Goal: Task Accomplishment & Management: Complete application form

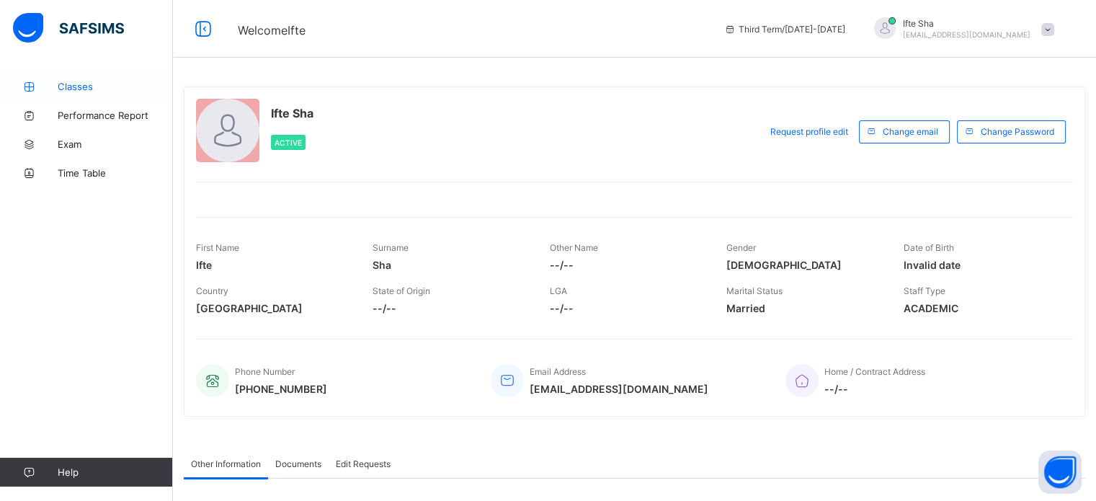
click at [41, 78] on link "Classes" at bounding box center [86, 86] width 173 height 29
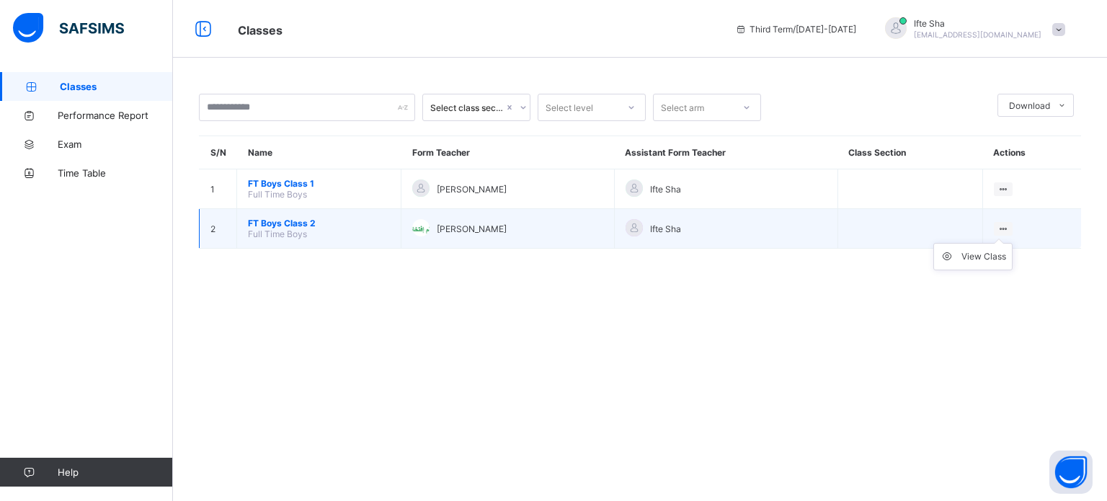
click at [977, 249] on ul "View Class" at bounding box center [972, 256] width 79 height 27
click at [967, 269] on li "View Class" at bounding box center [973, 256] width 78 height 26
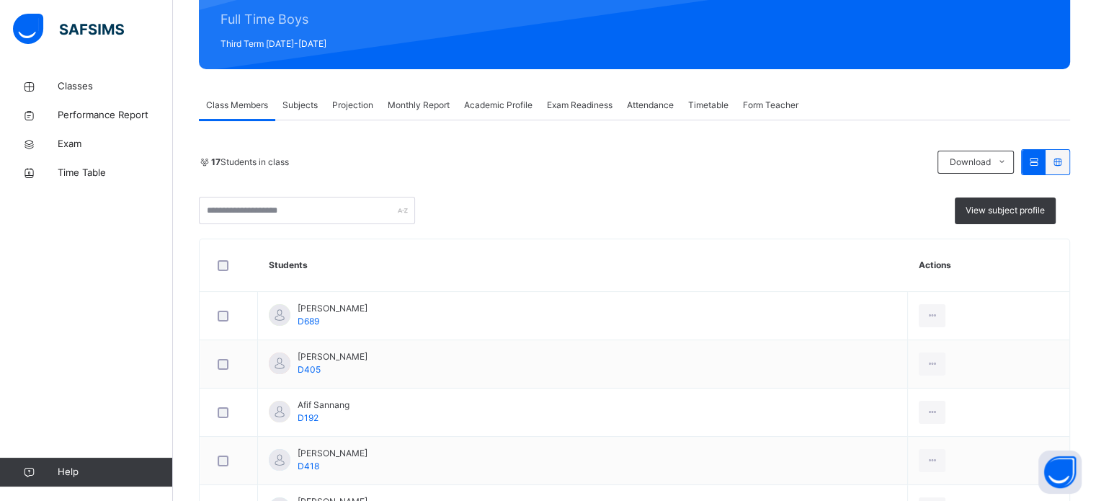
scroll to position [178, 0]
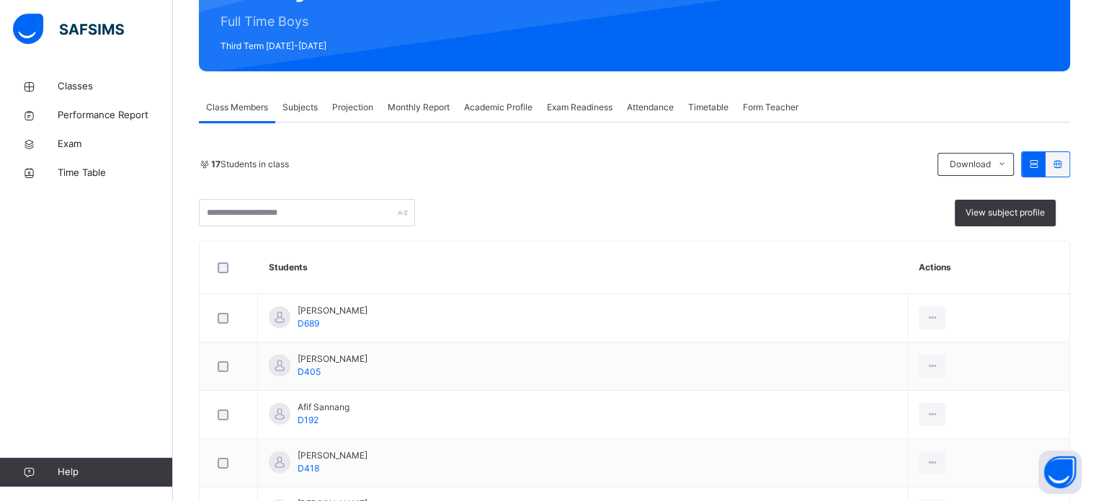
click at [360, 118] on div "Projection" at bounding box center [352, 107] width 55 height 29
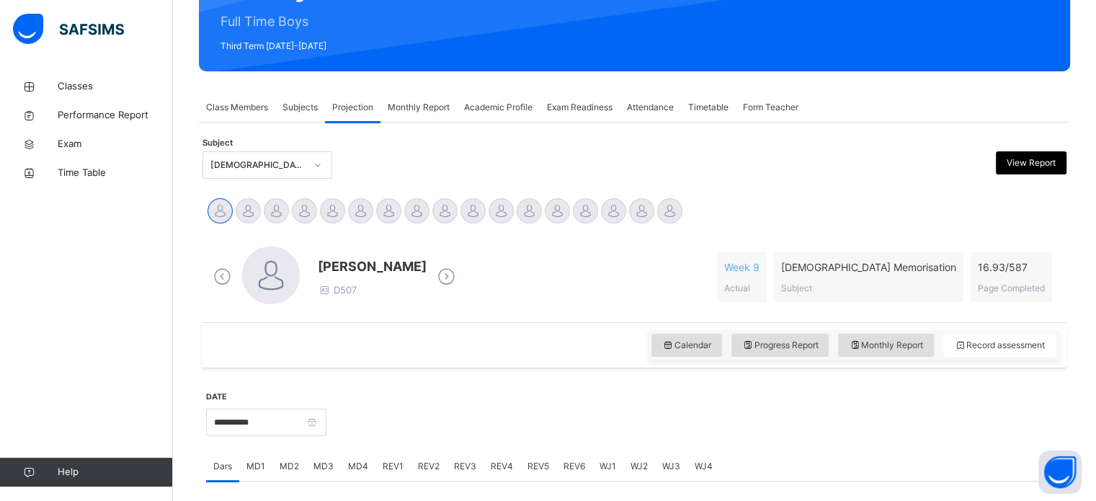
click at [282, 166] on div "[DEMOGRAPHIC_DATA] Memorisation" at bounding box center [257, 164] width 95 height 13
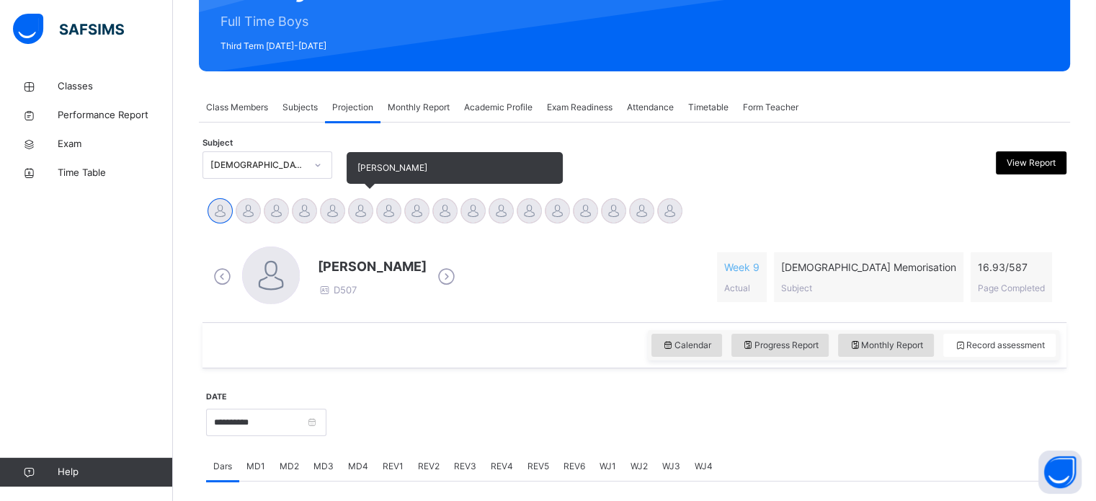
click at [347, 208] on div "[PERSON_NAME]" at bounding box center [361, 213] width 28 height 32
click at [347, 205] on div "[PERSON_NAME]" at bounding box center [361, 213] width 28 height 32
click at [359, 204] on div at bounding box center [360, 210] width 25 height 25
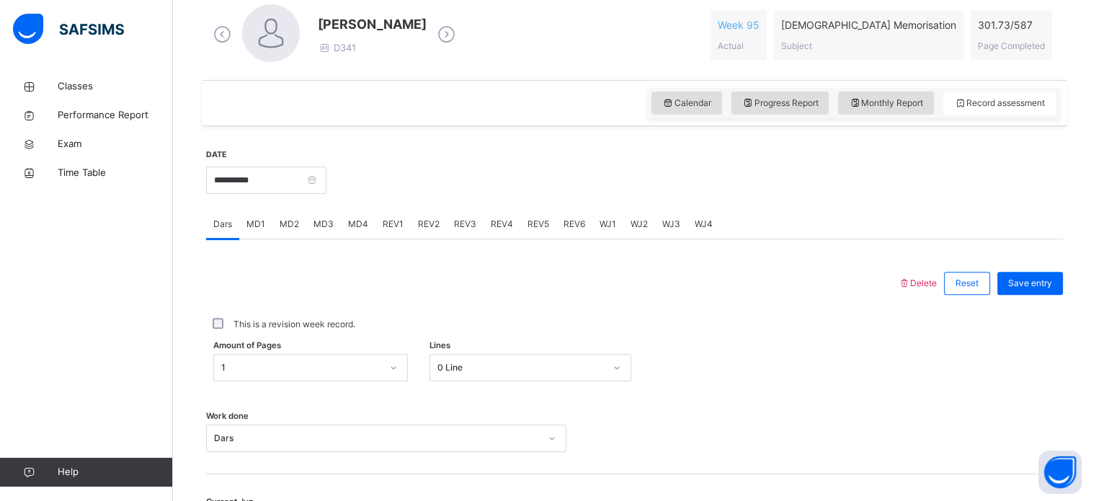
scroll to position [421, 0]
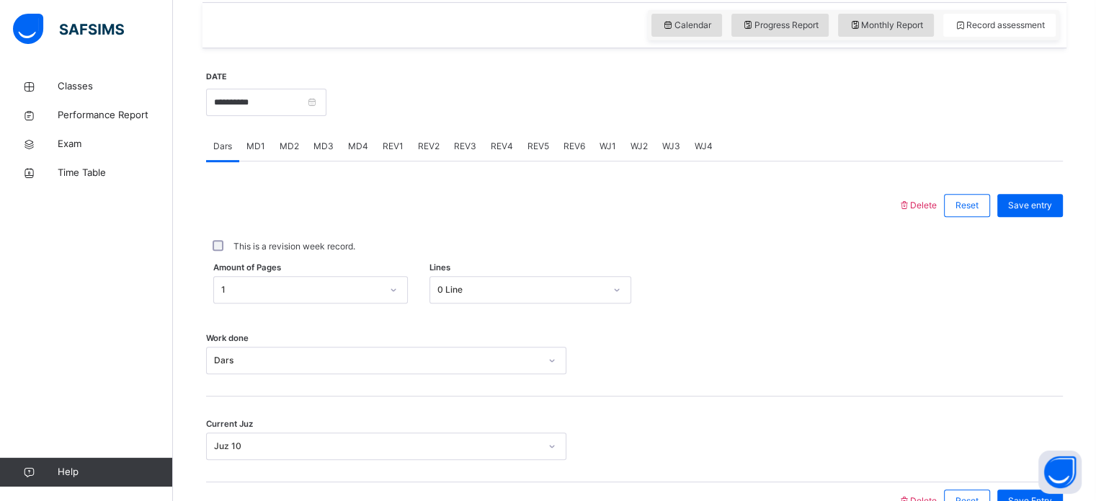
click at [337, 303] on div "1" at bounding box center [310, 289] width 195 height 27
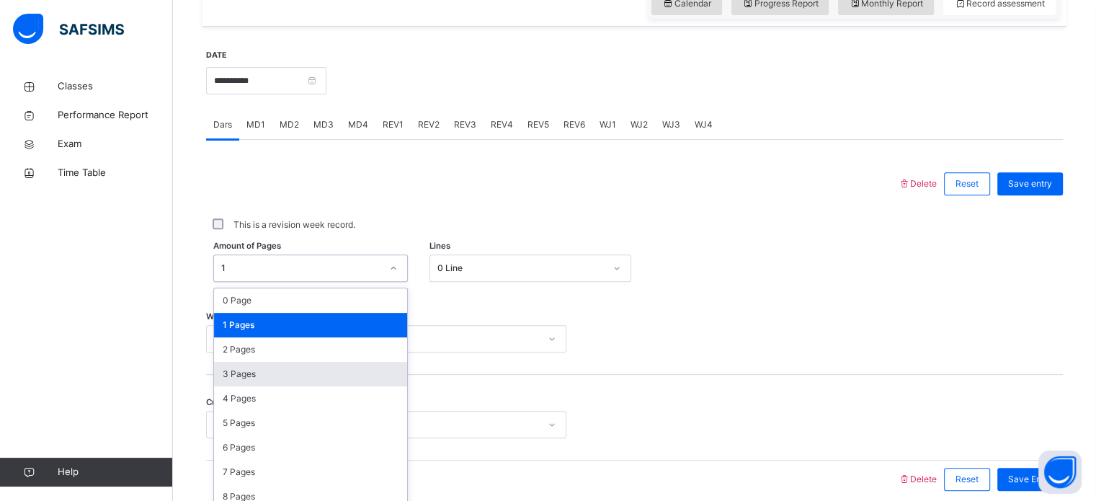
scroll to position [529, 0]
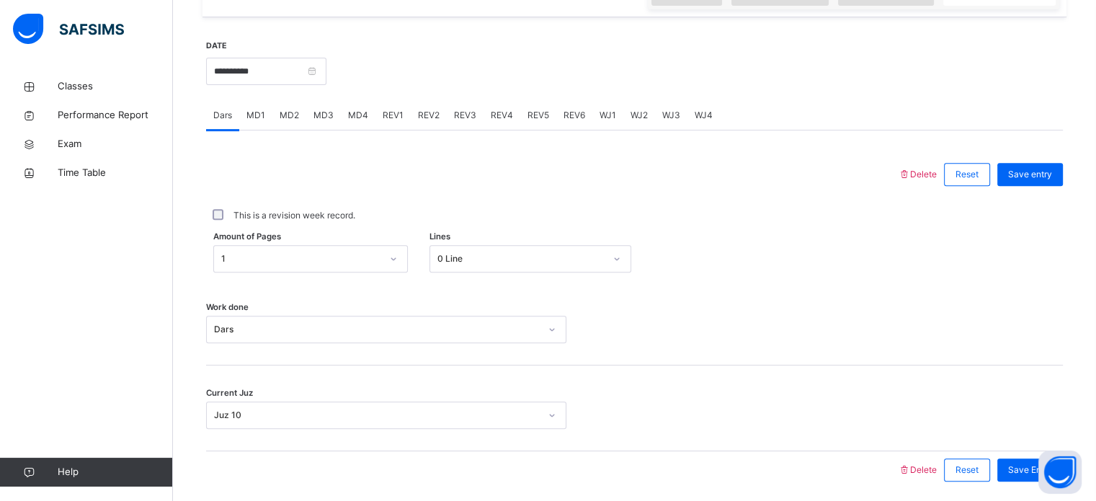
click at [450, 227] on div "This is a revision week record." at bounding box center [634, 215] width 857 height 30
click at [279, 291] on div "Work done Dars" at bounding box center [634, 323] width 857 height 86
click at [292, 115] on span "MD2" at bounding box center [289, 115] width 19 height 13
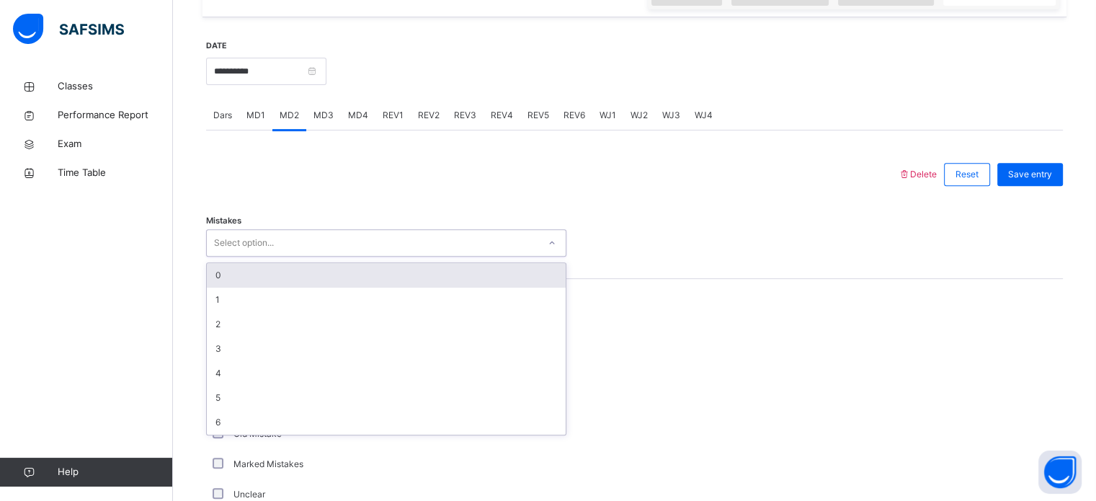
click at [233, 241] on div "Select option..." at bounding box center [244, 242] width 60 height 27
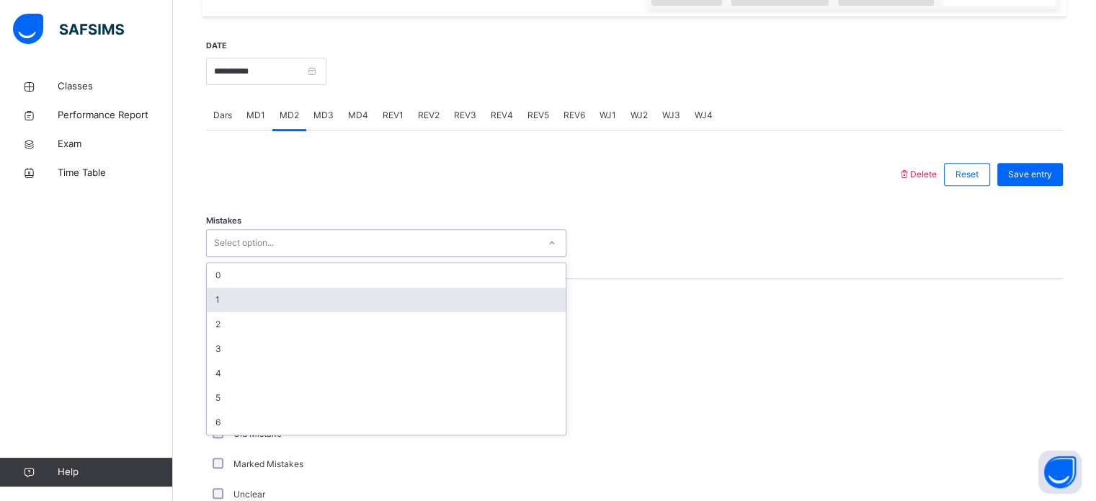
click at [236, 300] on div "1" at bounding box center [386, 299] width 359 height 24
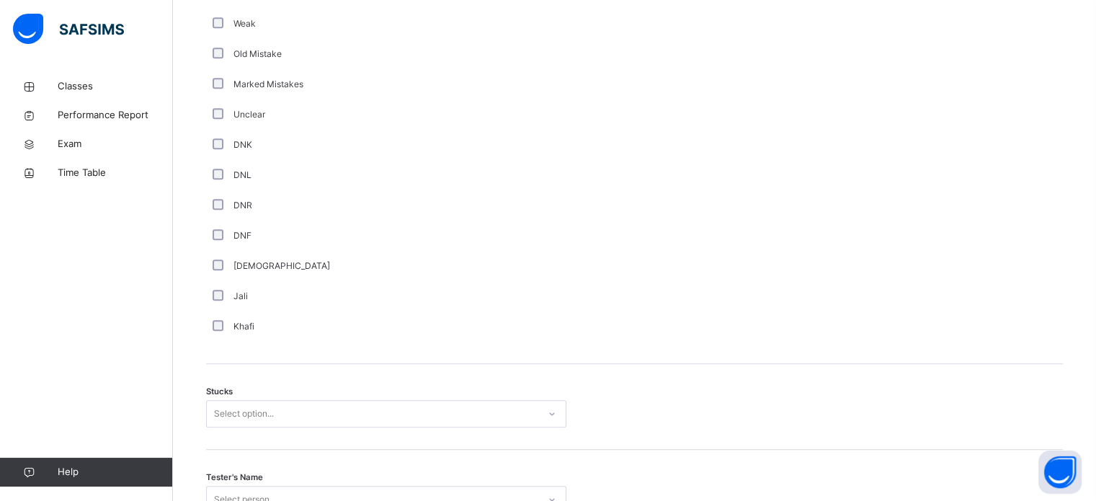
click at [259, 417] on div "Select option..." at bounding box center [386, 413] width 360 height 27
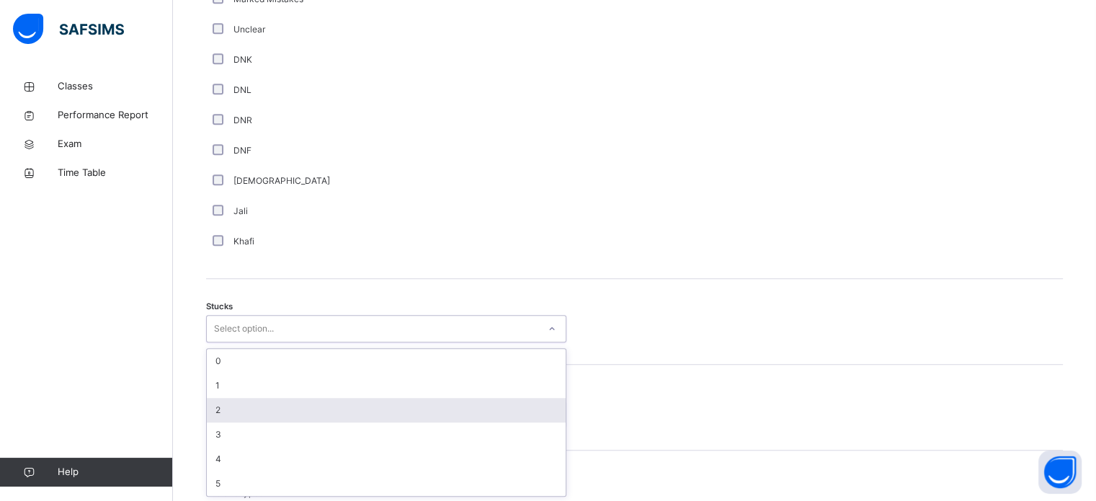
scroll to position [994, 0]
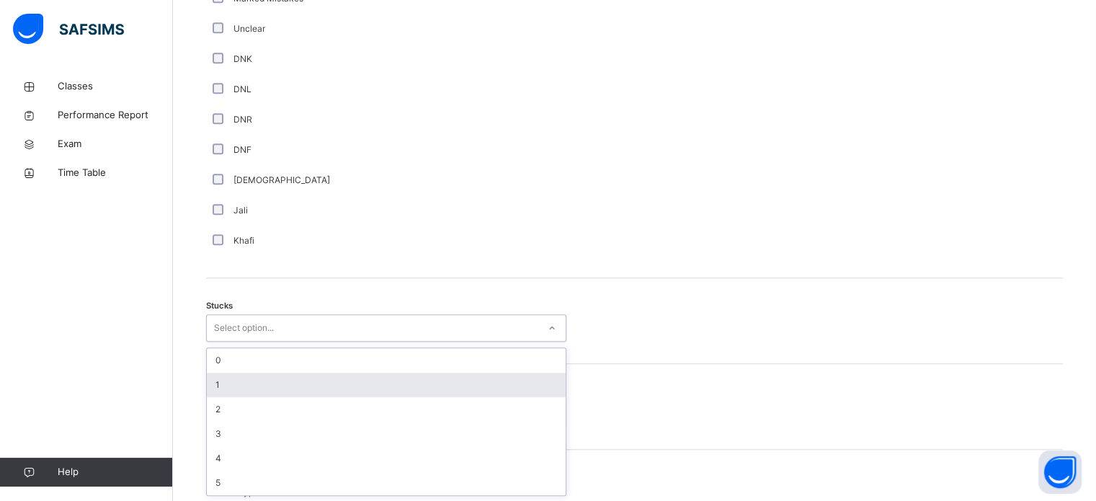
click at [239, 393] on div "1" at bounding box center [386, 384] width 359 height 24
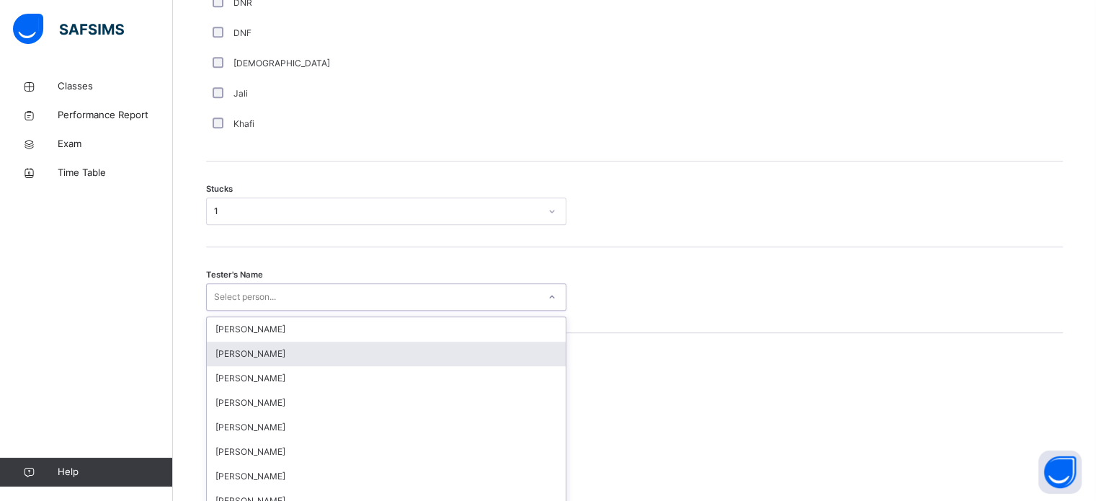
click at [235, 310] on div "option [PERSON_NAME] focused, 2 of 90. 90 results available. Use Up and Down to…" at bounding box center [386, 296] width 360 height 27
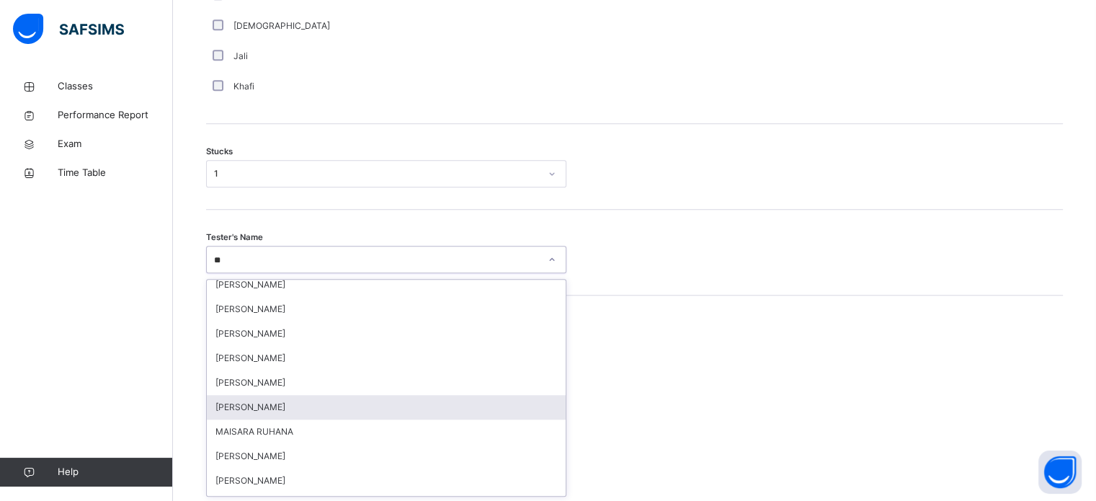
scroll to position [0, 0]
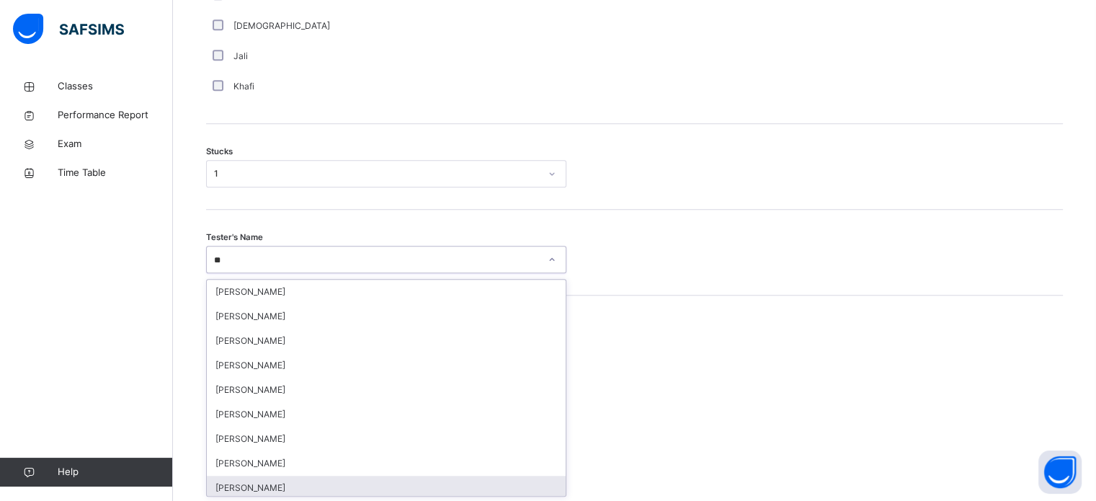
type input "***"
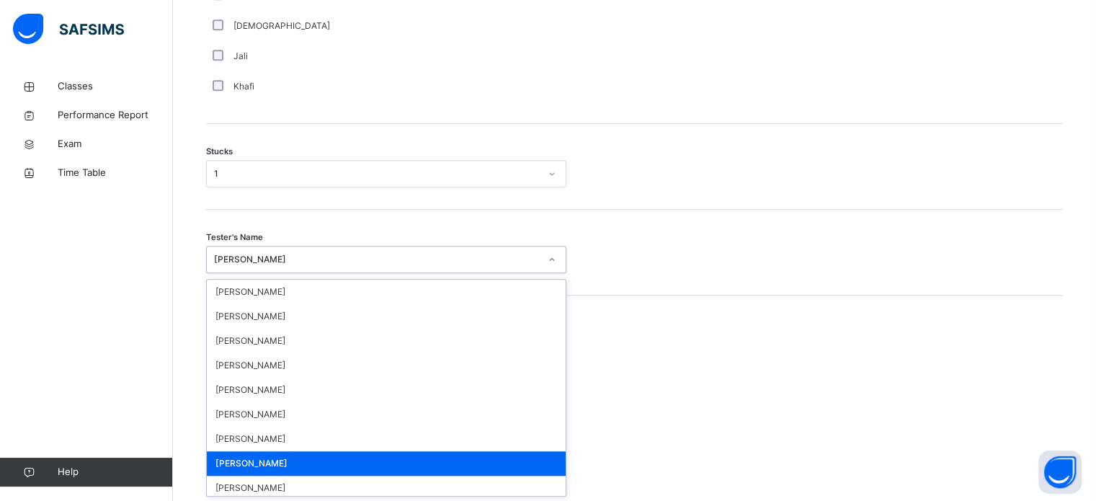
click at [408, 269] on div "[PERSON_NAME]" at bounding box center [386, 259] width 360 height 27
click at [412, 256] on div "[PERSON_NAME]" at bounding box center [377, 259] width 326 height 13
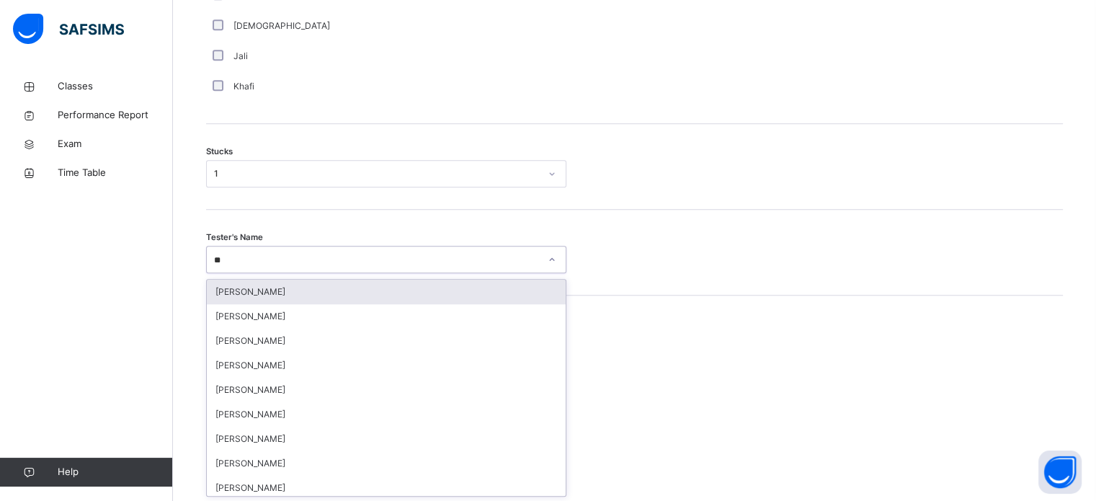
type input "***"
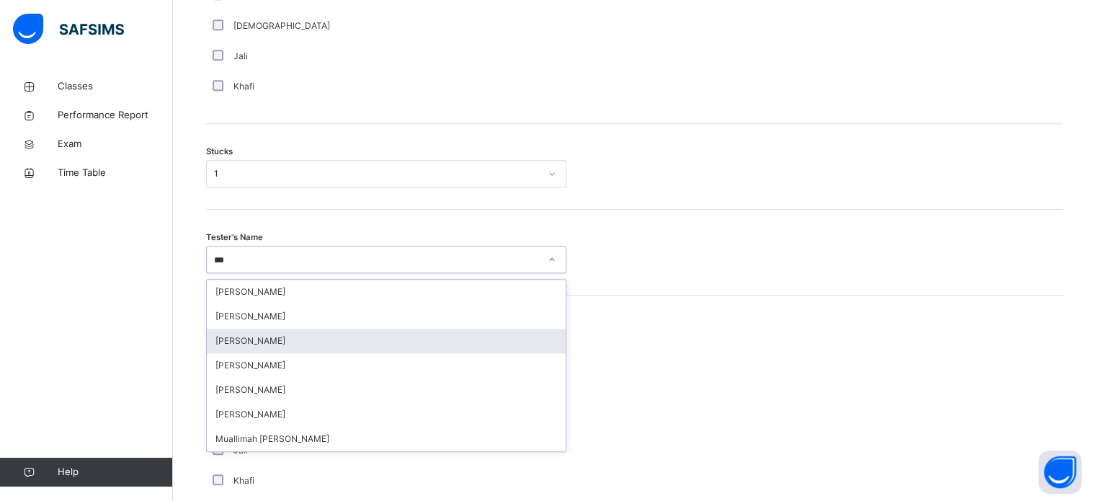
click at [270, 337] on div "[PERSON_NAME]" at bounding box center [386, 341] width 359 height 24
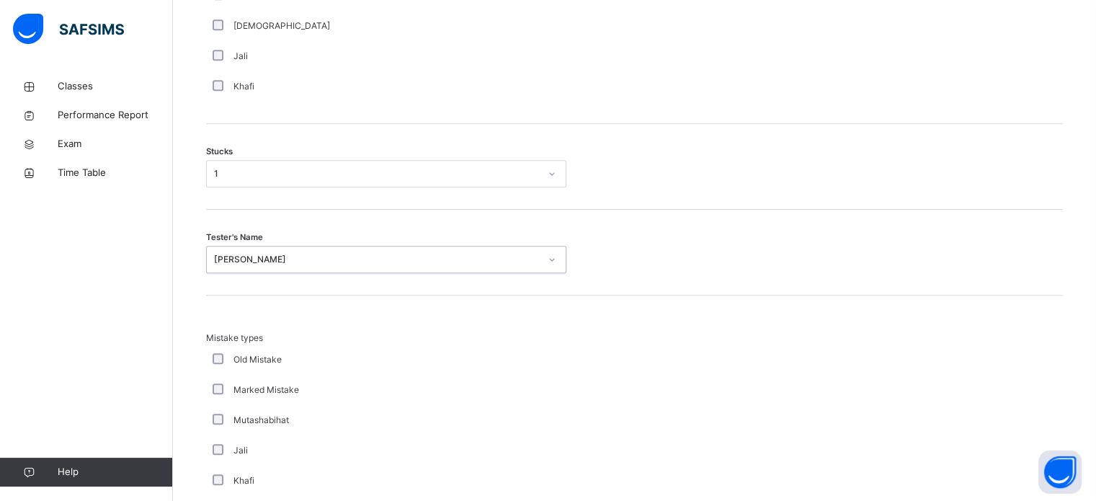
scroll to position [1413, 0]
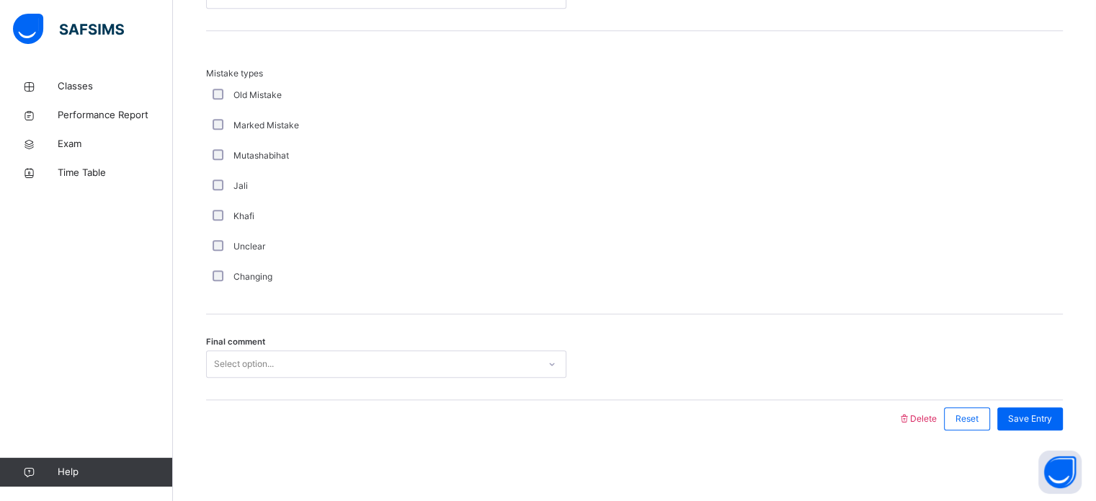
click at [210, 357] on div "Select option..." at bounding box center [372, 364] width 331 height 22
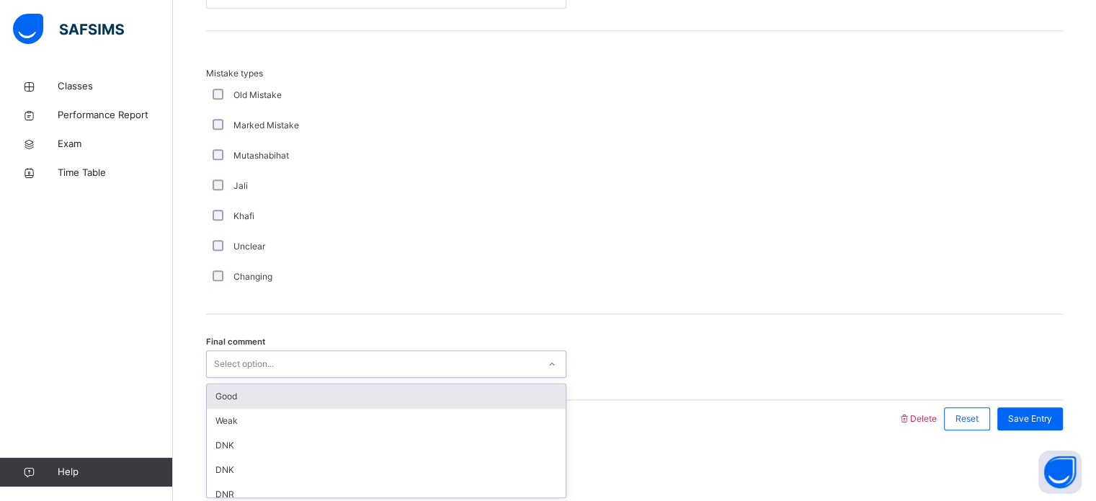
click at [231, 391] on div "Good" at bounding box center [386, 396] width 359 height 24
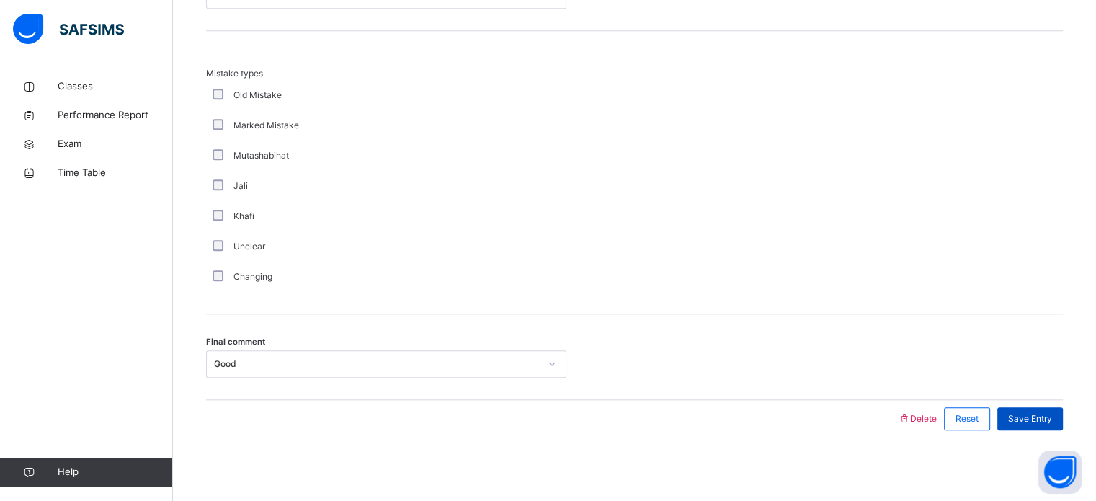
click at [1044, 423] on span "Save Entry" at bounding box center [1030, 418] width 44 height 13
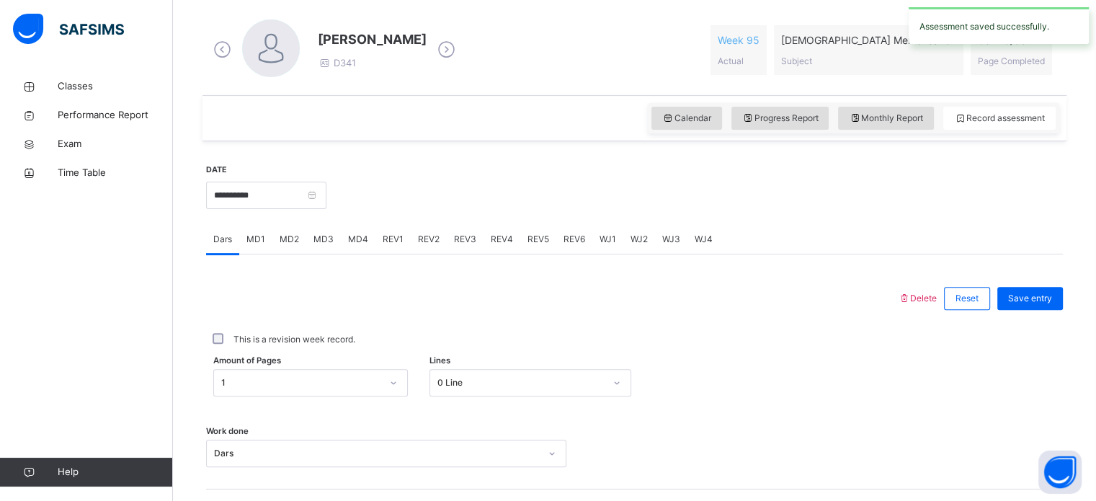
scroll to position [399, 0]
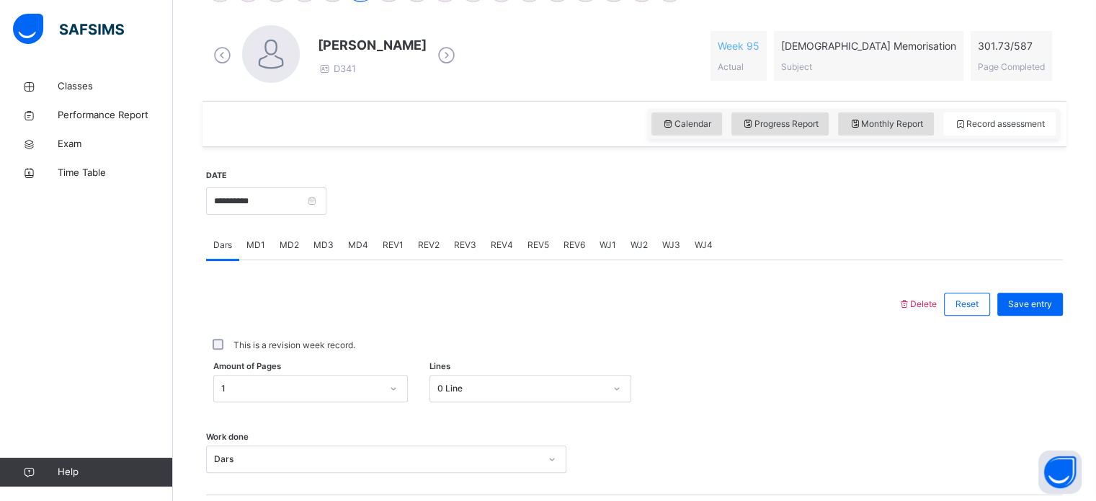
click at [359, 241] on span "MD4" at bounding box center [358, 244] width 20 height 13
click at [323, 243] on span "MD3" at bounding box center [323, 244] width 20 height 13
click at [352, 242] on span "MD4" at bounding box center [358, 244] width 20 height 13
click at [300, 235] on div "MD2" at bounding box center [289, 245] width 34 height 29
click at [317, 235] on div "MD3" at bounding box center [323, 245] width 35 height 29
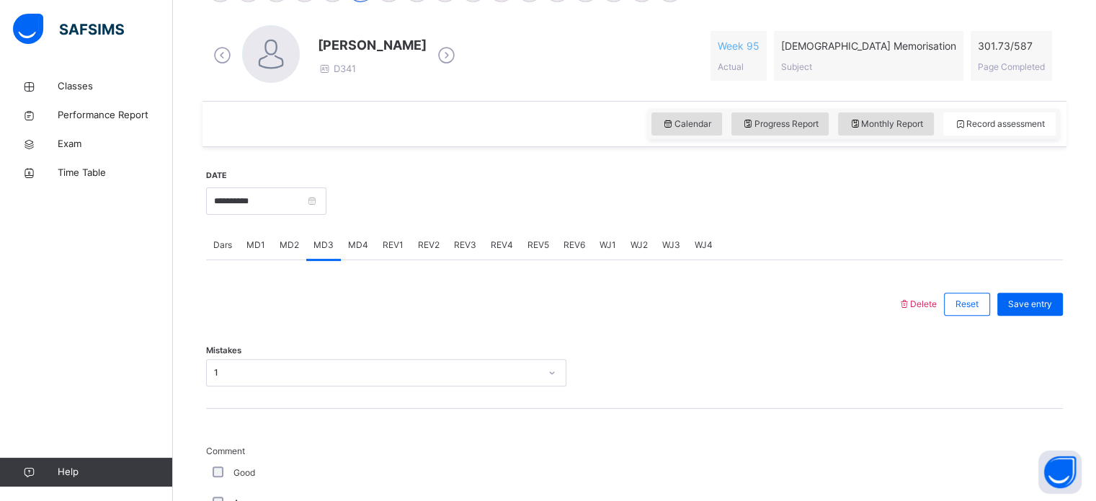
click at [257, 246] on span "MD1" at bounding box center [255, 244] width 19 height 13
click at [313, 246] on span "MD3" at bounding box center [323, 244] width 20 height 13
click at [348, 248] on span "MD4" at bounding box center [358, 244] width 20 height 13
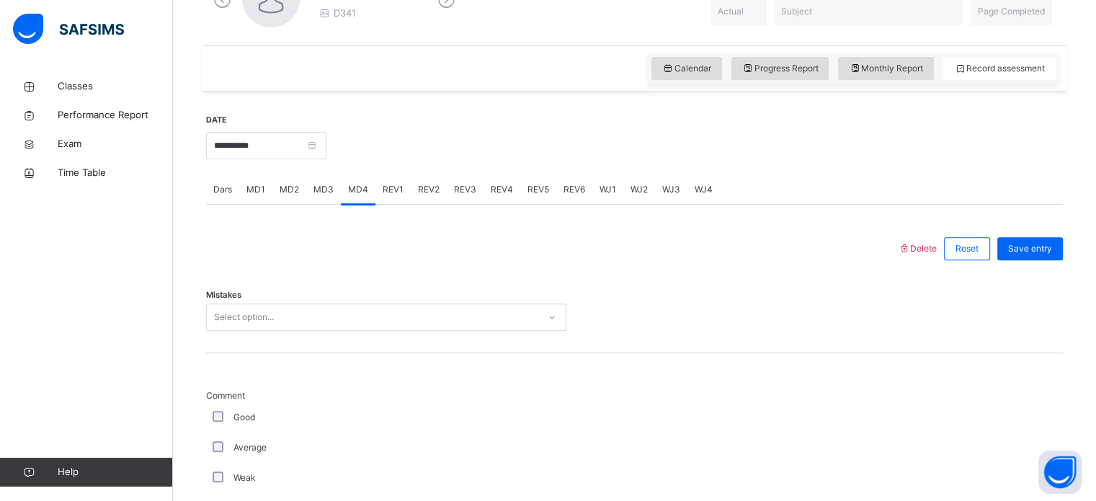
click at [291, 331] on div "Select option..." at bounding box center [386, 316] width 360 height 27
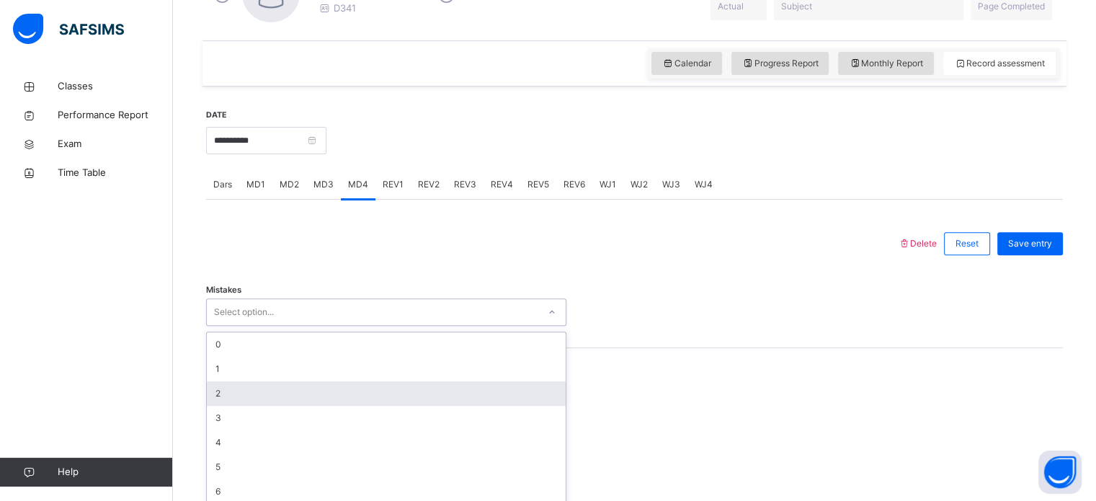
scroll to position [468, 0]
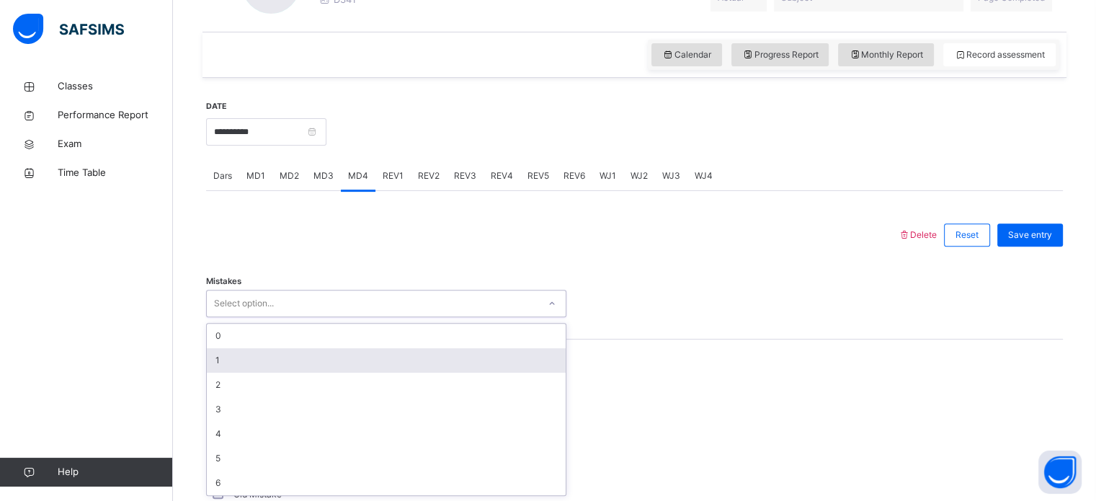
click at [269, 367] on div "1" at bounding box center [386, 360] width 359 height 24
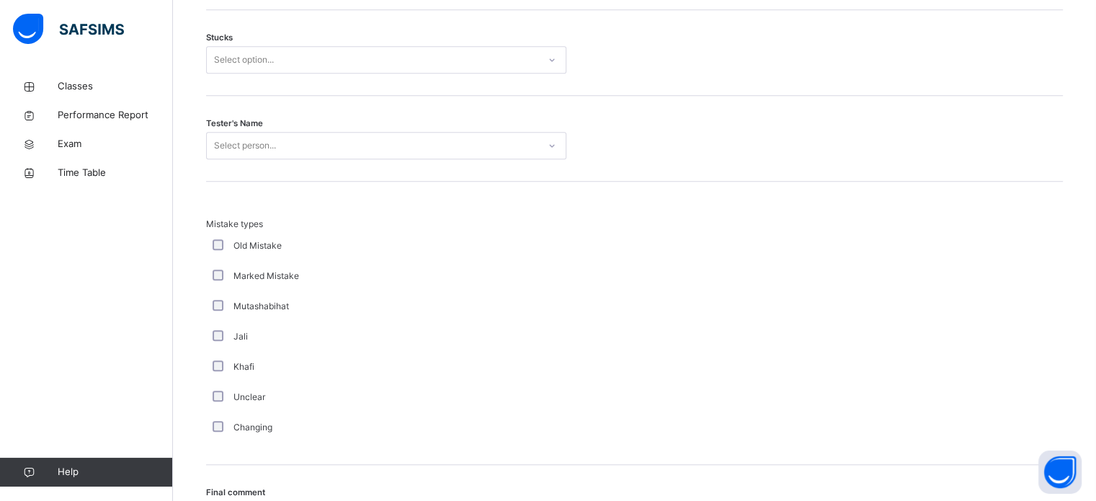
scroll to position [1261, 0]
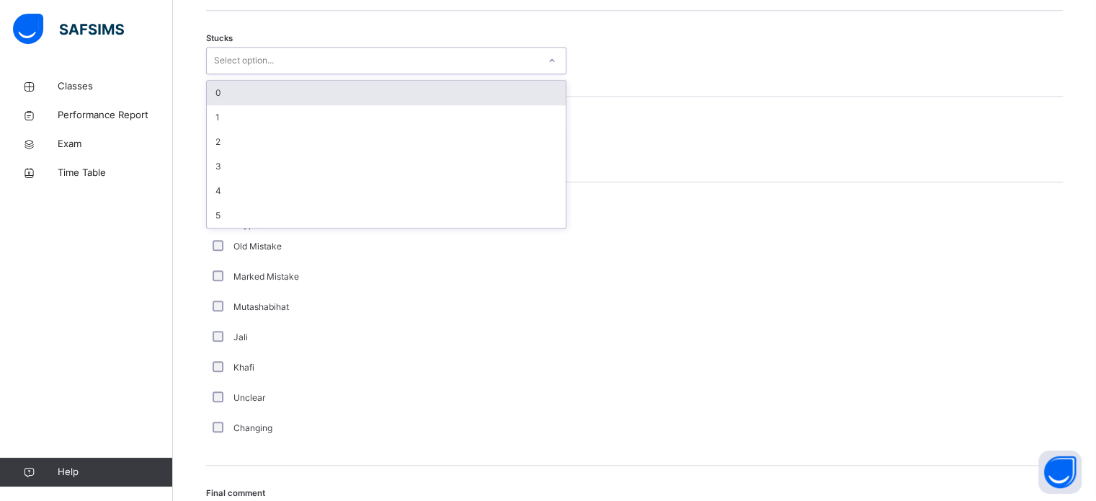
click at [269, 56] on div "Select option..." at bounding box center [244, 60] width 60 height 27
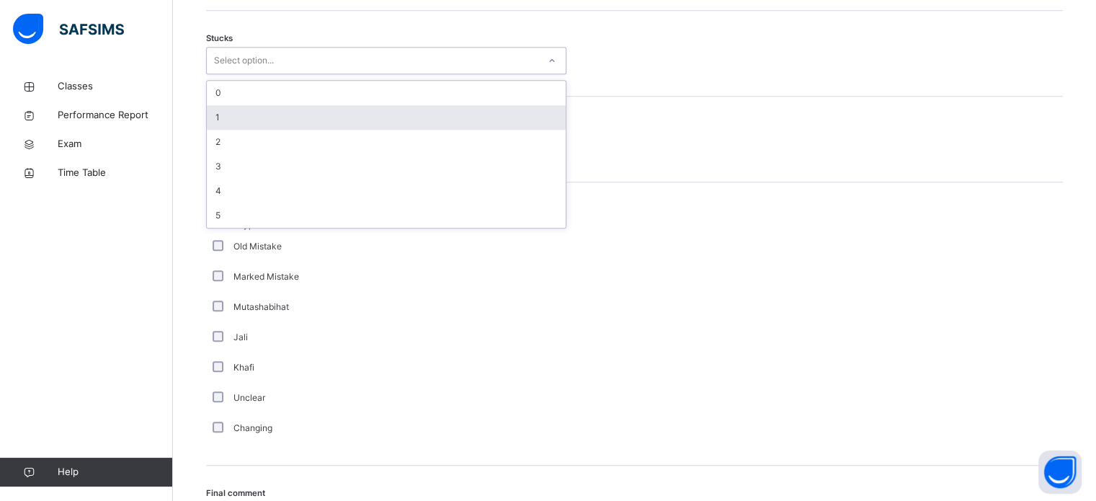
click at [249, 114] on div "1" at bounding box center [386, 117] width 359 height 24
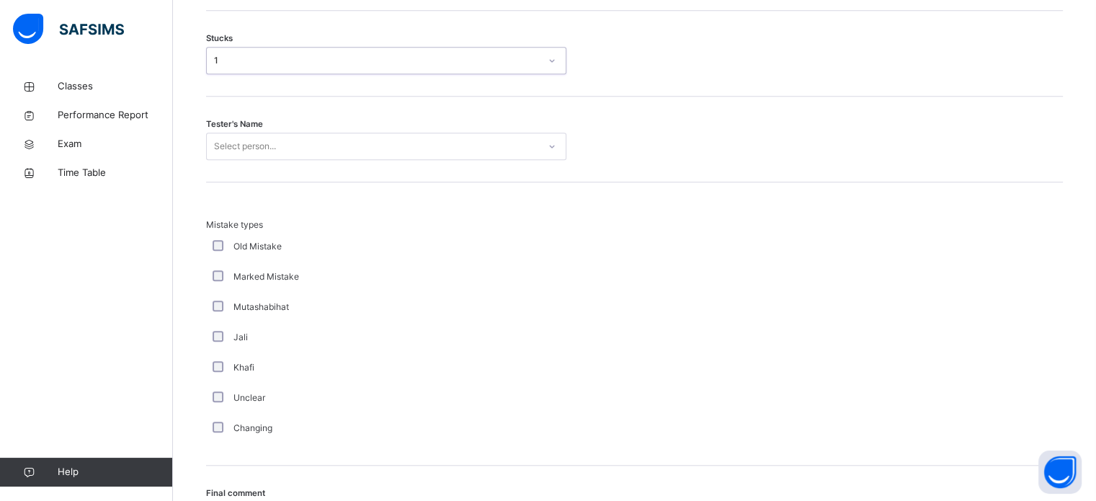
click at [245, 139] on div "Select person..." at bounding box center [245, 146] width 62 height 27
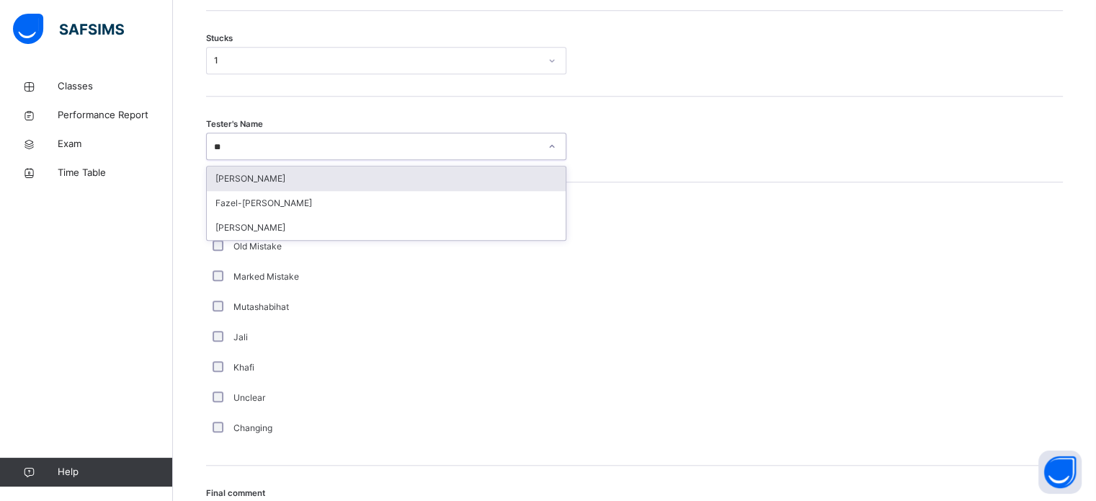
type input "***"
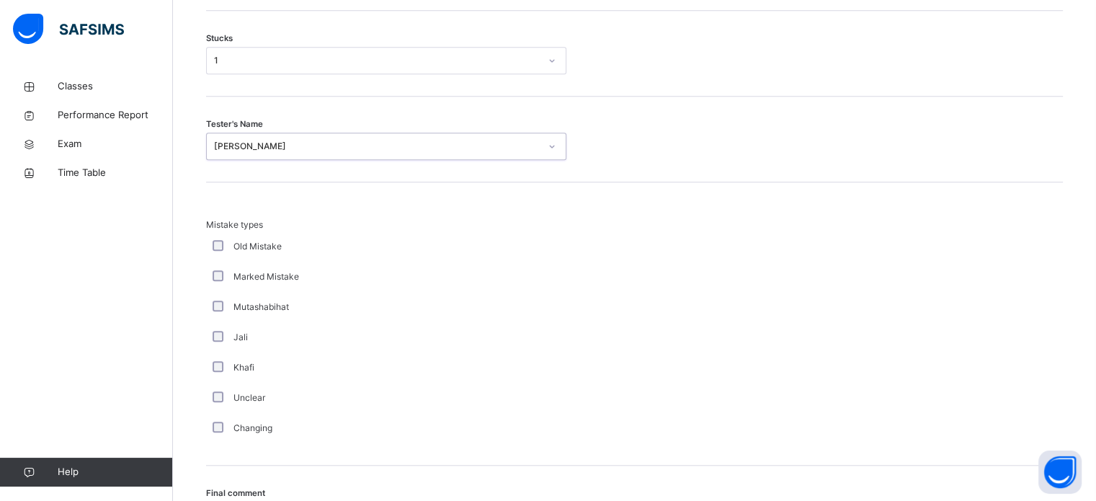
scroll to position [1413, 0]
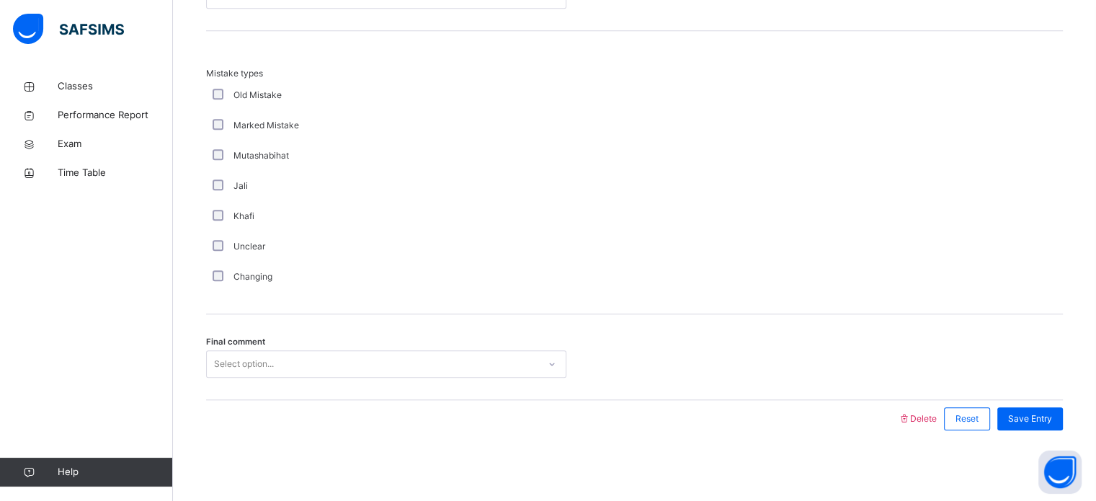
click at [231, 359] on div "Select option..." at bounding box center [244, 363] width 60 height 27
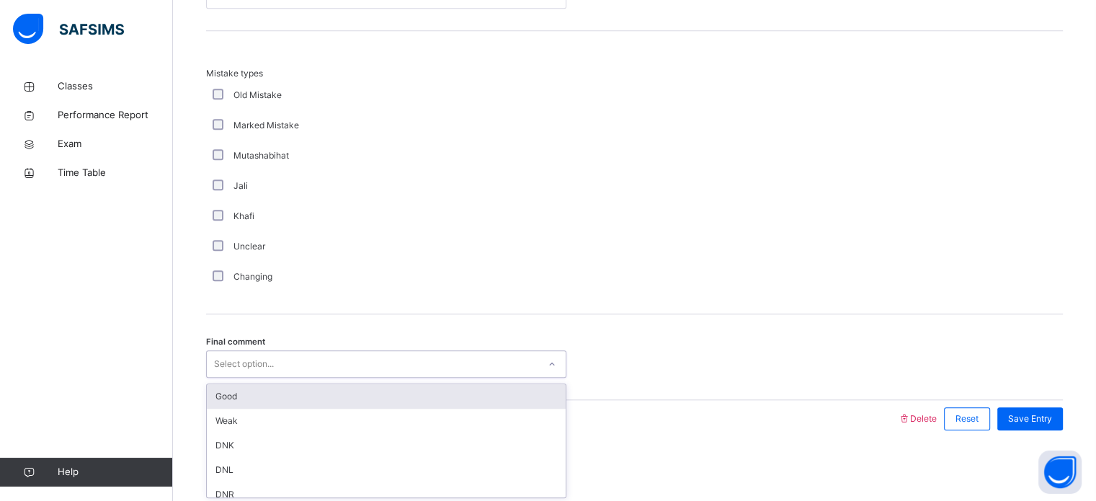
click at [231, 402] on div "Good" at bounding box center [386, 396] width 359 height 24
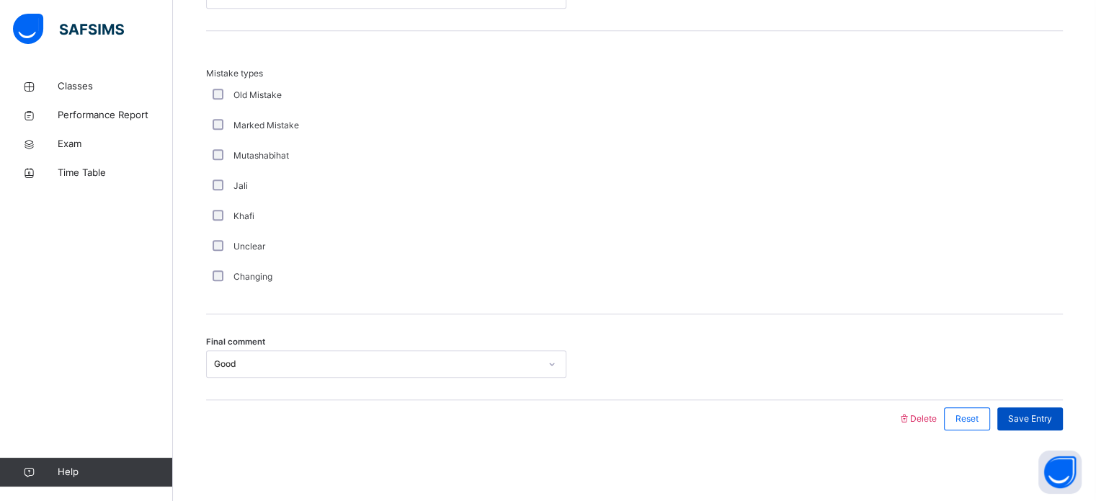
click at [1037, 416] on span "Save Entry" at bounding box center [1030, 418] width 44 height 13
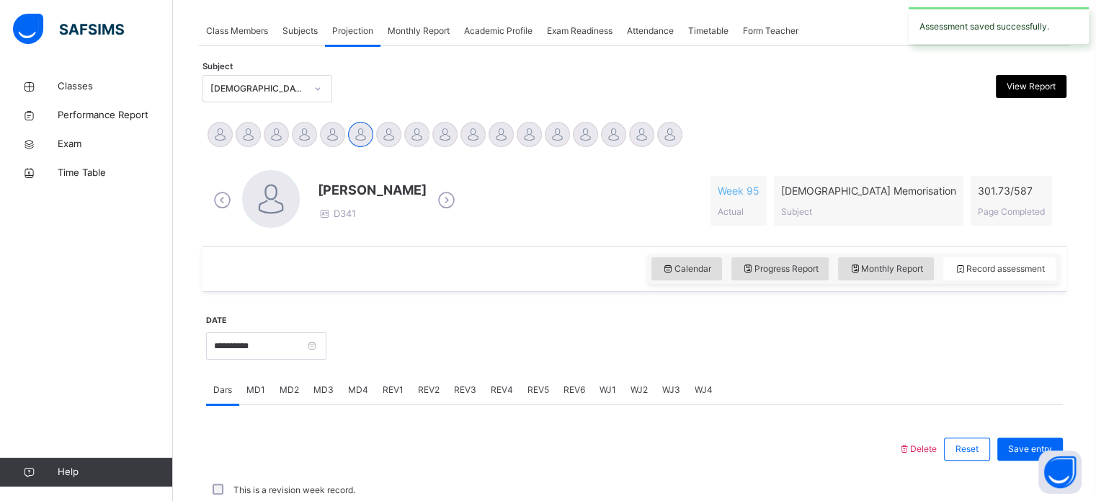
scroll to position [581, 0]
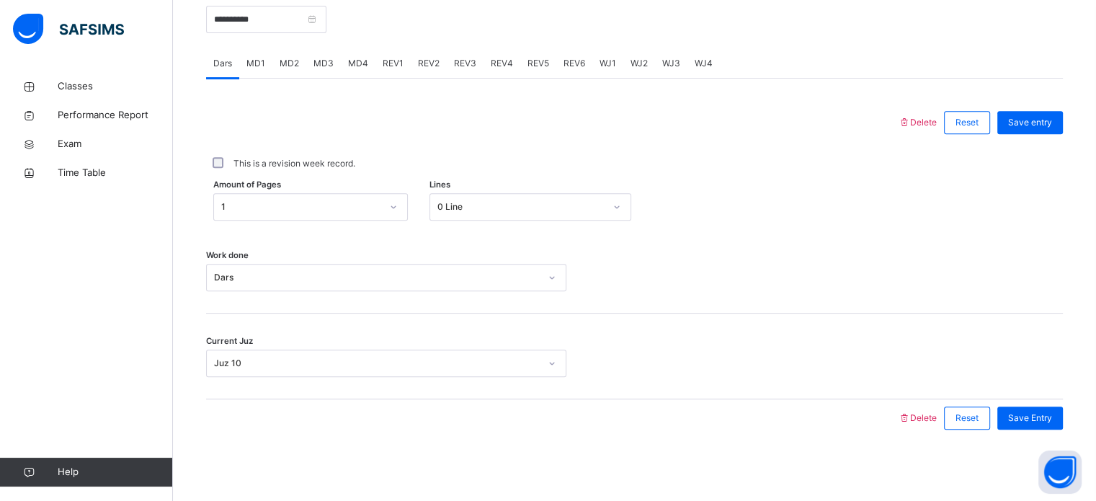
click at [384, 64] on span "REV1" at bounding box center [393, 63] width 21 height 13
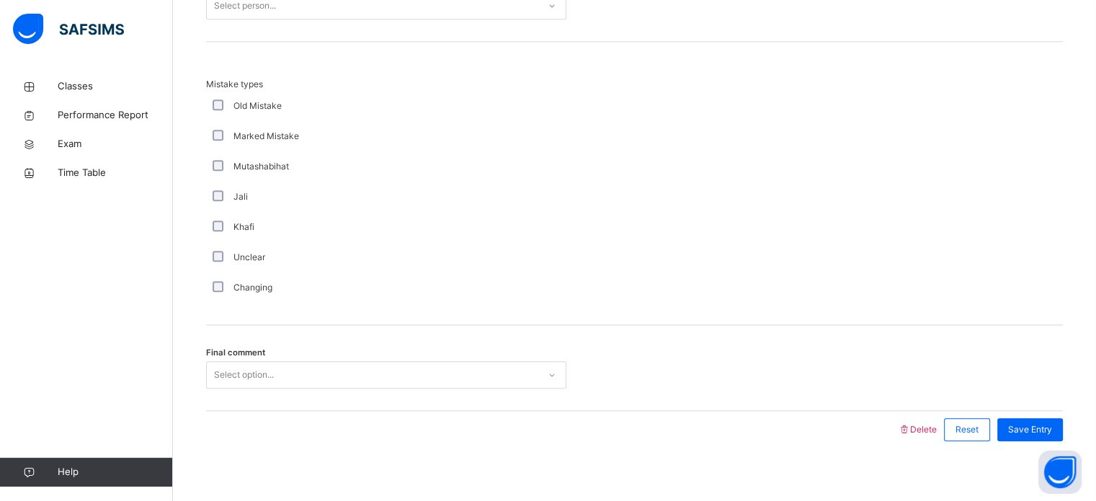
scroll to position [1584, 0]
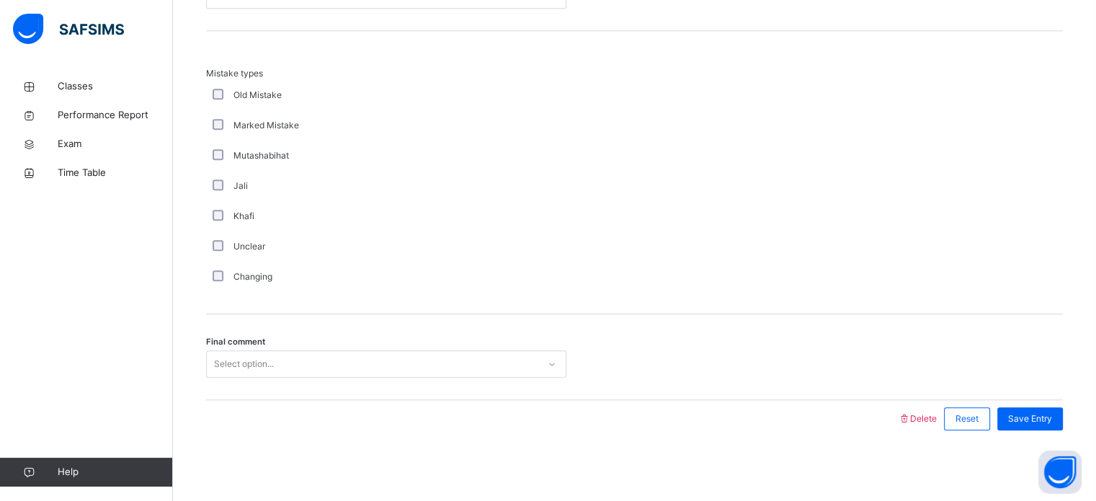
click at [354, 375] on div "Select option..." at bounding box center [386, 363] width 360 height 27
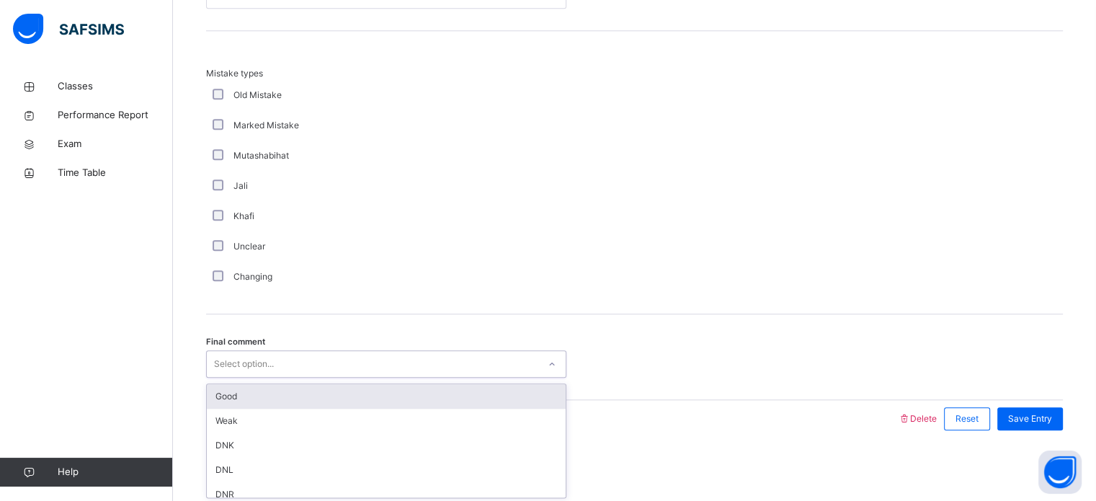
click at [258, 400] on div "Good" at bounding box center [386, 396] width 359 height 24
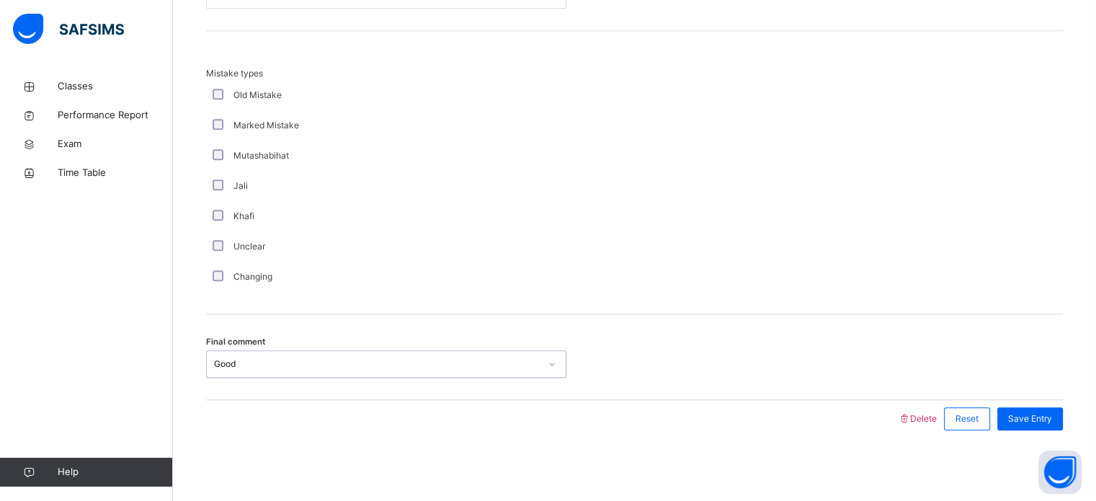
click at [215, 267] on div "Changing" at bounding box center [386, 277] width 360 height 30
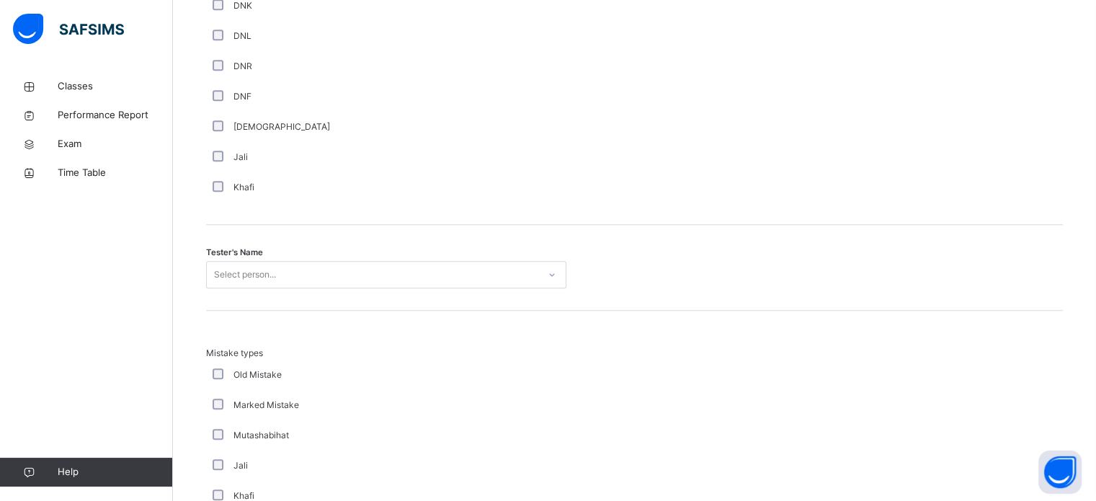
click at [218, 274] on div "Select person..." at bounding box center [386, 274] width 360 height 27
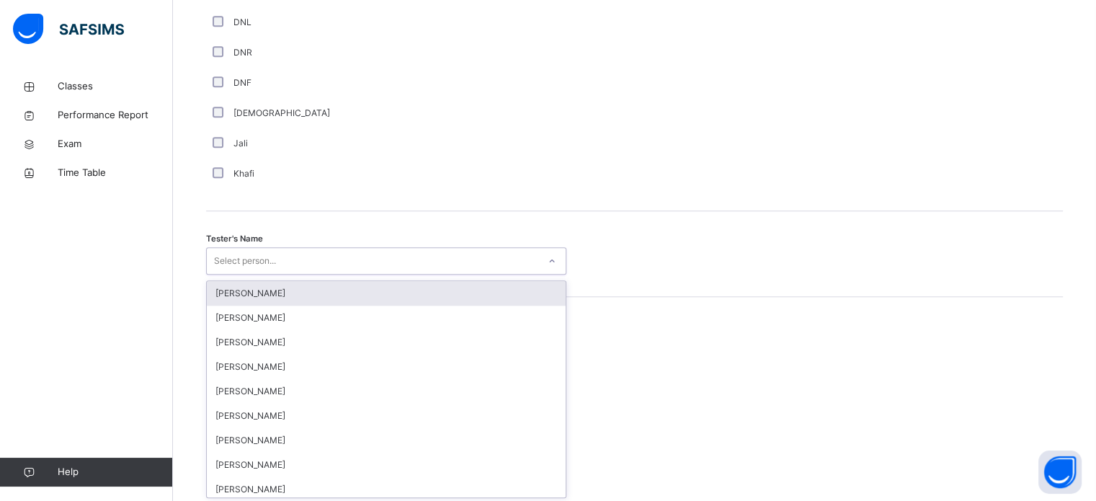
scroll to position [1320, 0]
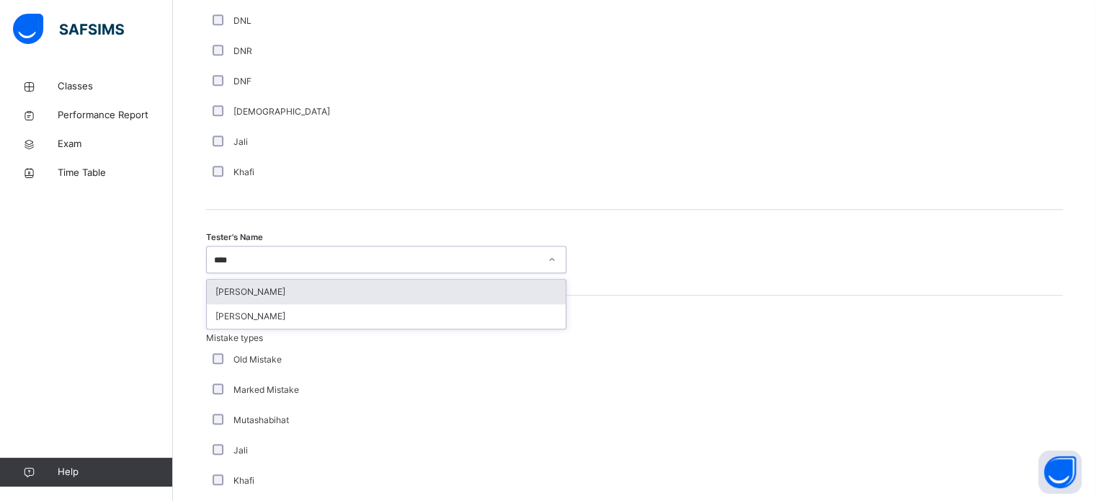
type input "*****"
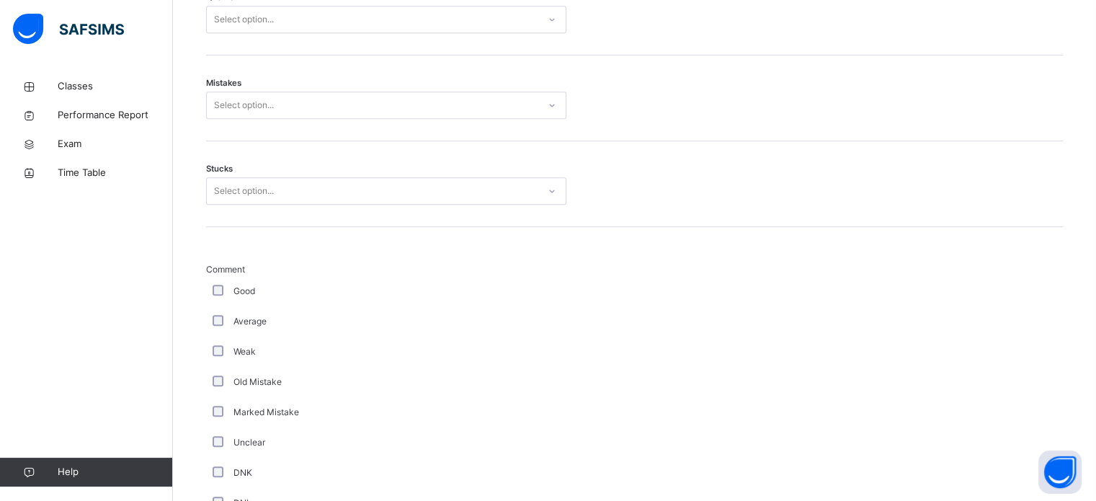
scroll to position [836, 0]
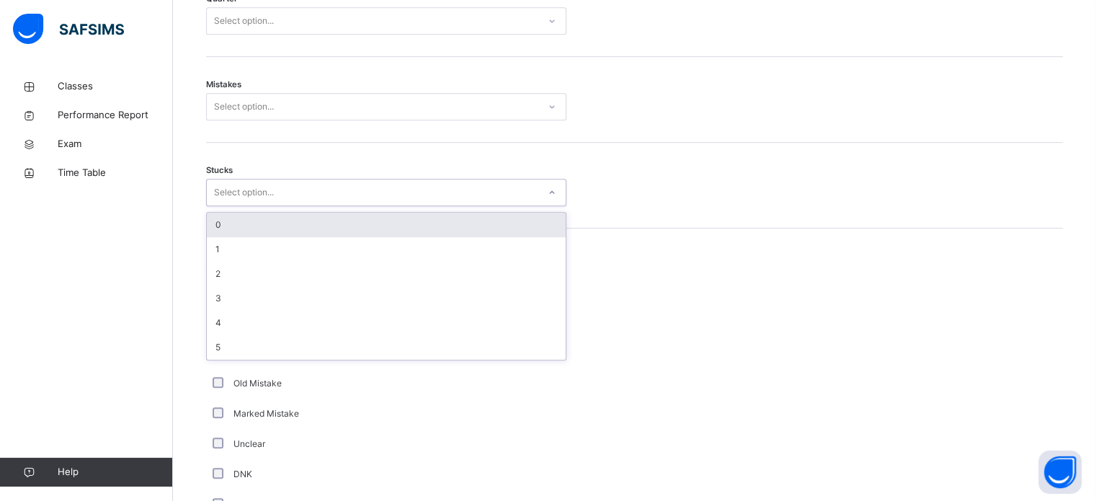
click at [238, 181] on div "Select option..." at bounding box center [244, 192] width 60 height 27
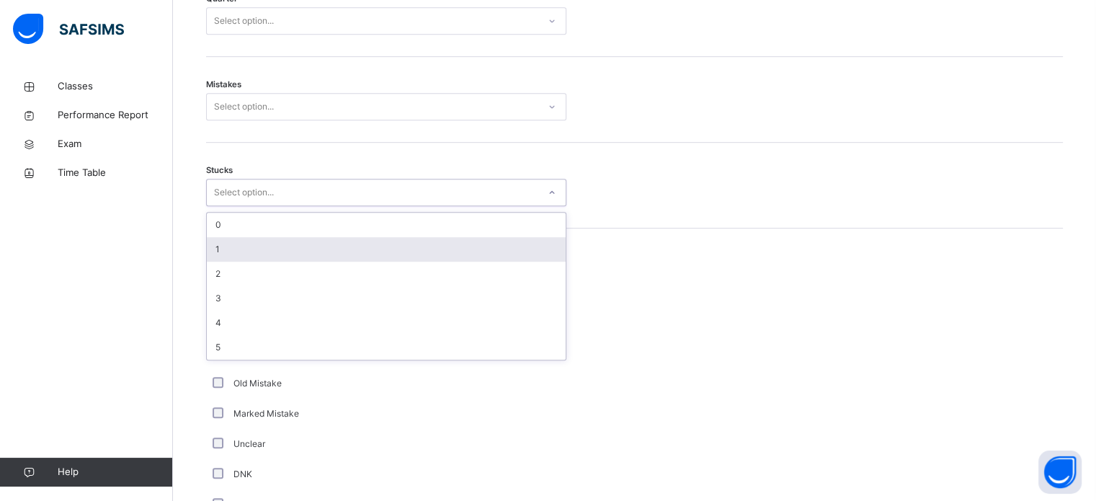
click at [224, 241] on div "1" at bounding box center [386, 249] width 359 height 24
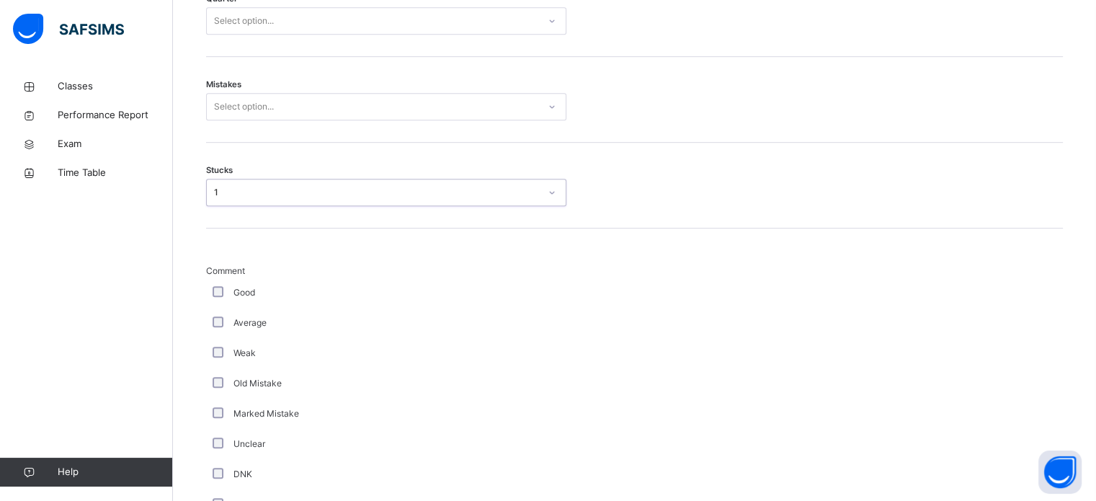
scroll to position [758, 0]
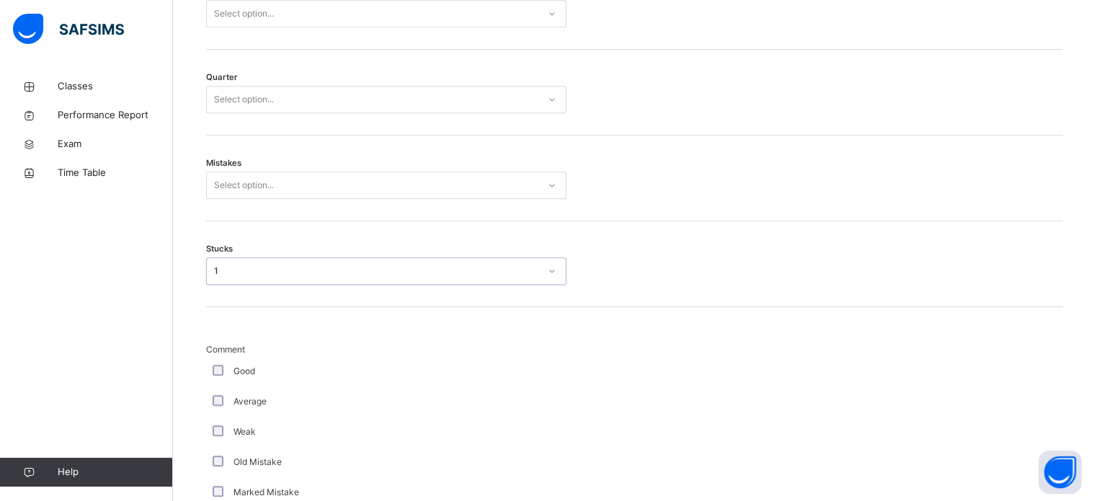
click at [239, 189] on div "Select option..." at bounding box center [244, 184] width 60 height 27
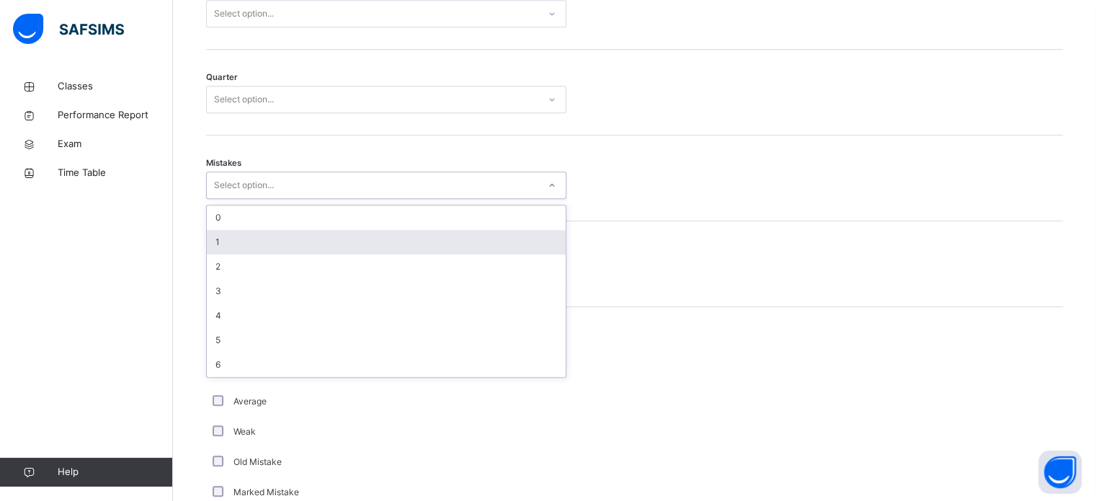
click at [219, 251] on div "1" at bounding box center [386, 242] width 359 height 24
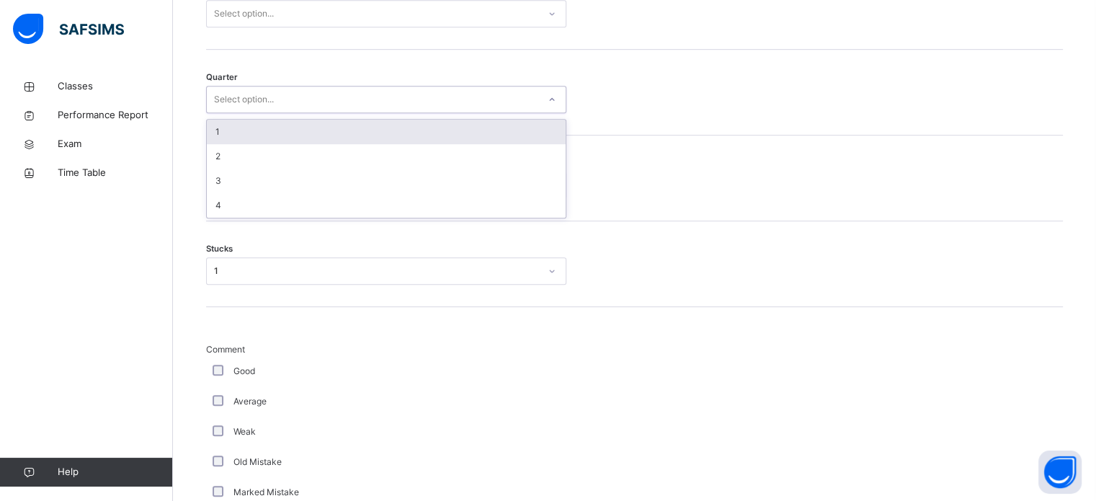
click at [246, 109] on div "Select option..." at bounding box center [386, 99] width 360 height 27
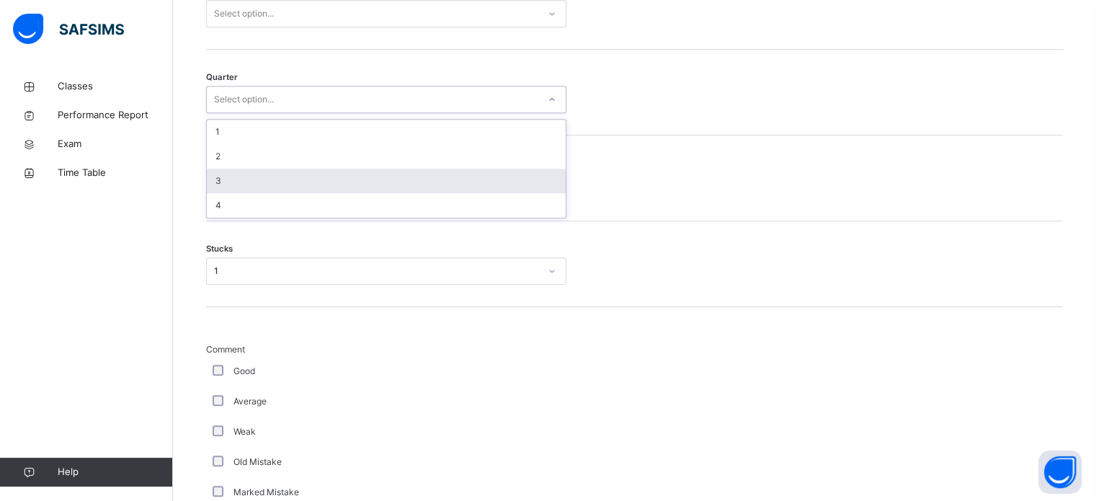
click at [220, 189] on div "3" at bounding box center [386, 181] width 359 height 24
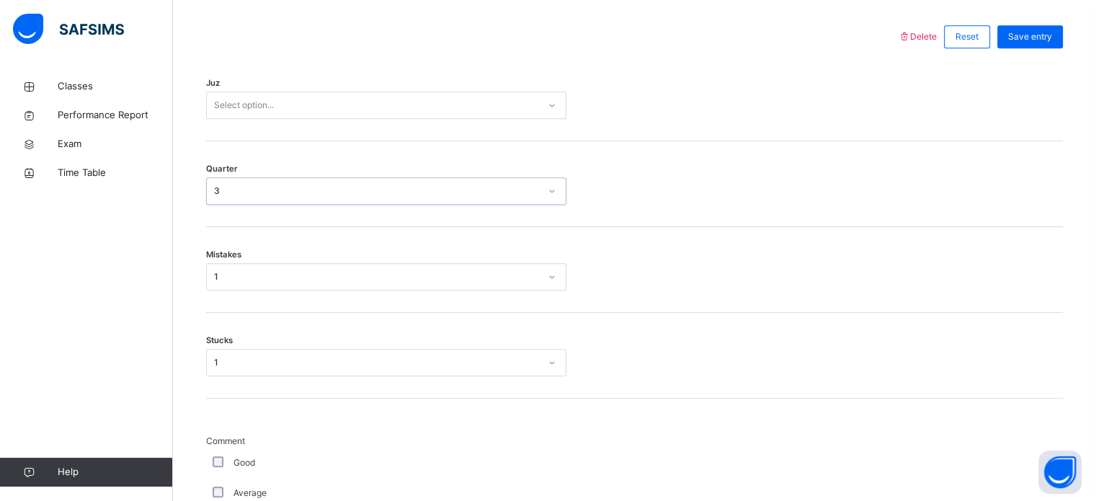
scroll to position [666, 0]
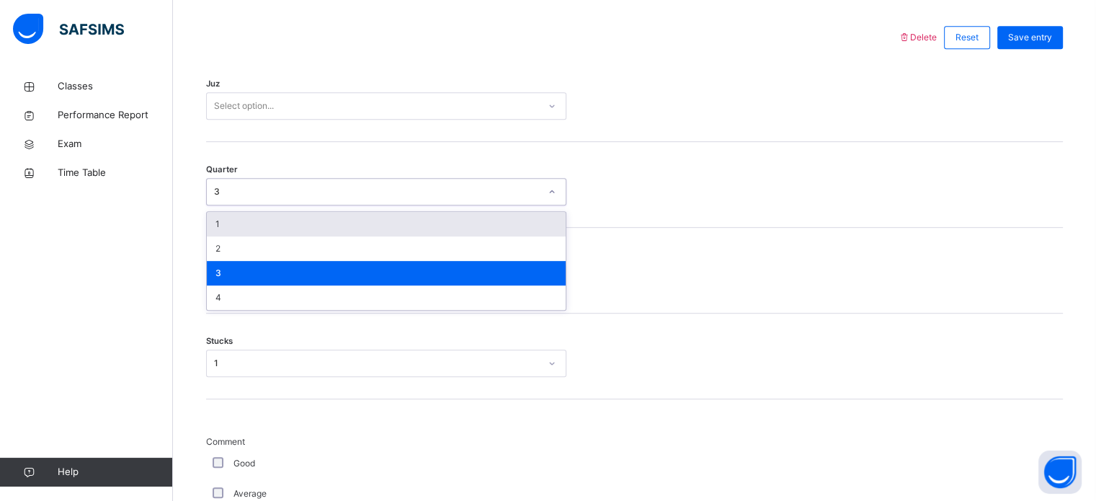
click at [220, 189] on div "3" at bounding box center [377, 191] width 326 height 13
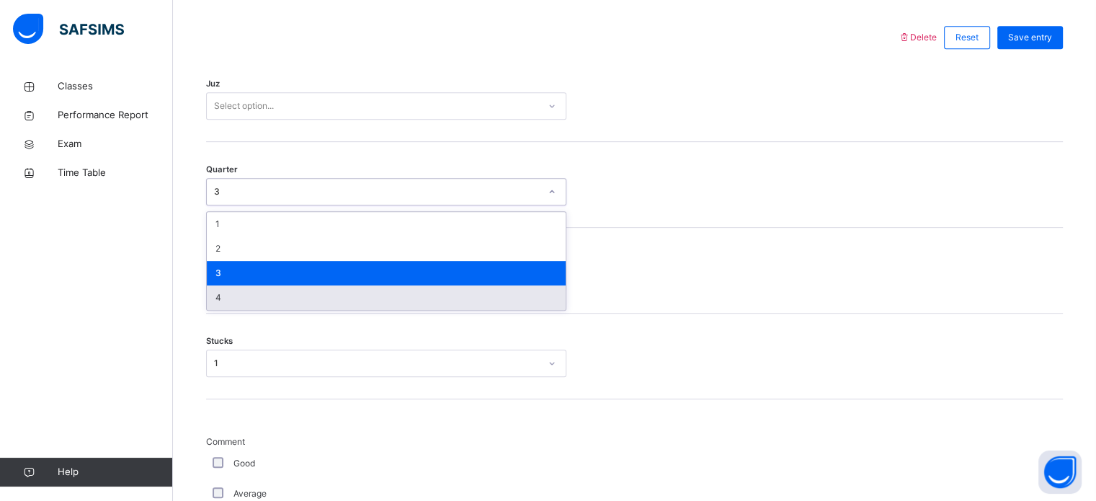
click at [228, 300] on div "4" at bounding box center [386, 297] width 359 height 24
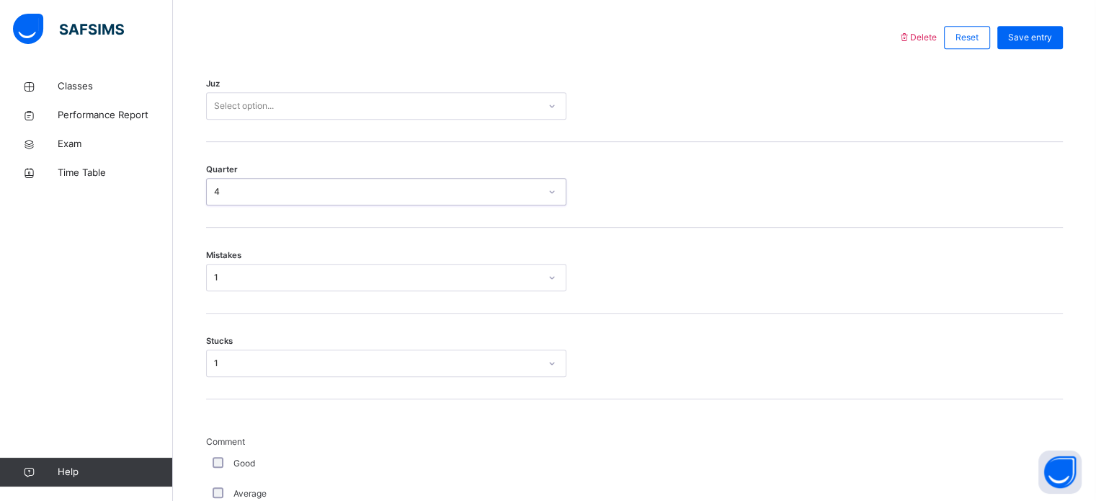
click at [246, 104] on div "Select option..." at bounding box center [244, 105] width 60 height 27
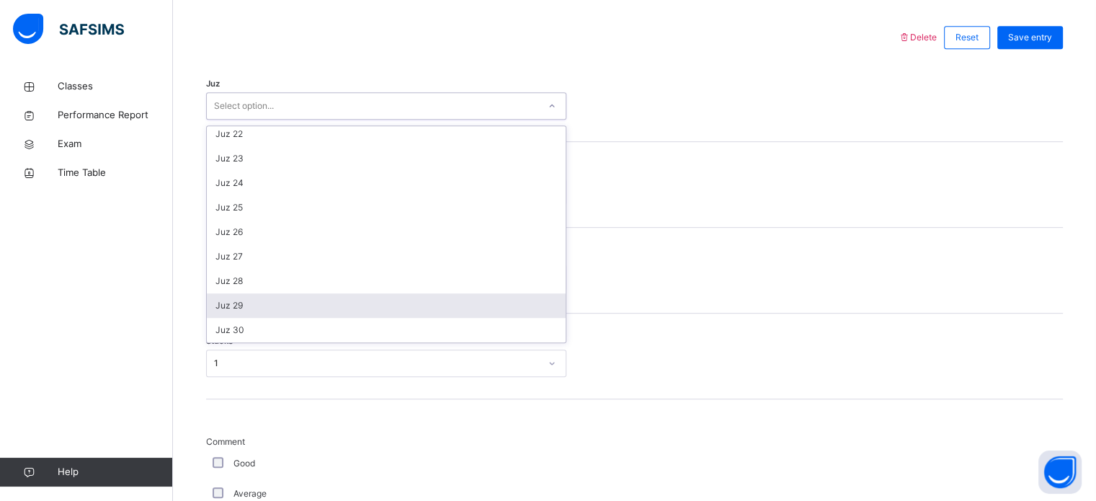
click at [245, 303] on div "Juz 29" at bounding box center [386, 305] width 359 height 24
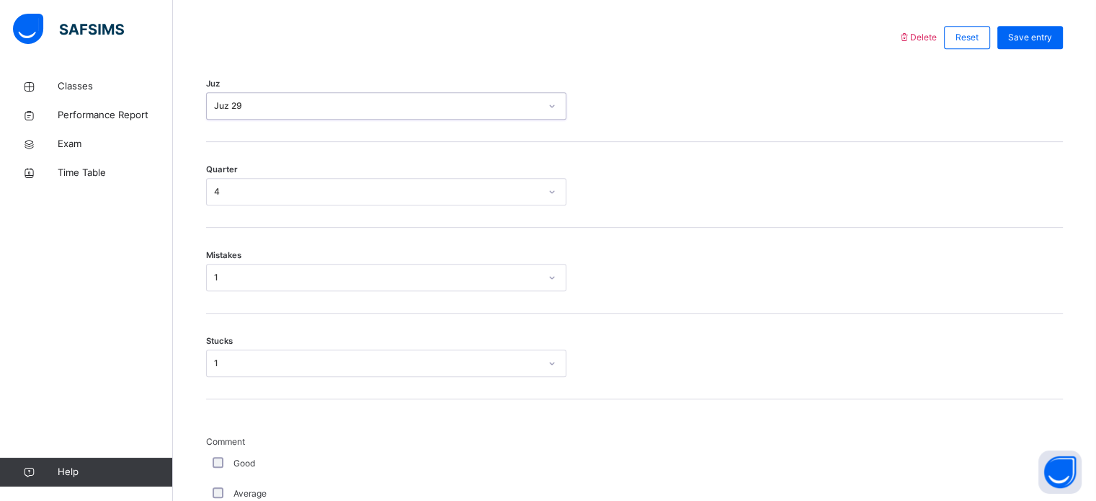
scroll to position [488, 0]
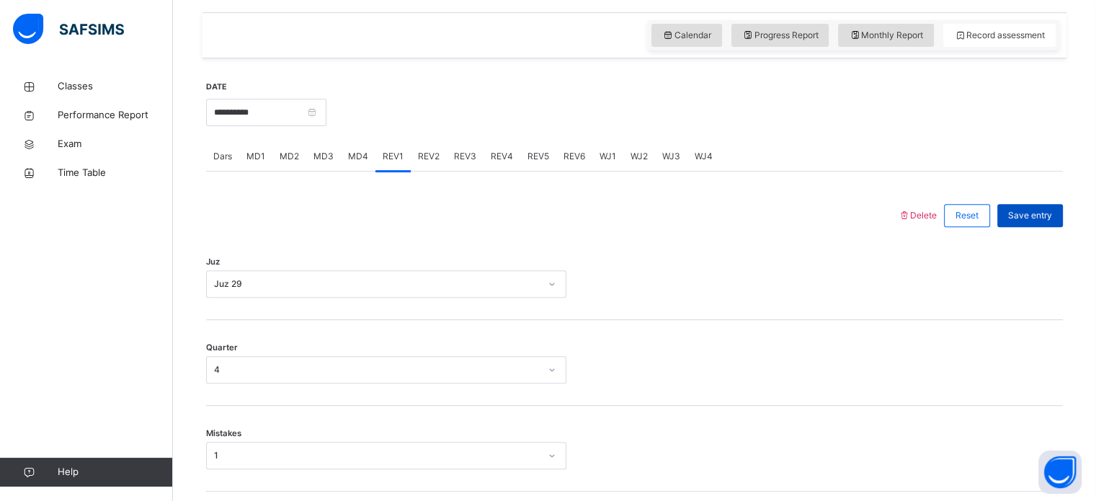
click at [1052, 220] on span "Save entry" at bounding box center [1030, 215] width 44 height 13
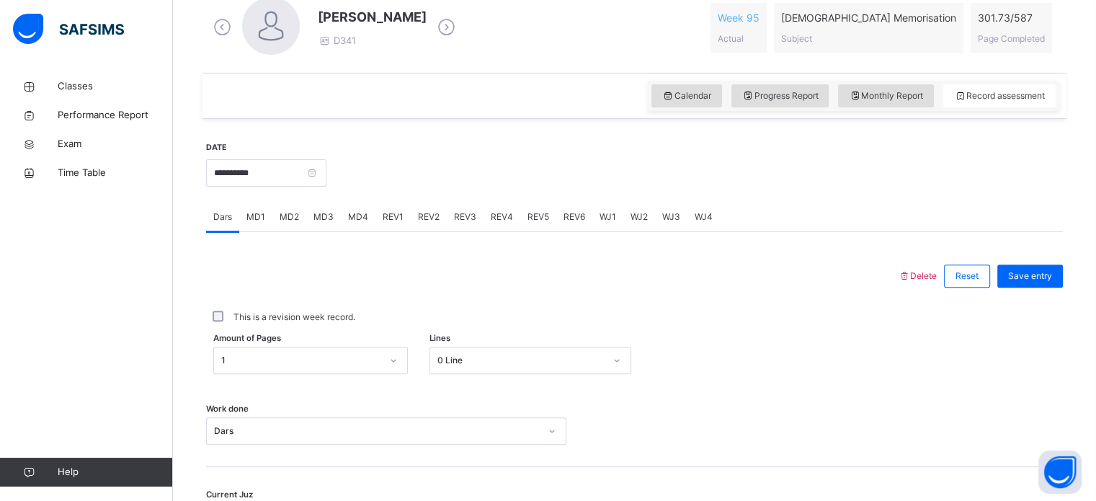
scroll to position [419, 0]
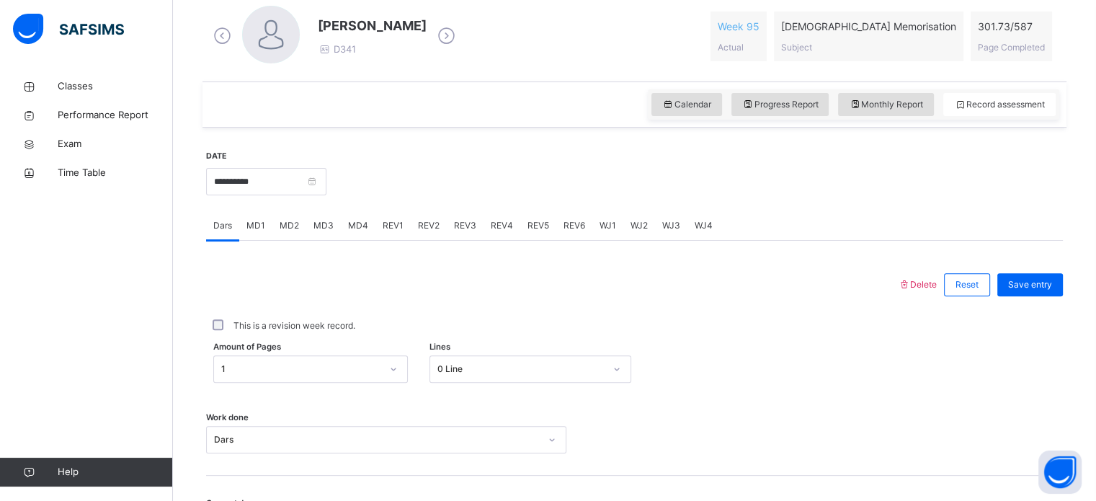
click at [404, 225] on div "REV1" at bounding box center [392, 225] width 35 height 29
click at [354, 227] on span "MD4" at bounding box center [358, 225] width 20 height 13
click at [375, 227] on div "REV1" at bounding box center [392, 225] width 35 height 29
click at [418, 230] on span "REV2" at bounding box center [429, 225] width 22 height 13
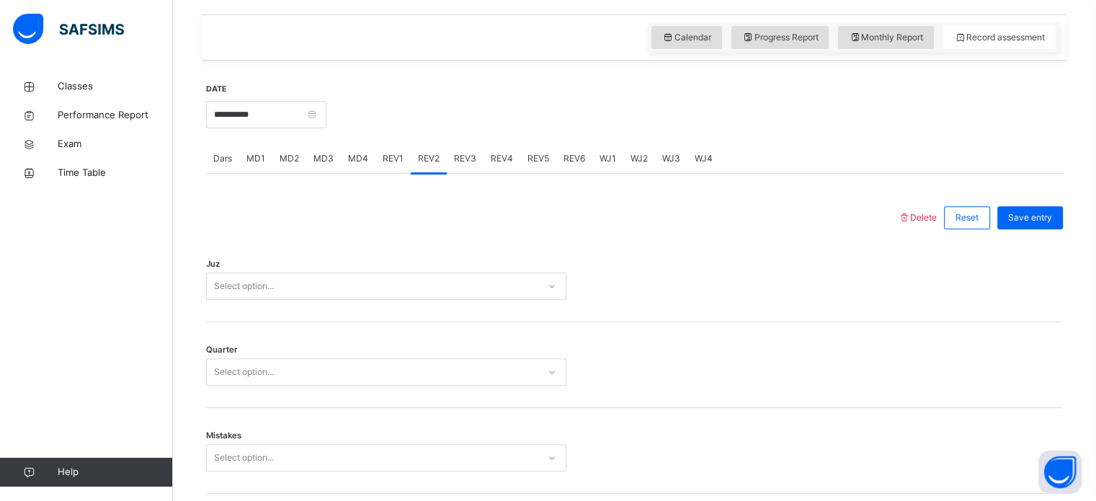
click at [237, 300] on div "Select option..." at bounding box center [386, 285] width 360 height 27
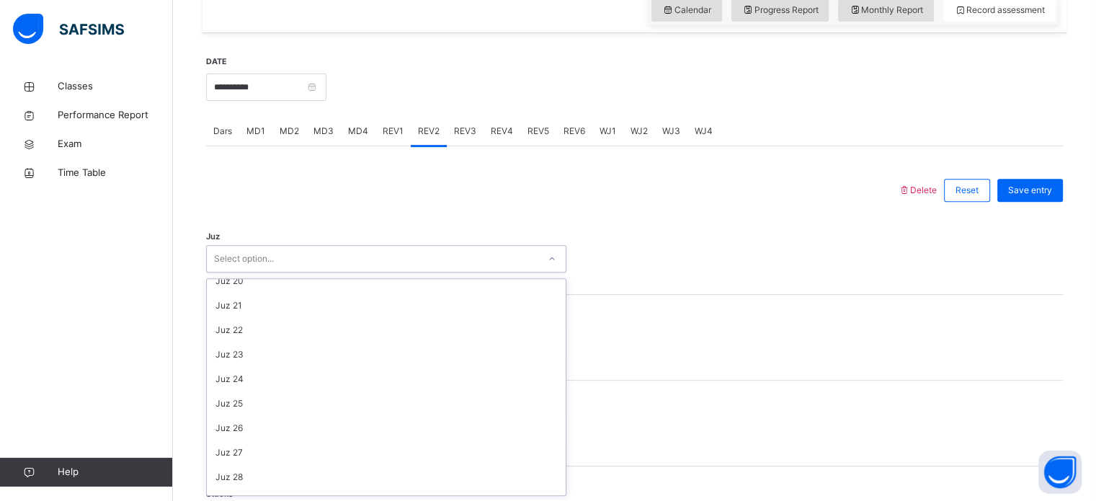
scroll to position [519, 0]
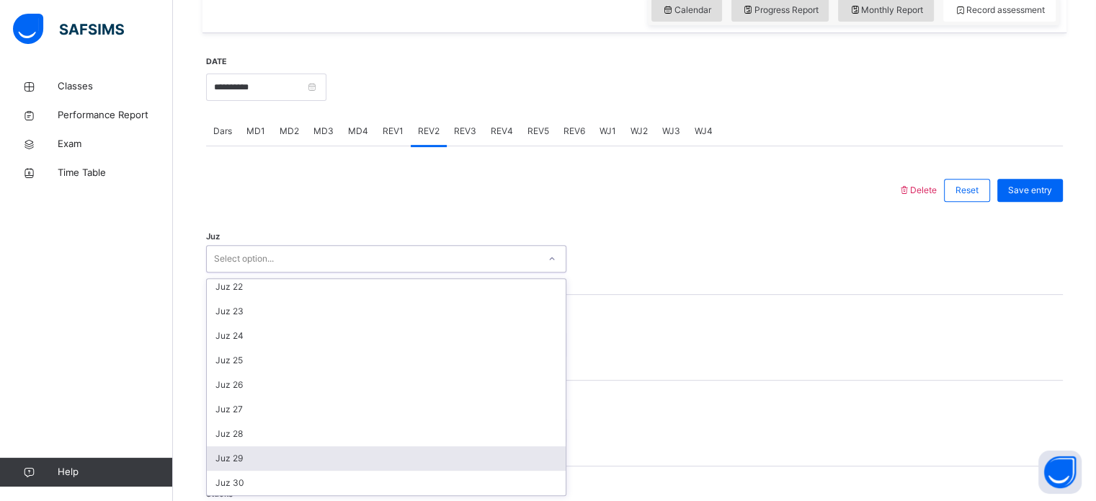
click at [251, 465] on div "Juz 29" at bounding box center [386, 458] width 359 height 24
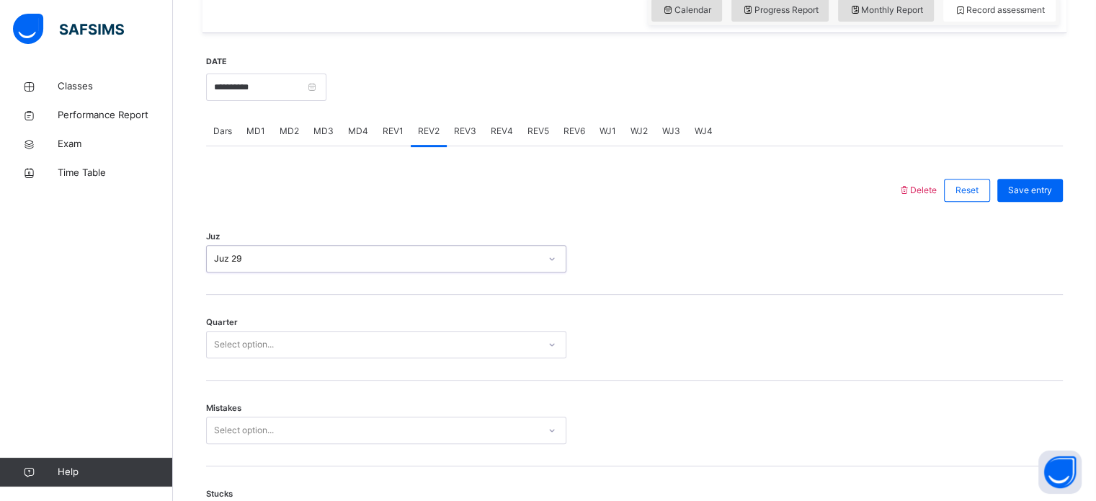
click at [315, 248] on div "Juz 29" at bounding box center [372, 259] width 331 height 22
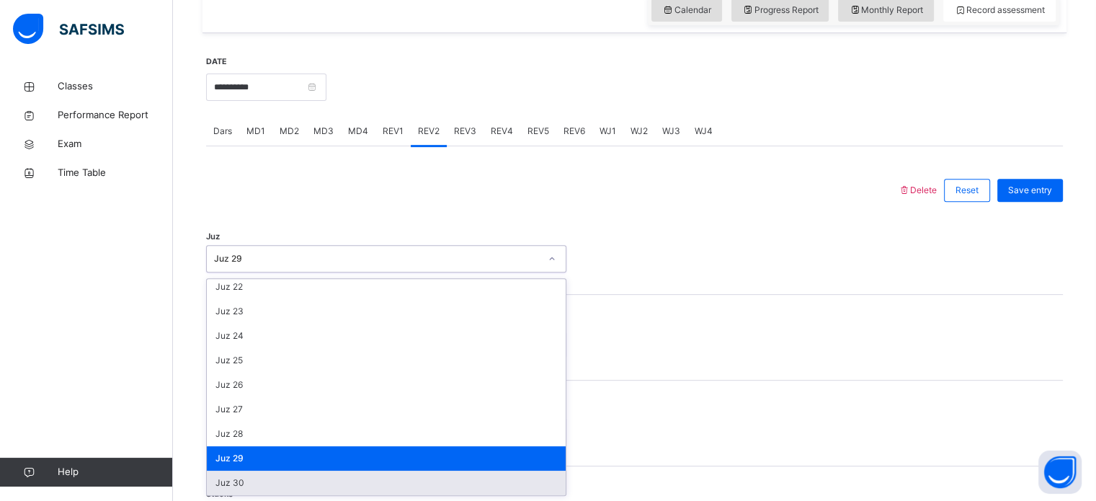
click at [254, 480] on div "Juz 30" at bounding box center [386, 482] width 359 height 24
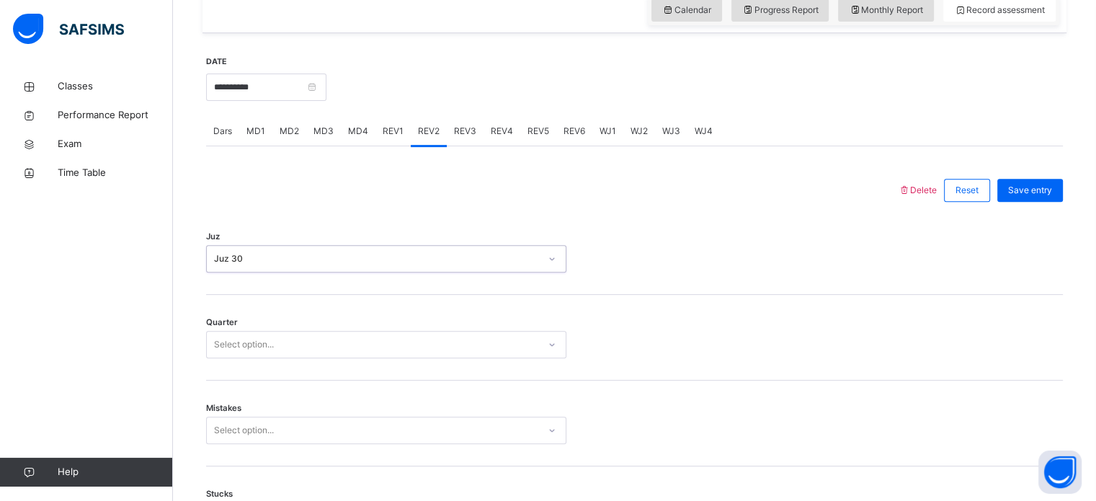
click at [248, 347] on div "Select option..." at bounding box center [244, 344] width 60 height 27
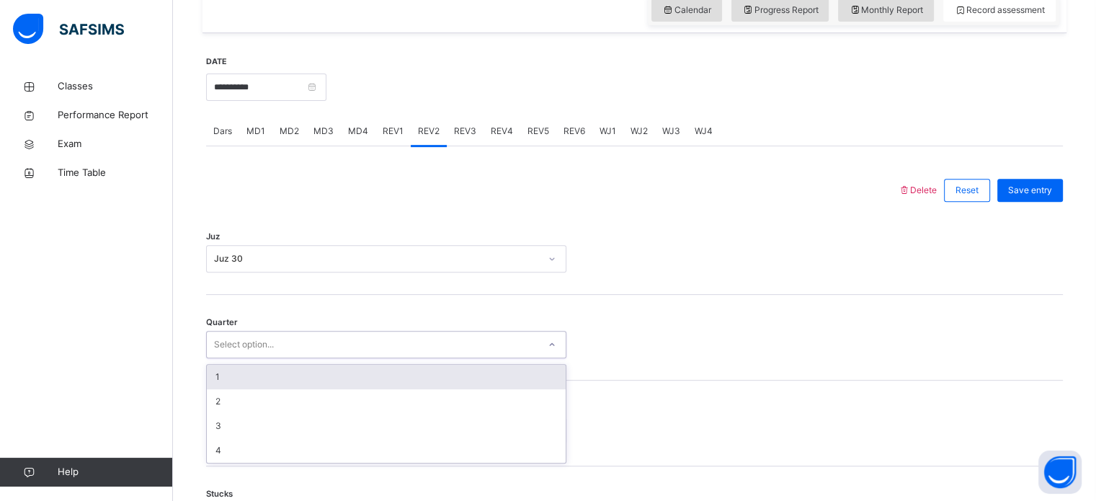
click at [233, 383] on div "1" at bounding box center [386, 377] width 359 height 24
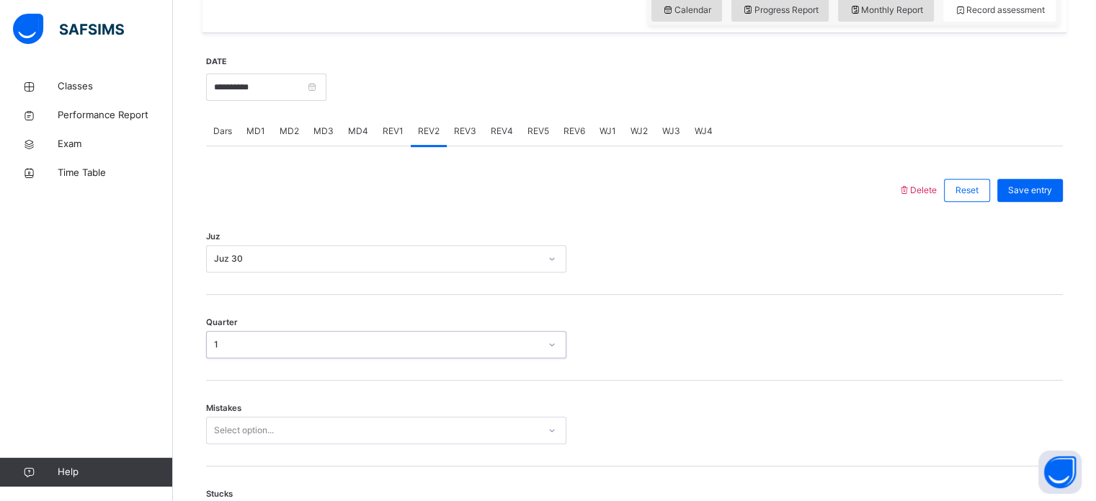
click at [241, 420] on div "Select option..." at bounding box center [386, 429] width 360 height 27
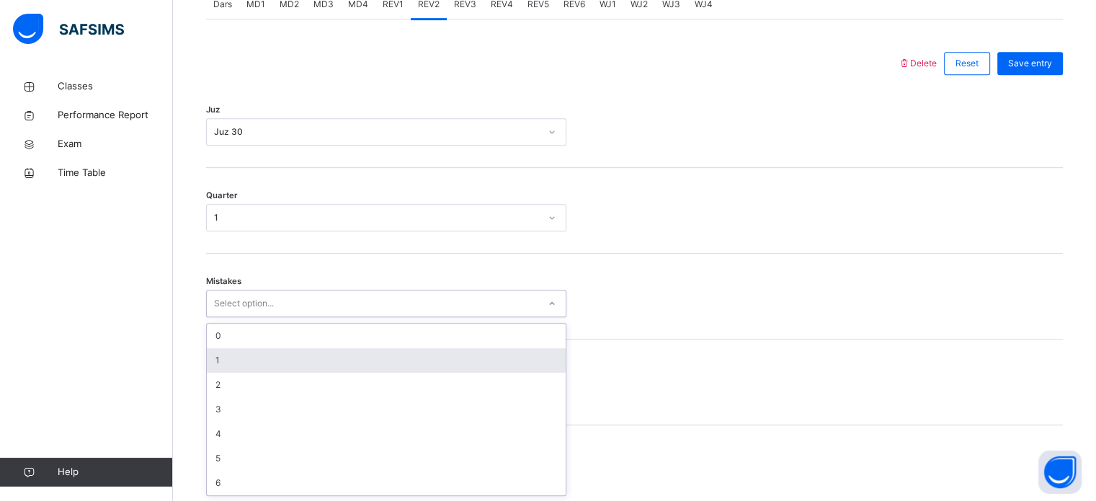
click at [226, 359] on div "1" at bounding box center [386, 360] width 359 height 24
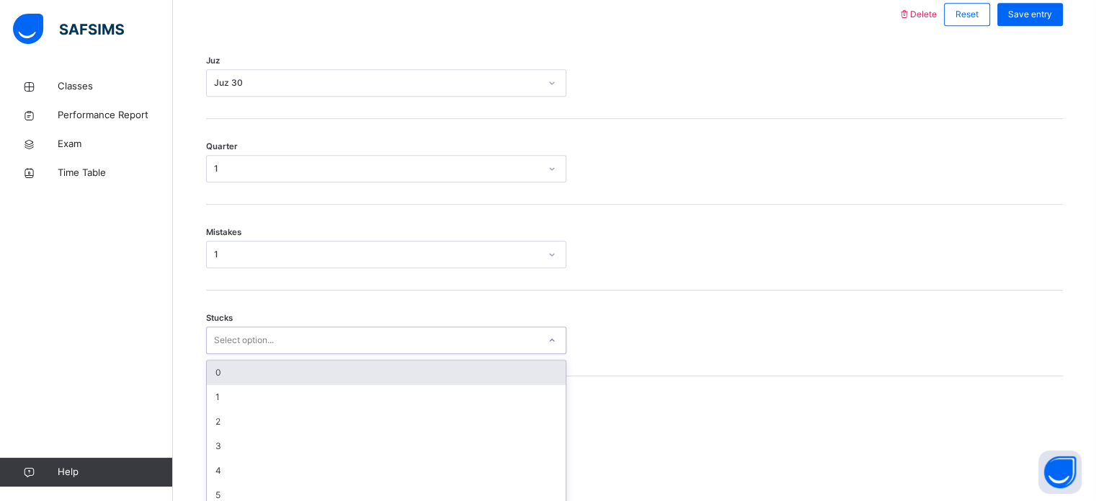
click at [227, 354] on div "option 0 focused, 1 of 6. 6 results available. Use Up and Down to choose option…" at bounding box center [386, 339] width 360 height 27
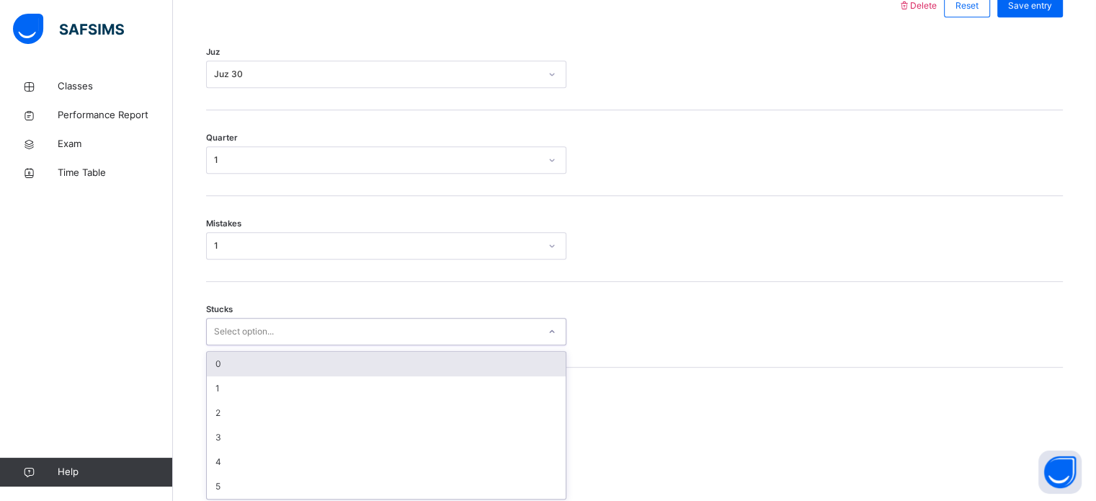
scroll to position [700, 0]
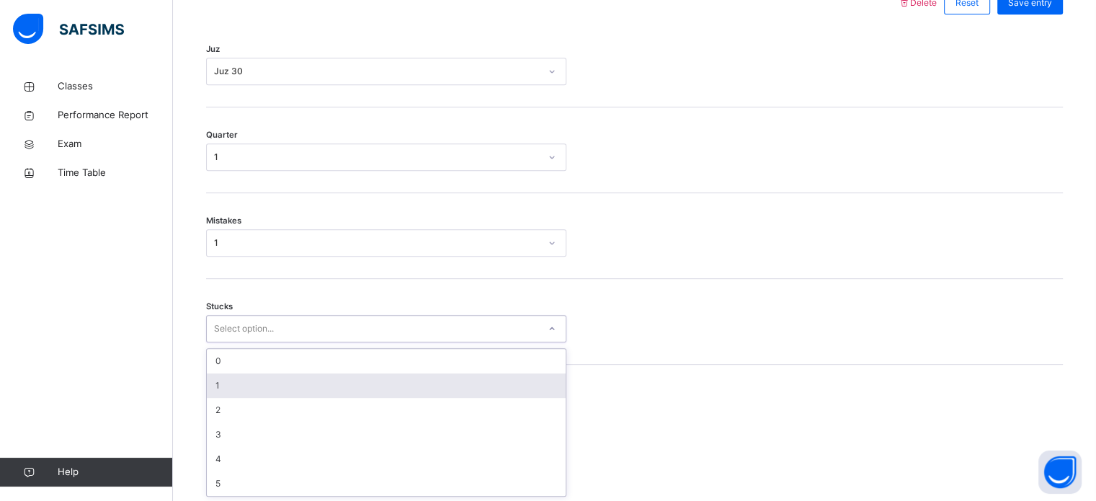
click at [223, 381] on div "1" at bounding box center [386, 385] width 359 height 24
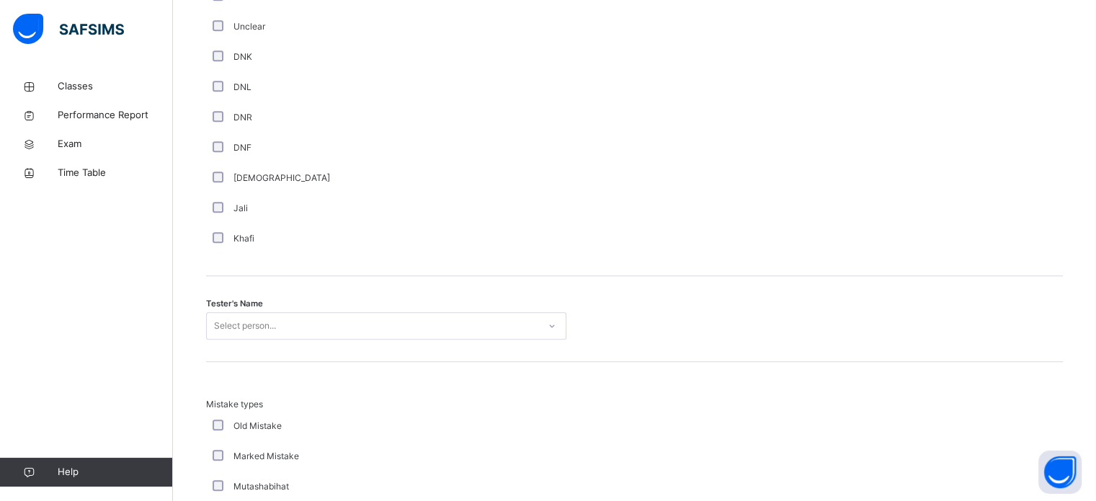
scroll to position [1323, 0]
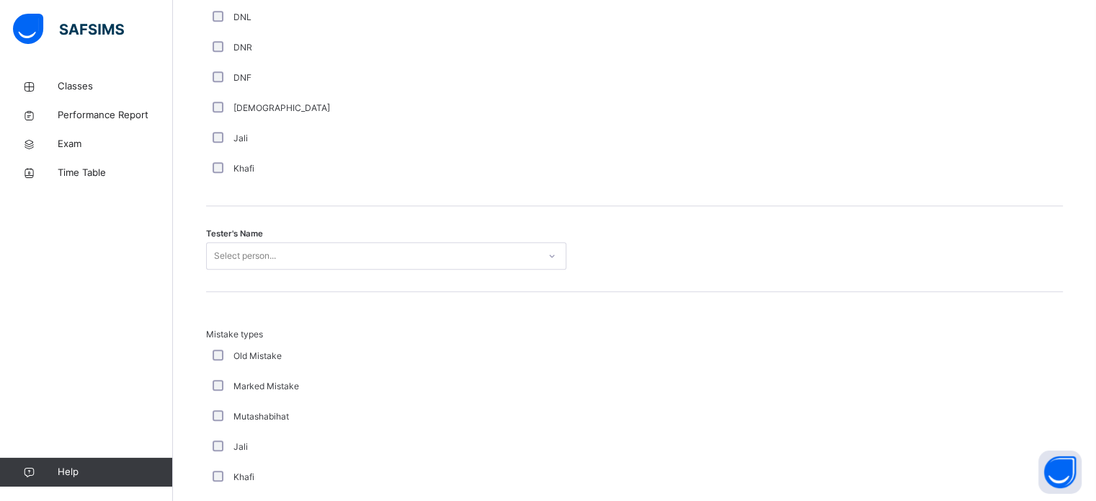
click at [274, 269] on div "Tester's Name Select person..." at bounding box center [634, 249] width 857 height 86
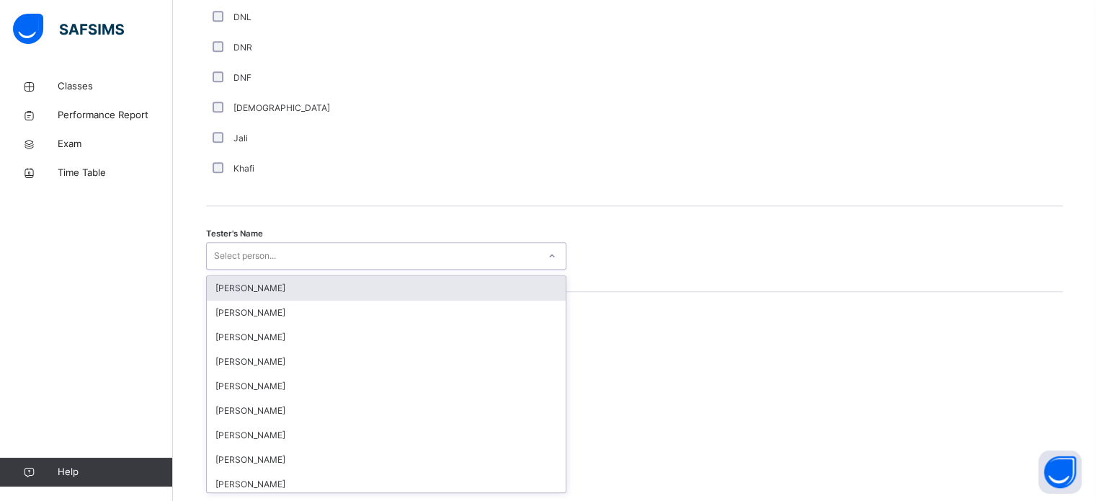
click at [269, 261] on div "Select person..." at bounding box center [245, 255] width 62 height 27
click at [280, 248] on div "Select person..." at bounding box center [372, 256] width 331 height 22
type input "***"
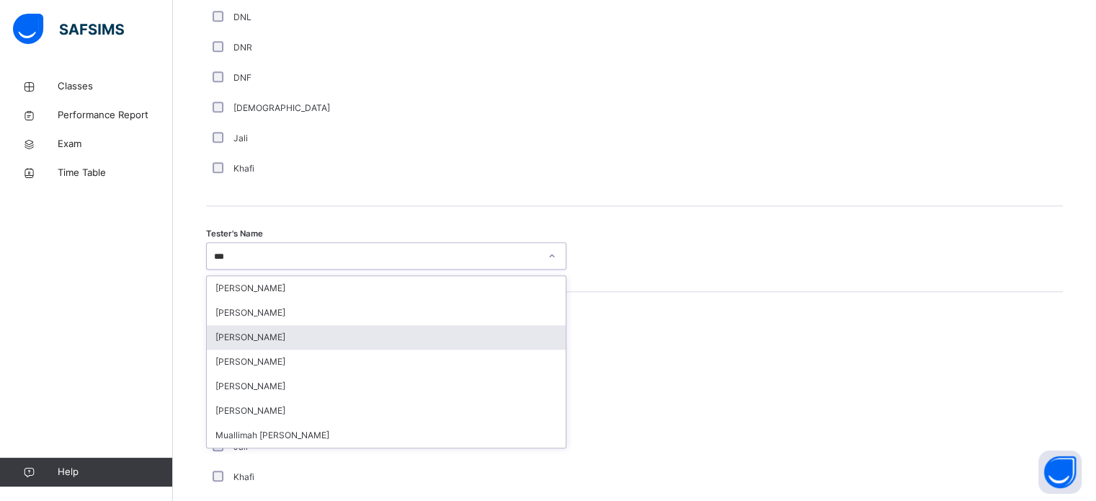
click at [285, 341] on div "[PERSON_NAME]" at bounding box center [386, 337] width 359 height 24
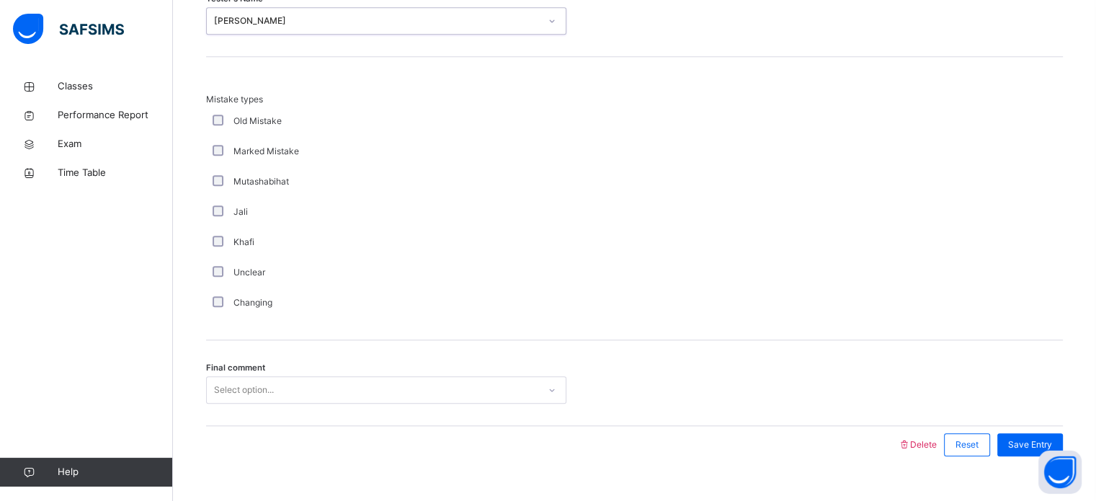
scroll to position [1584, 0]
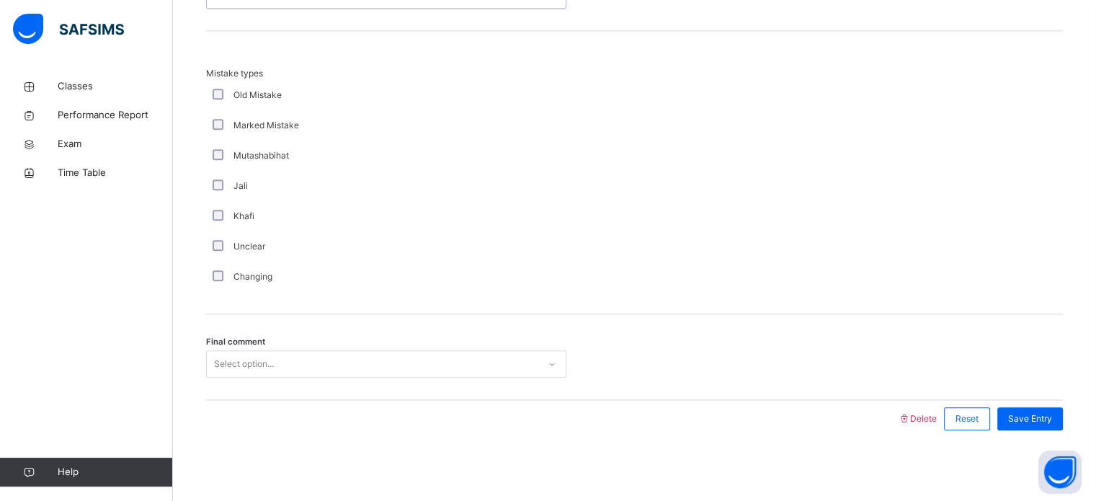
click at [256, 359] on div "Select option..." at bounding box center [244, 363] width 60 height 27
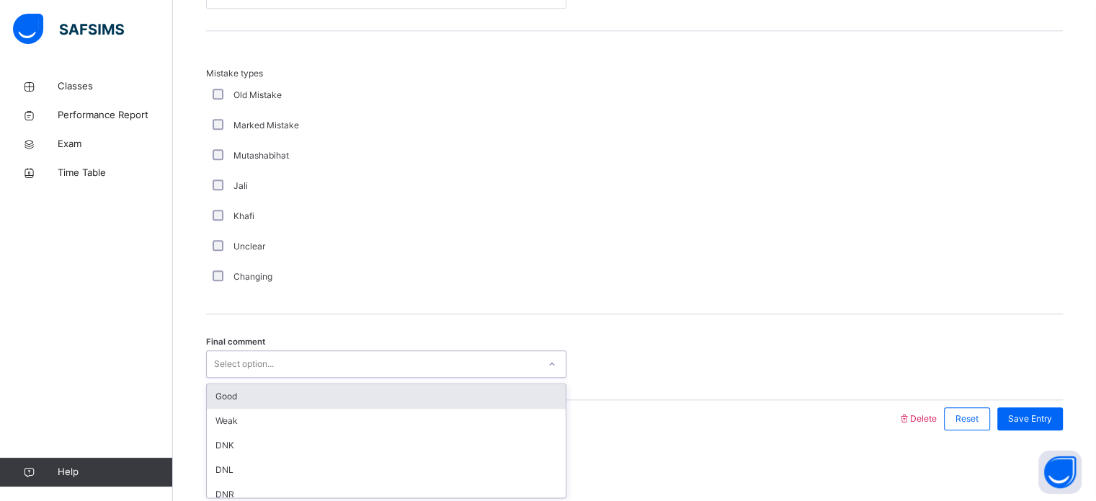
click at [252, 384] on div "Good" at bounding box center [386, 396] width 359 height 24
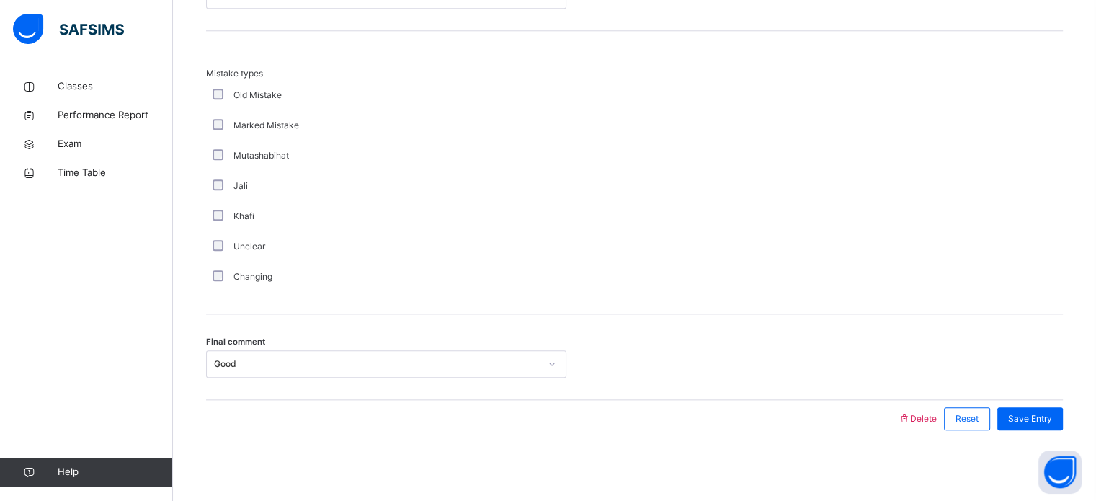
click at [1047, 403] on div "Save Entry" at bounding box center [1026, 418] width 73 height 37
click at [1050, 412] on span "Save Entry" at bounding box center [1030, 418] width 44 height 13
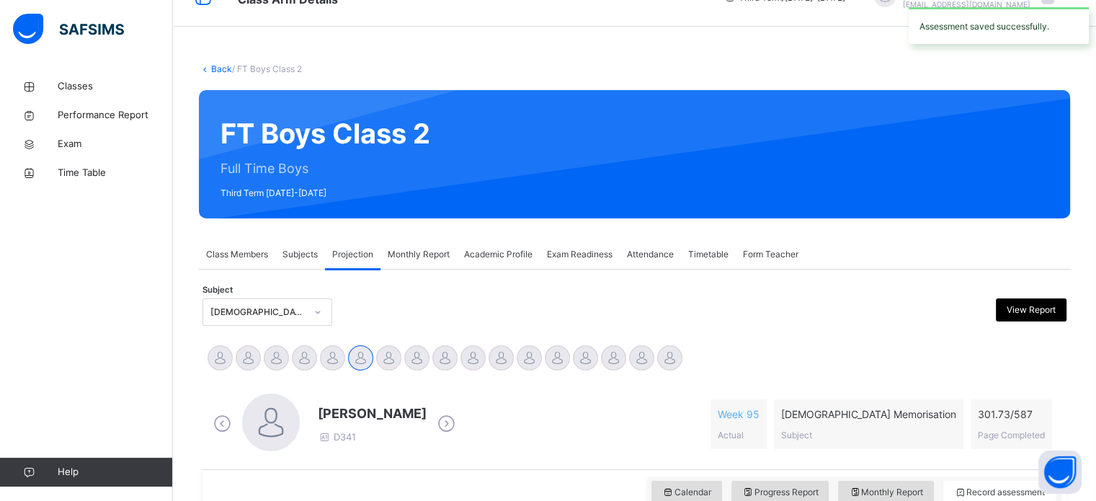
scroll to position [30, 0]
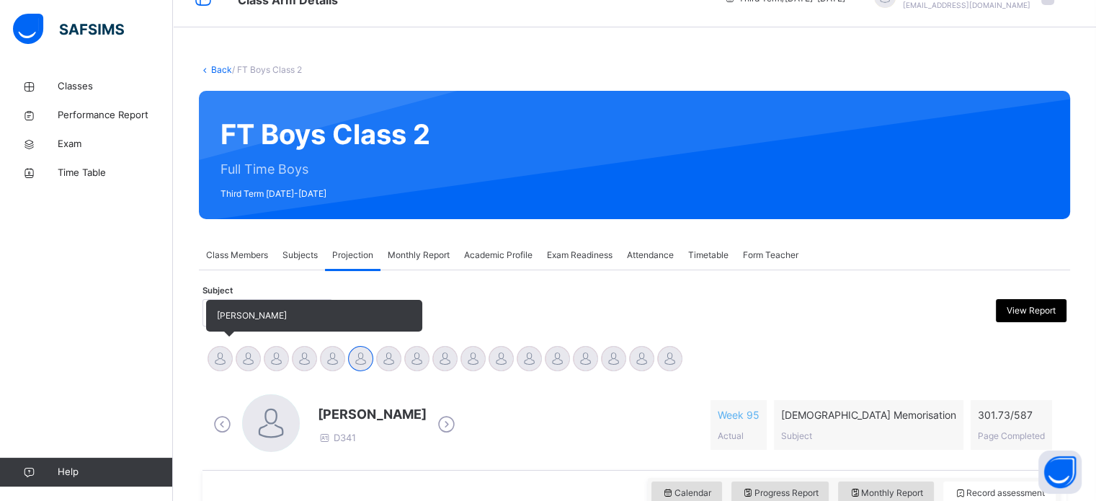
click at [213, 350] on div at bounding box center [219, 358] width 25 height 25
click at [248, 357] on div at bounding box center [248, 358] width 25 height 25
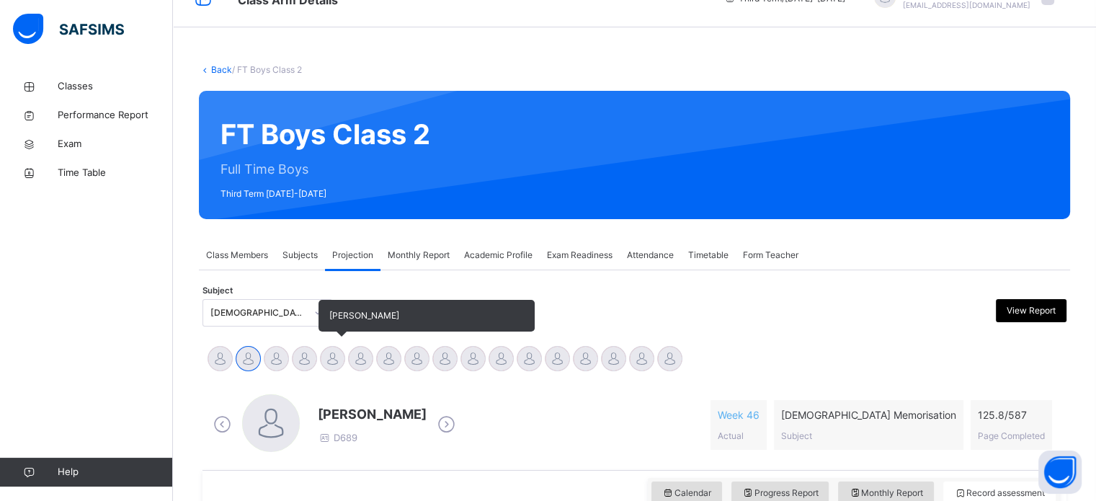
scroll to position [254, 0]
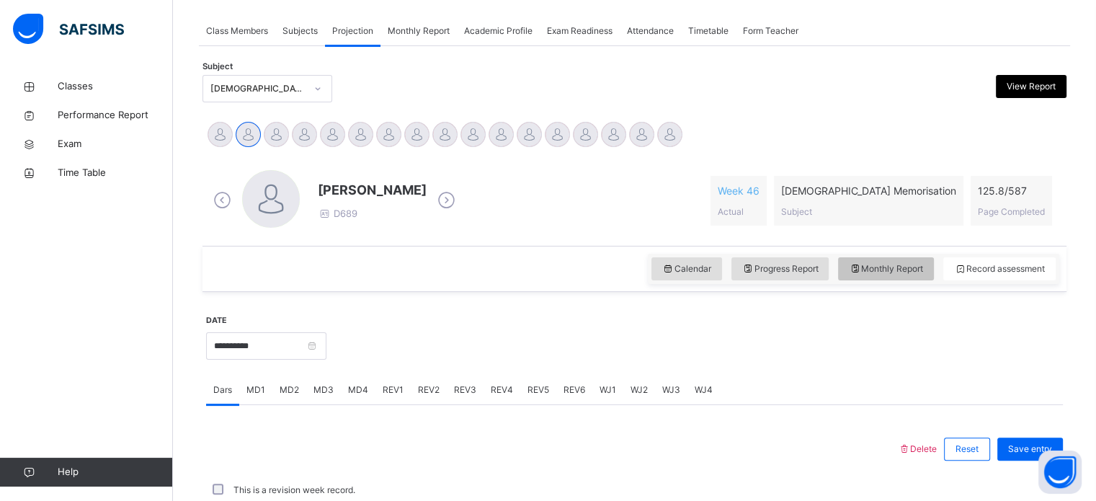
click at [896, 272] on span "Monthly Report" at bounding box center [886, 268] width 74 height 13
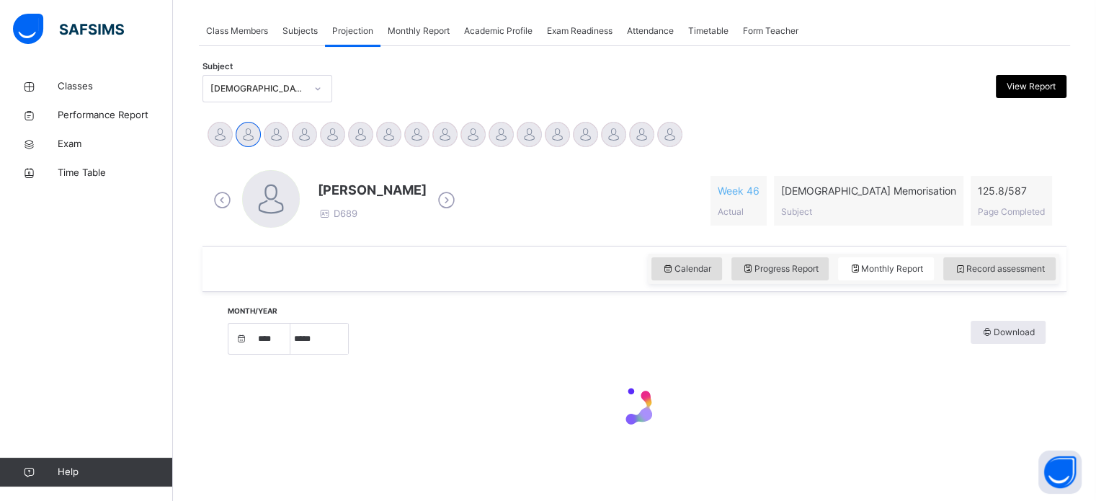
select select "****"
select select "*"
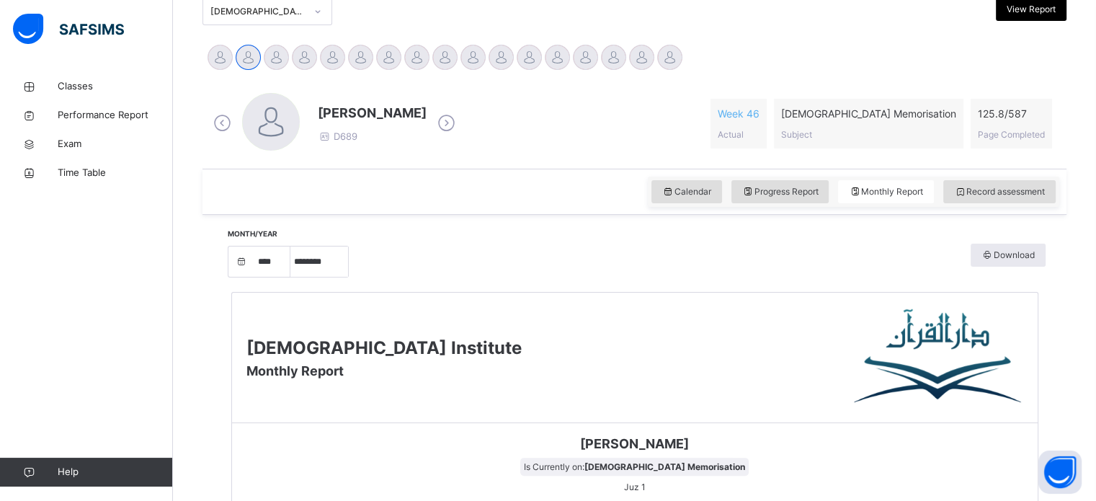
scroll to position [321, 0]
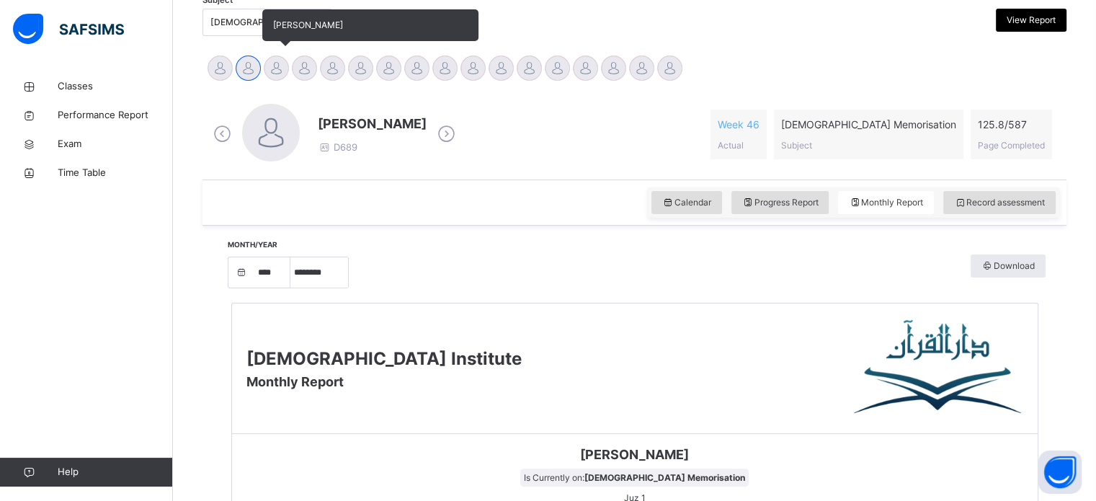
click at [280, 58] on div at bounding box center [276, 67] width 25 height 25
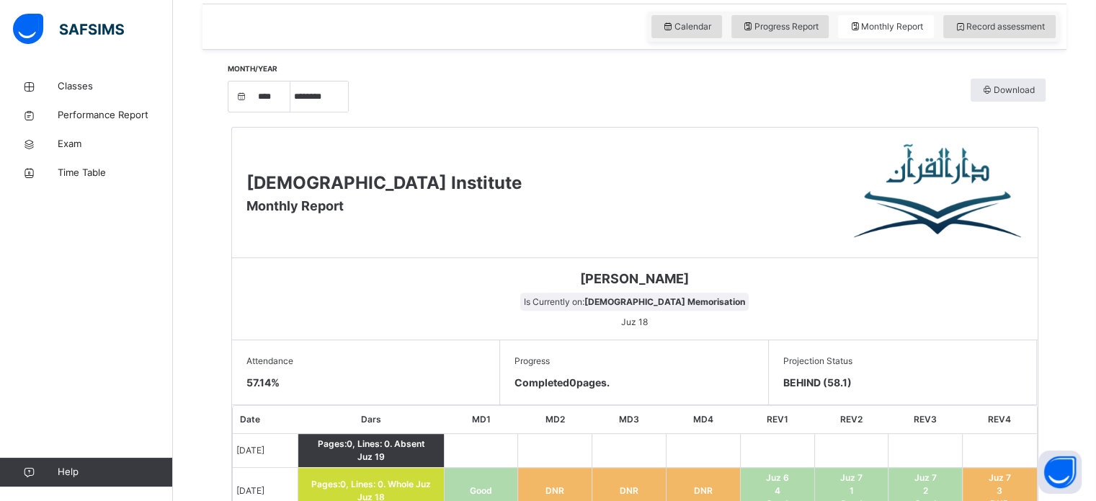
scroll to position [347, 0]
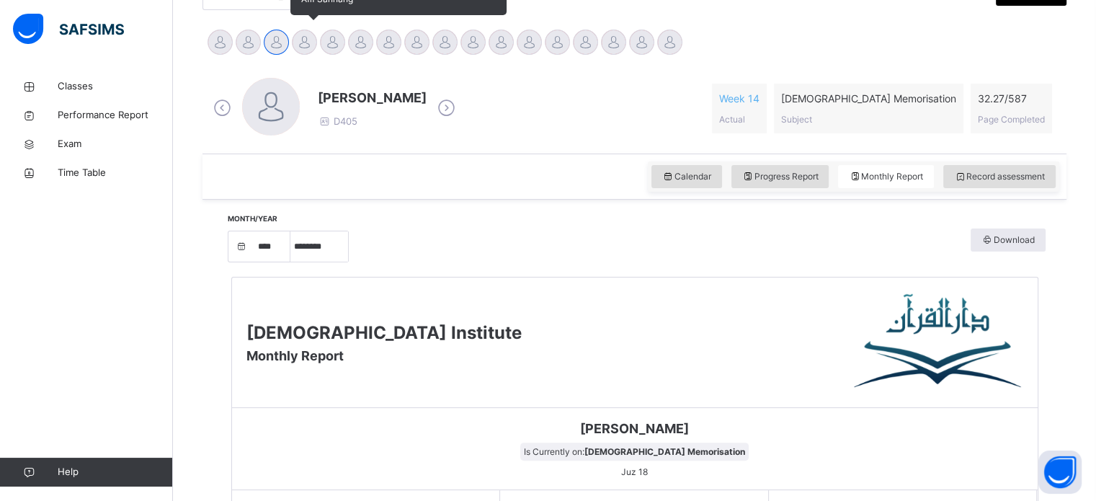
click at [306, 36] on div at bounding box center [304, 42] width 25 height 25
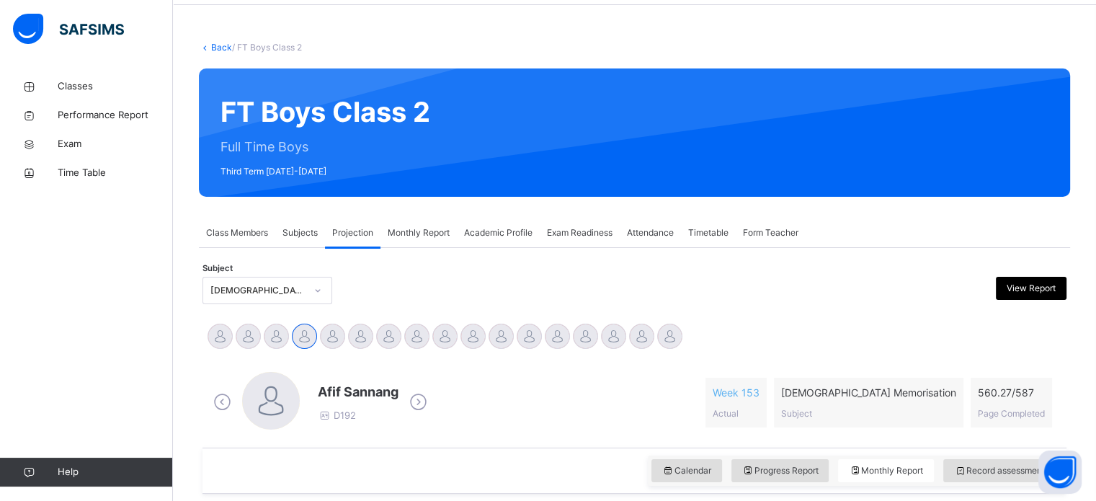
scroll to position [52, 0]
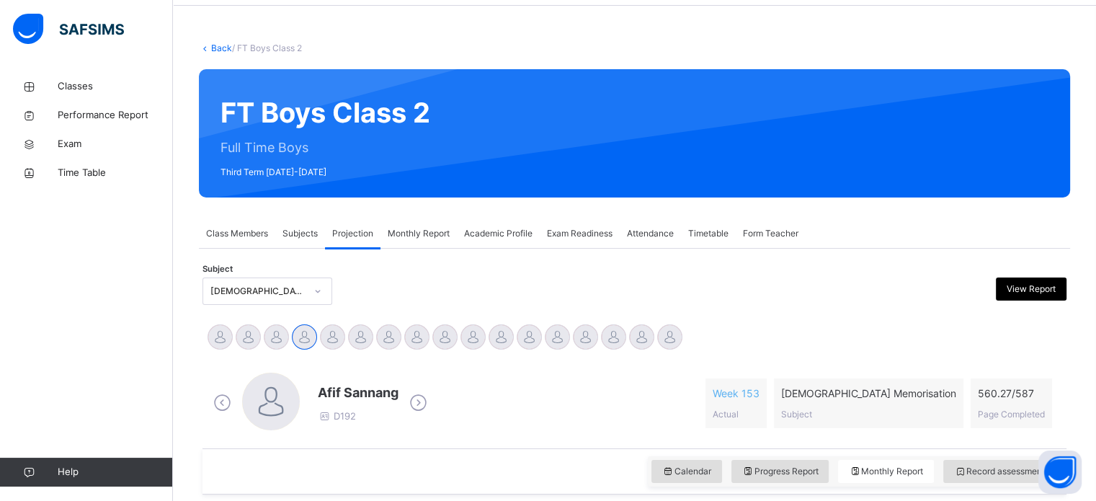
click at [330, 339] on div at bounding box center [332, 336] width 25 height 25
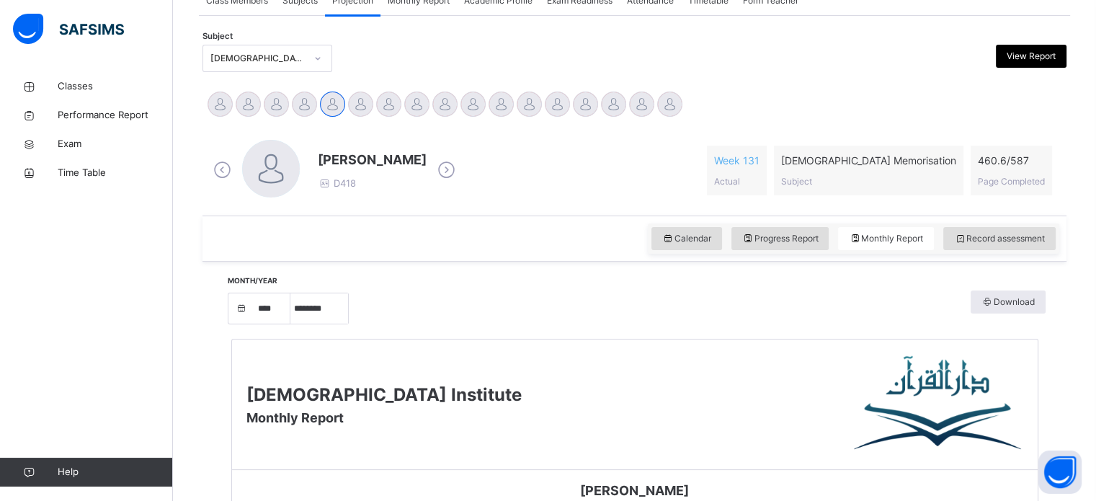
scroll to position [207, 0]
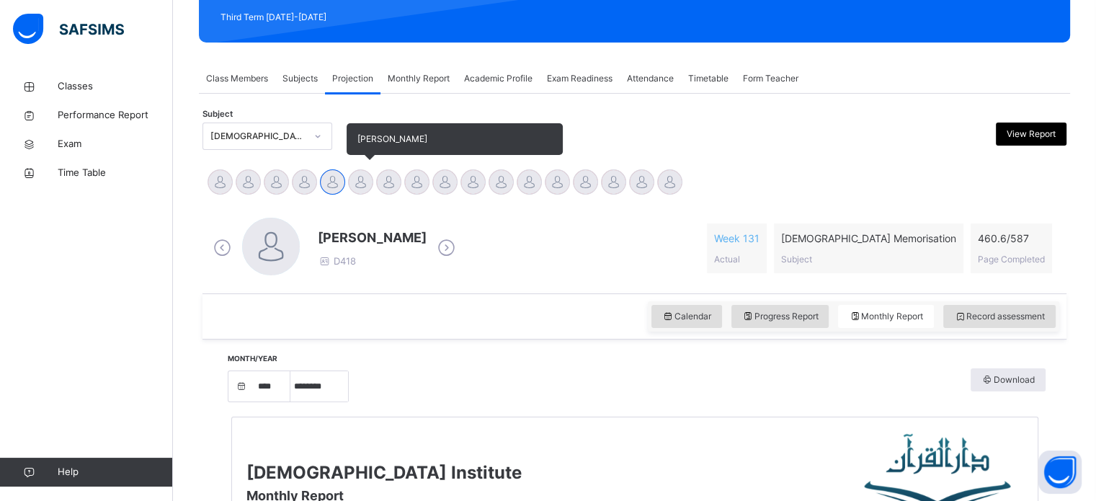
click at [363, 178] on div at bounding box center [360, 181] width 25 height 25
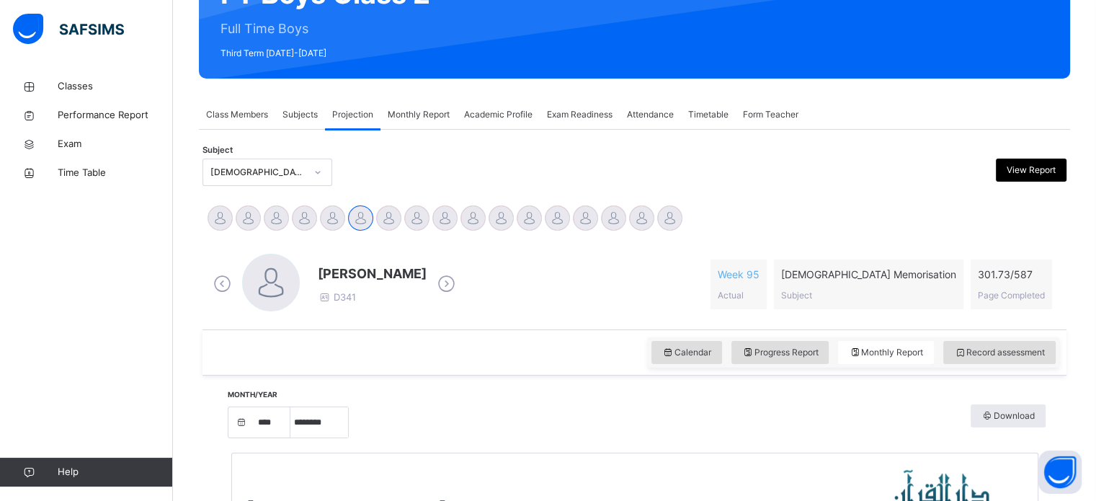
scroll to position [168, 0]
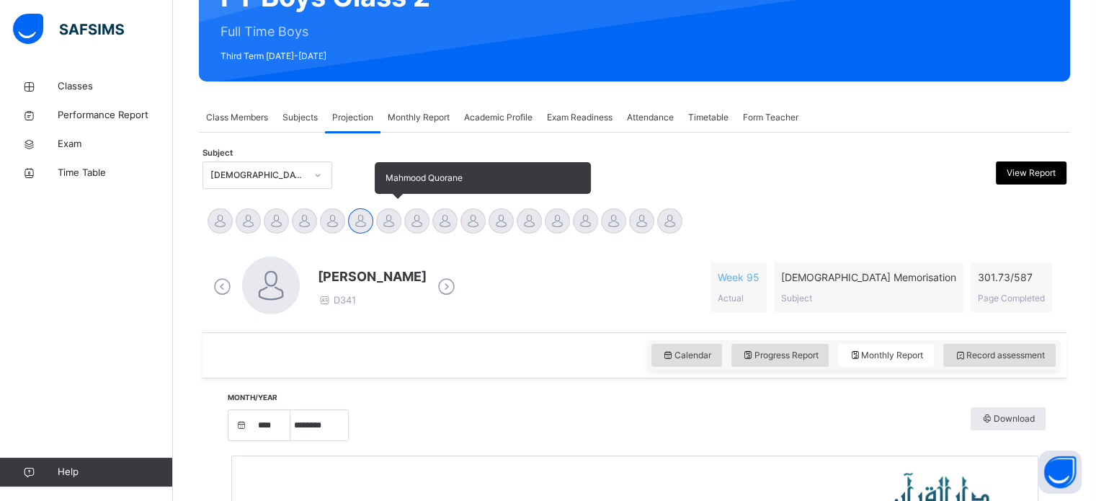
click at [389, 230] on div at bounding box center [388, 220] width 25 height 25
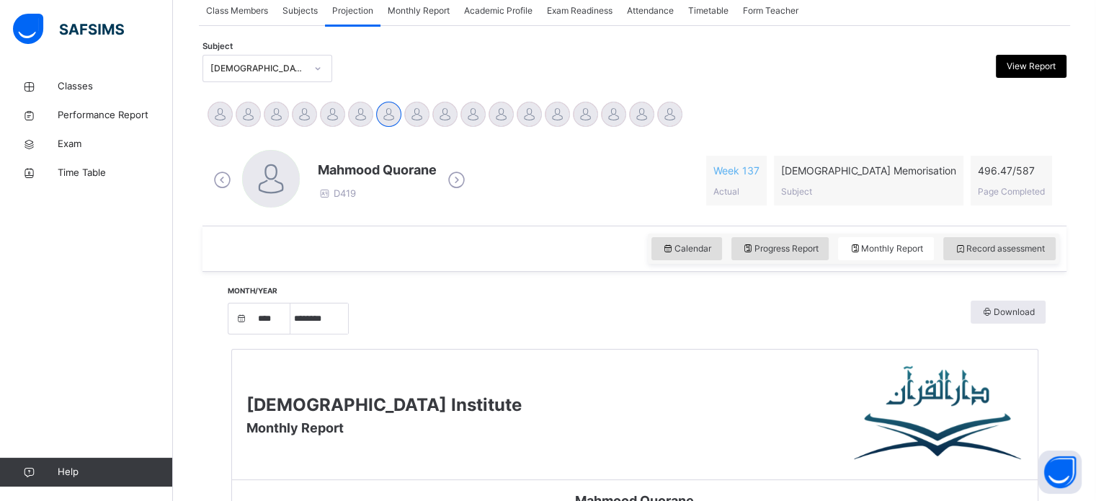
scroll to position [270, 0]
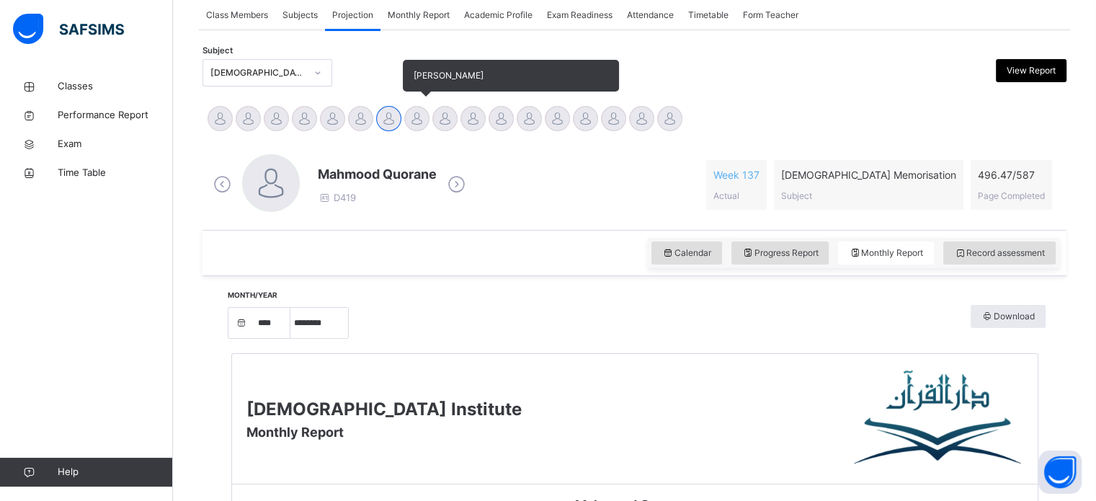
click at [414, 133] on div "[PERSON_NAME]" at bounding box center [417, 120] width 28 height 32
click at [414, 123] on div at bounding box center [416, 118] width 25 height 25
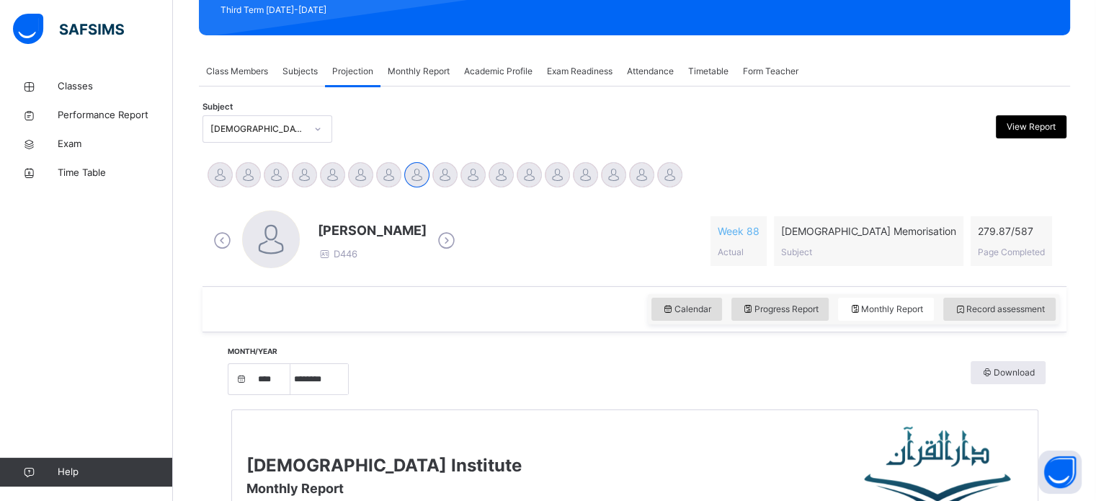
scroll to position [207, 0]
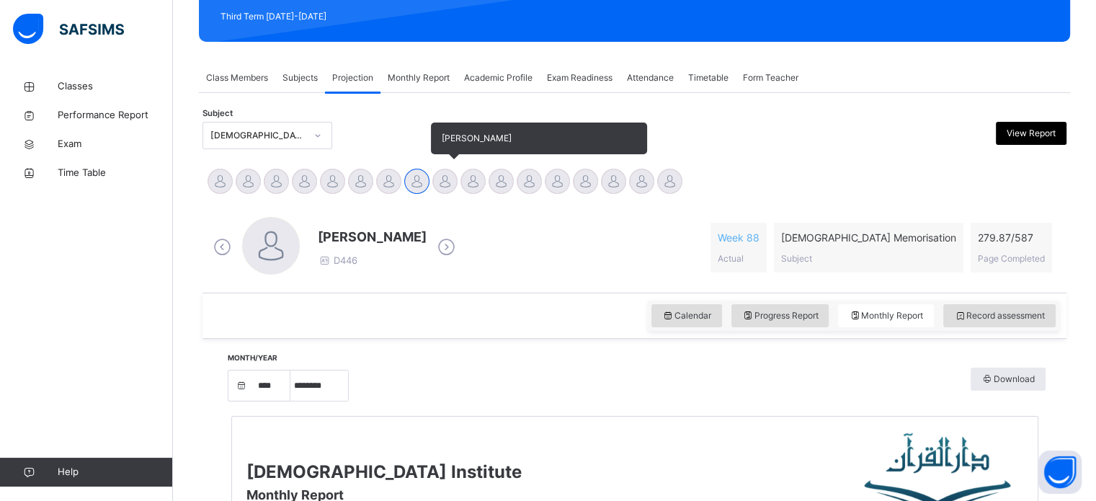
click at [447, 178] on div at bounding box center [444, 181] width 25 height 25
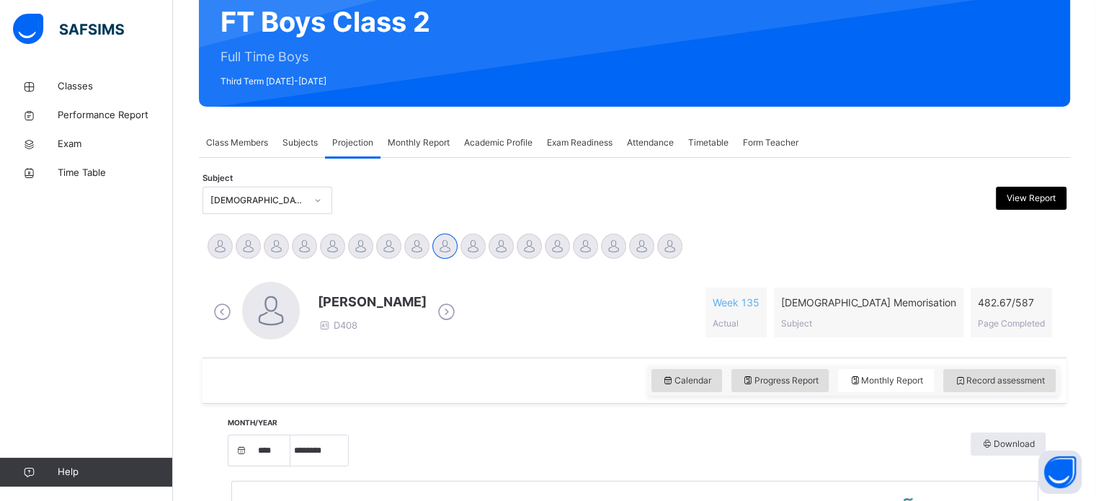
scroll to position [142, 0]
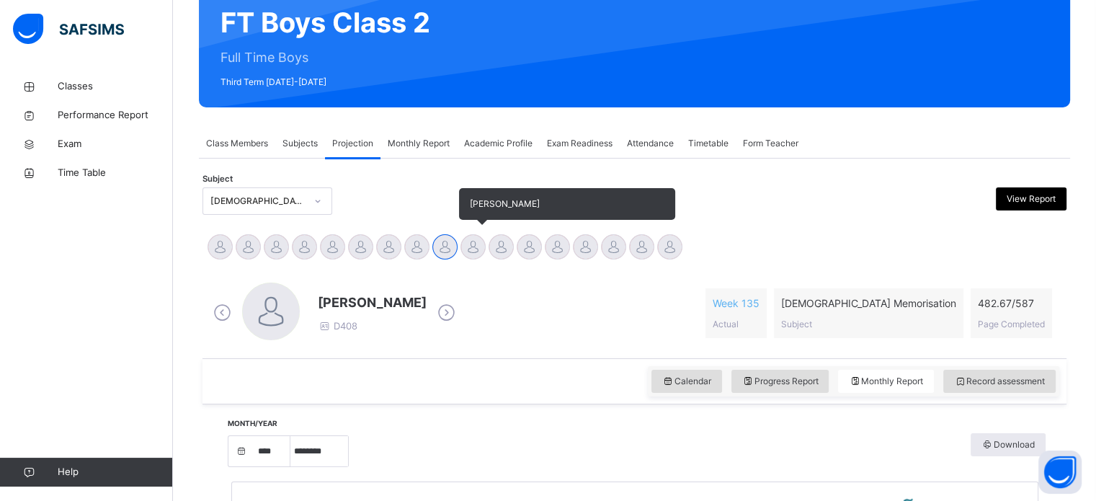
click at [479, 249] on div at bounding box center [472, 246] width 25 height 25
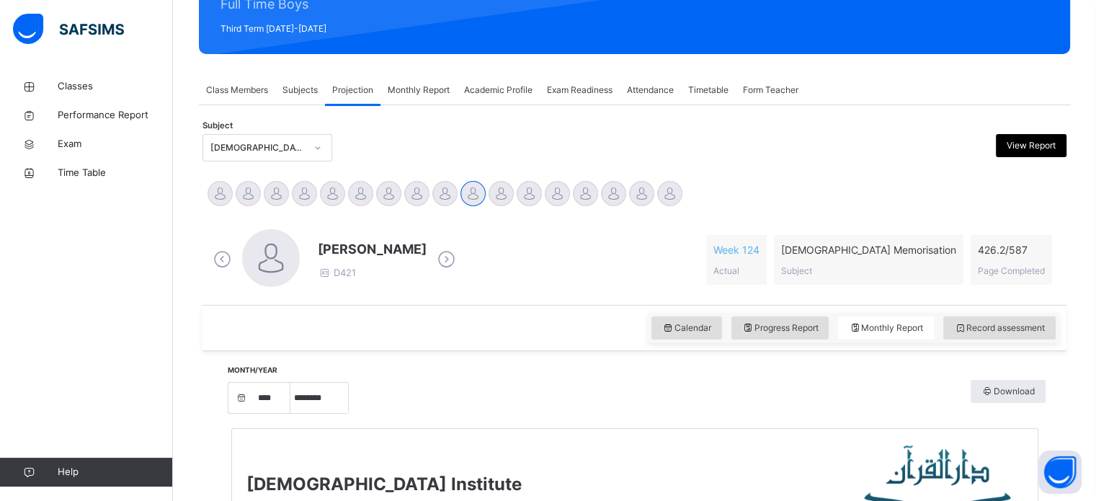
scroll to position [191, 0]
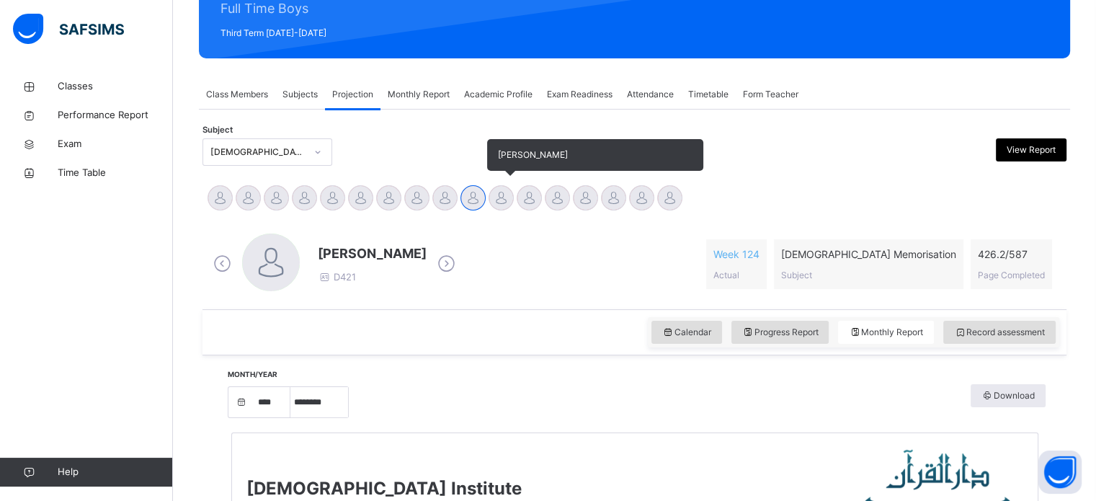
click at [492, 194] on div at bounding box center [500, 197] width 25 height 25
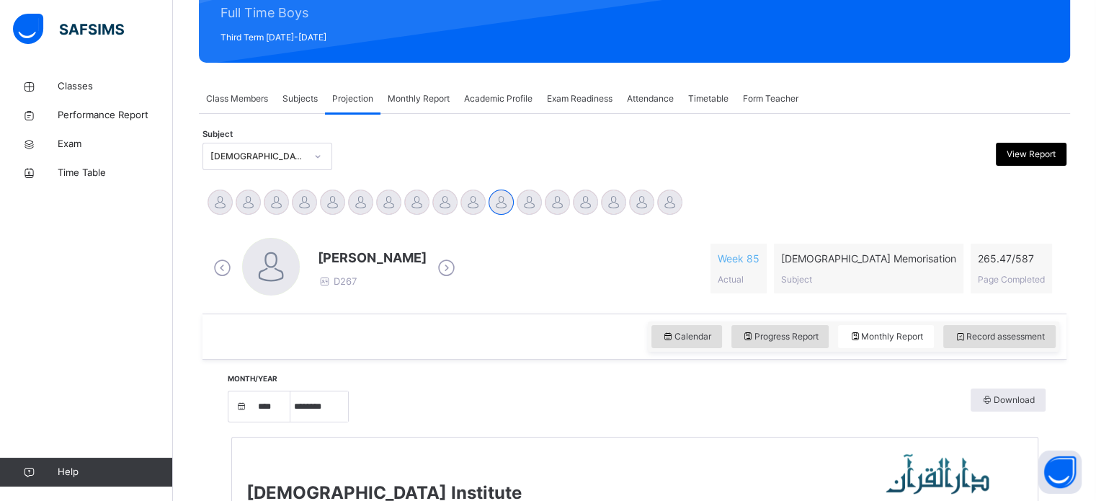
scroll to position [184, 0]
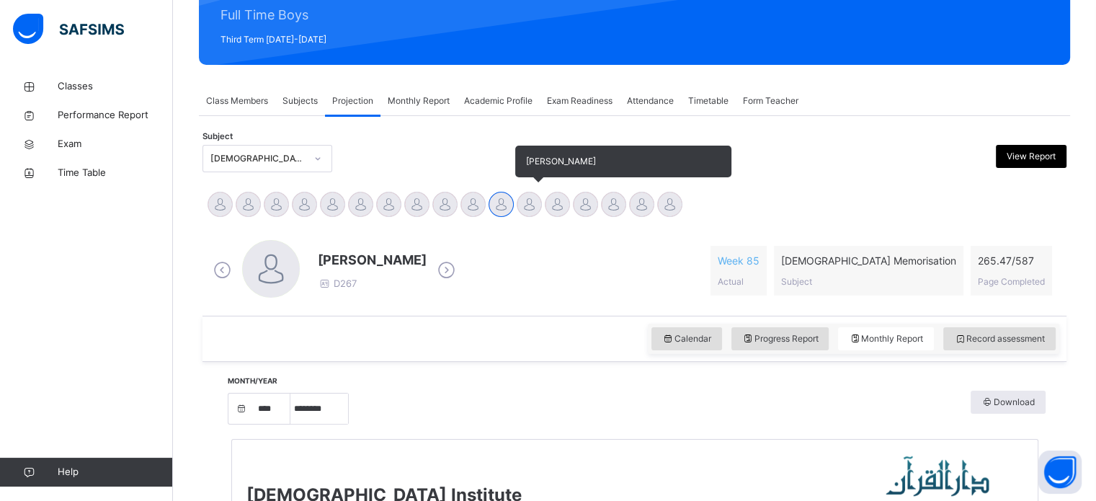
click at [519, 205] on div at bounding box center [529, 204] width 25 height 25
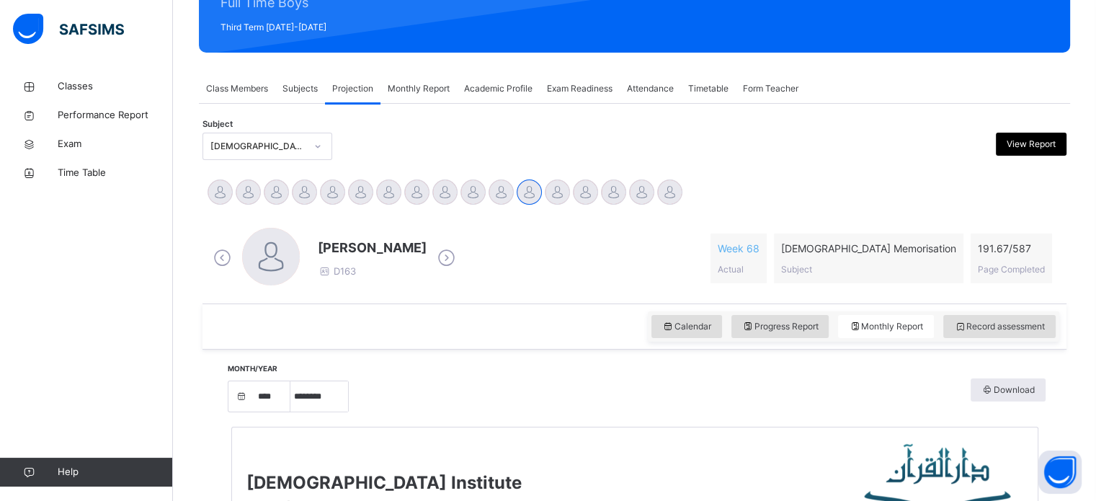
scroll to position [196, 0]
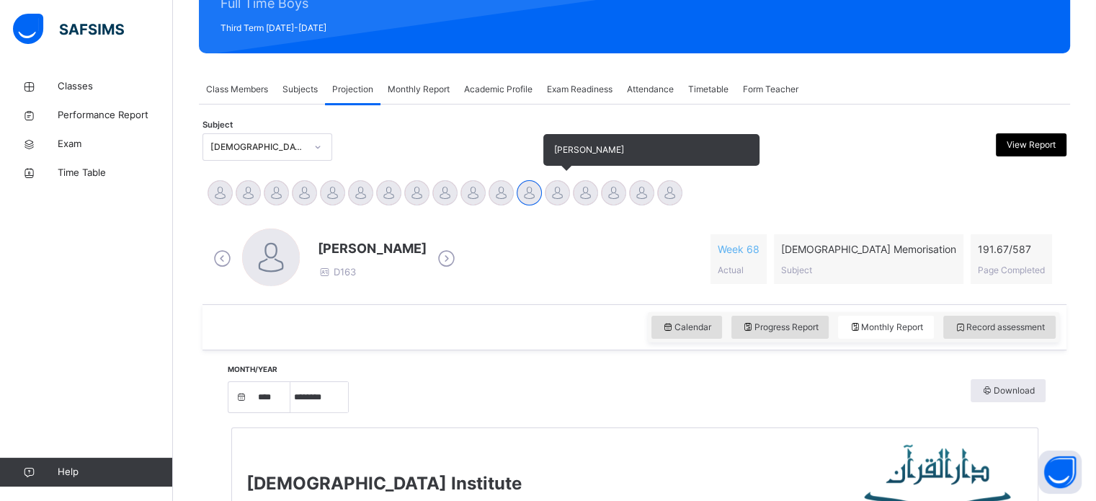
click at [548, 195] on div at bounding box center [557, 192] width 25 height 25
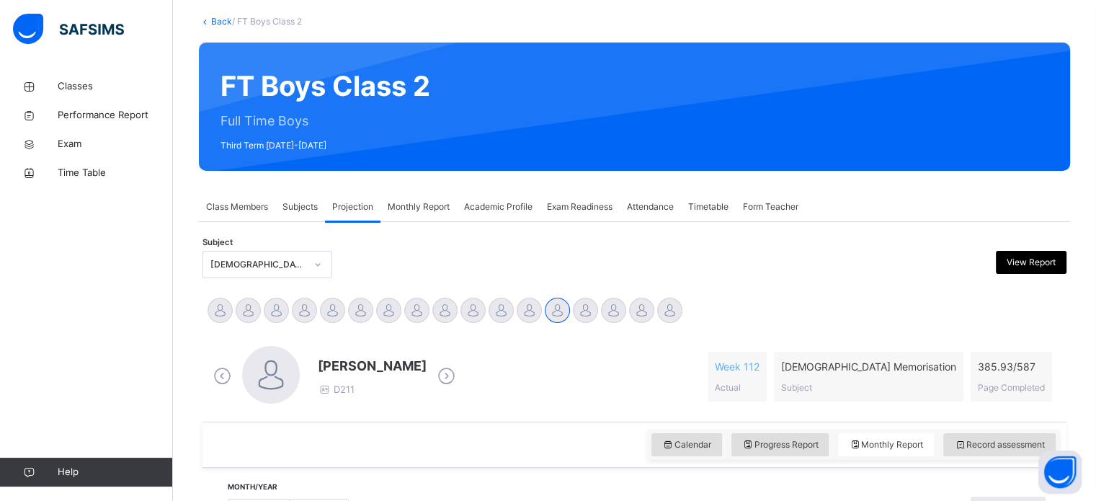
scroll to position [72, 0]
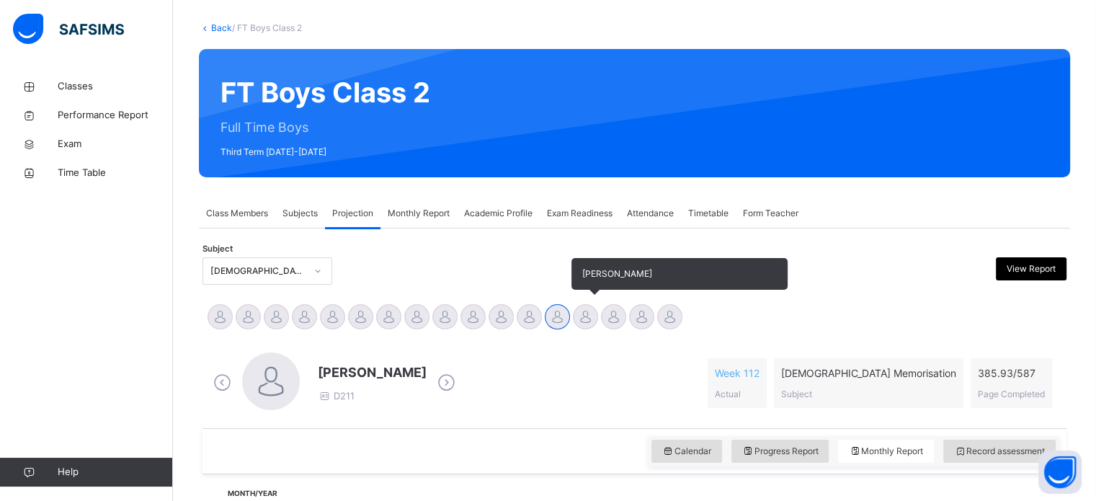
click at [579, 321] on div at bounding box center [585, 316] width 25 height 25
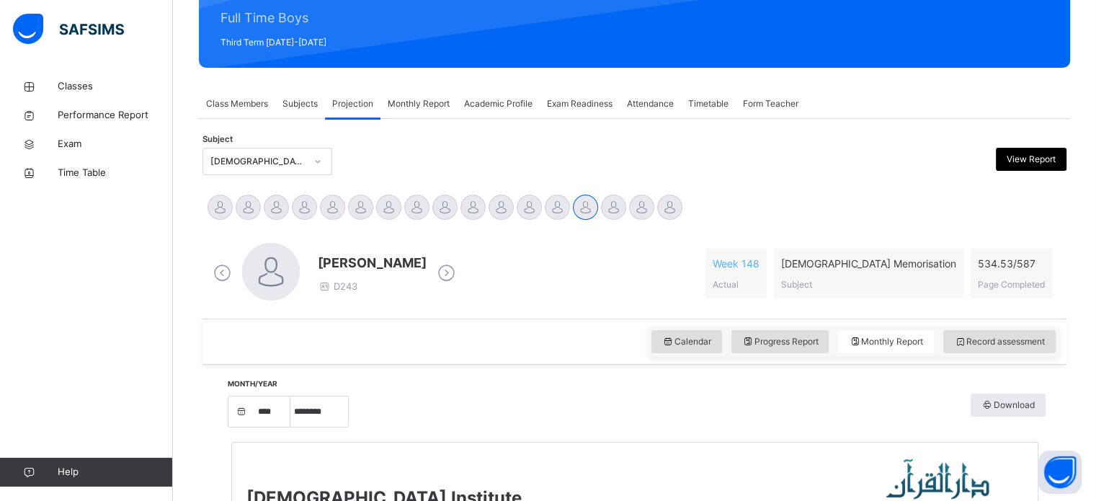
scroll to position [178, 0]
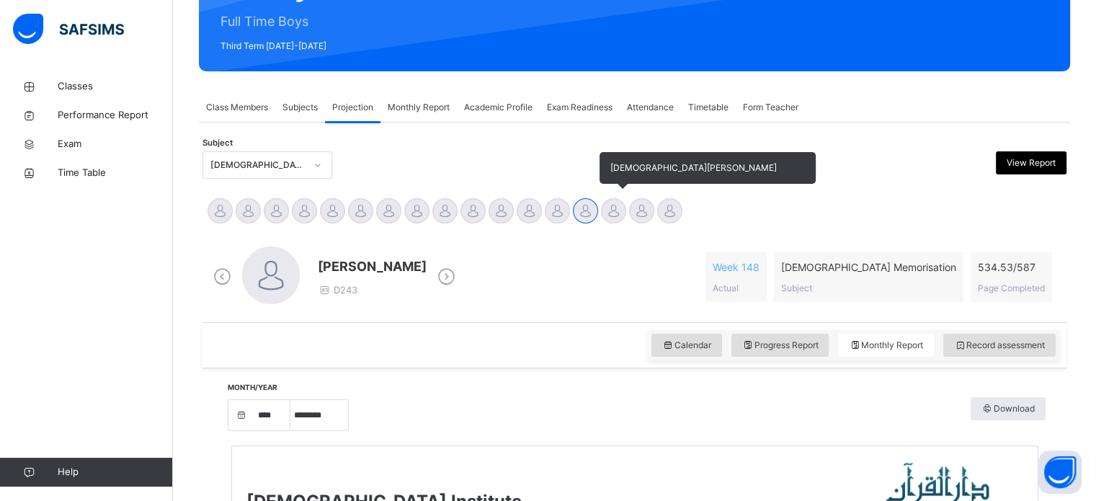
click at [602, 205] on div at bounding box center [613, 210] width 25 height 25
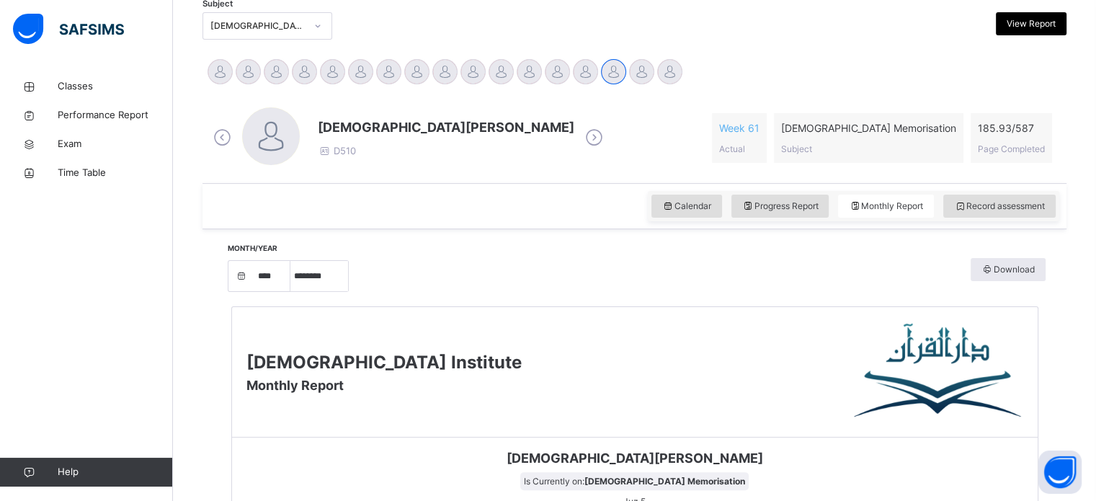
scroll to position [315, 0]
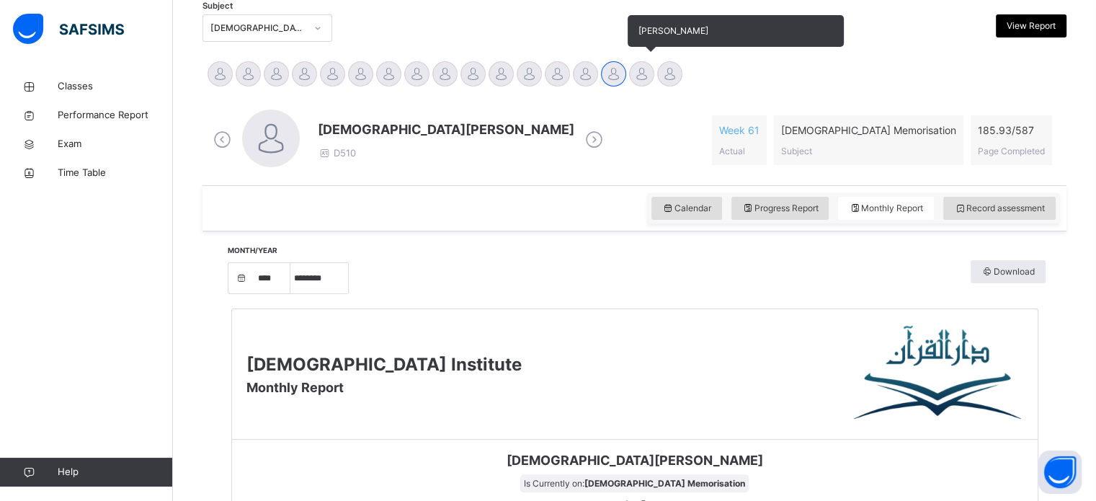
click at [638, 78] on div at bounding box center [641, 73] width 25 height 25
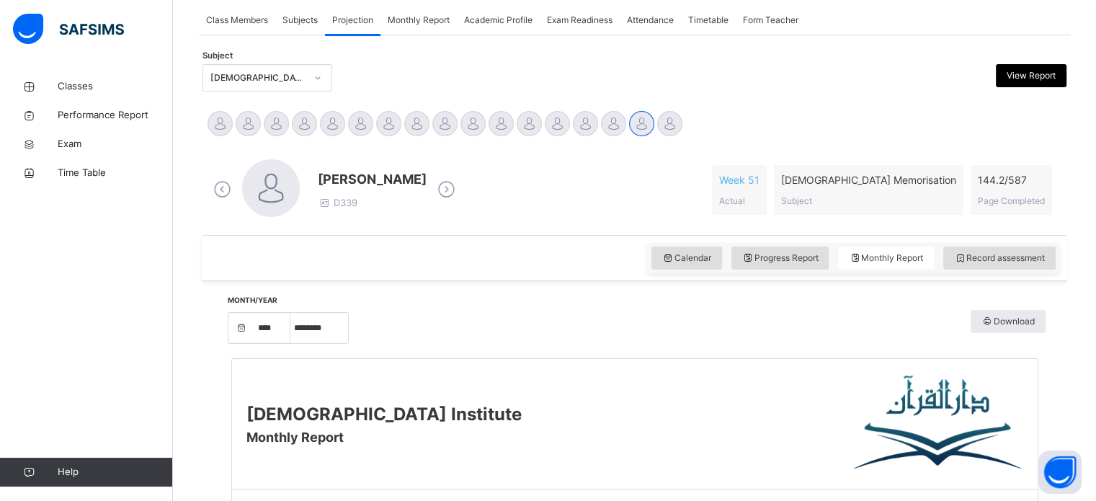
scroll to position [260, 0]
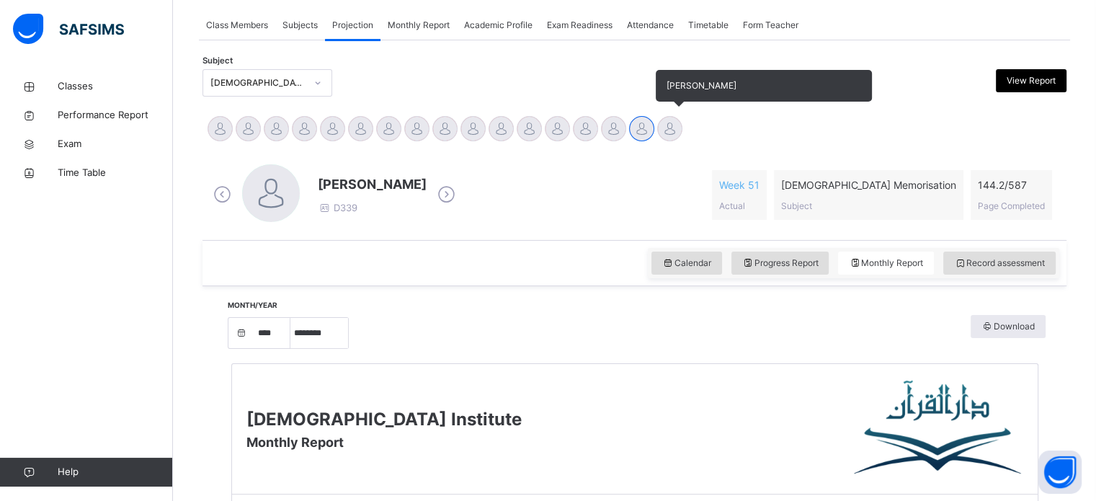
click at [659, 136] on div "[PERSON_NAME]" at bounding box center [670, 131] width 28 height 32
click at [670, 138] on div at bounding box center [669, 128] width 25 height 25
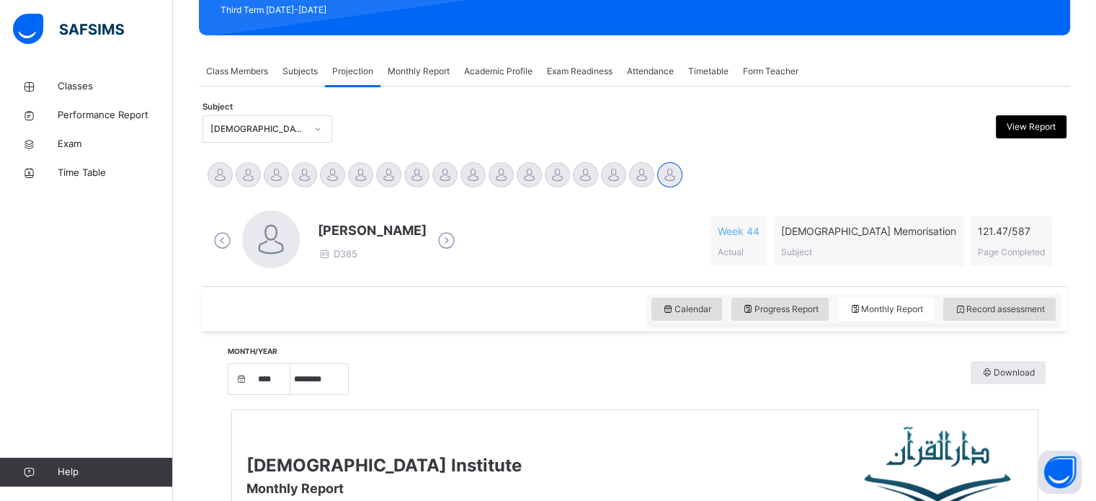
scroll to position [126, 0]
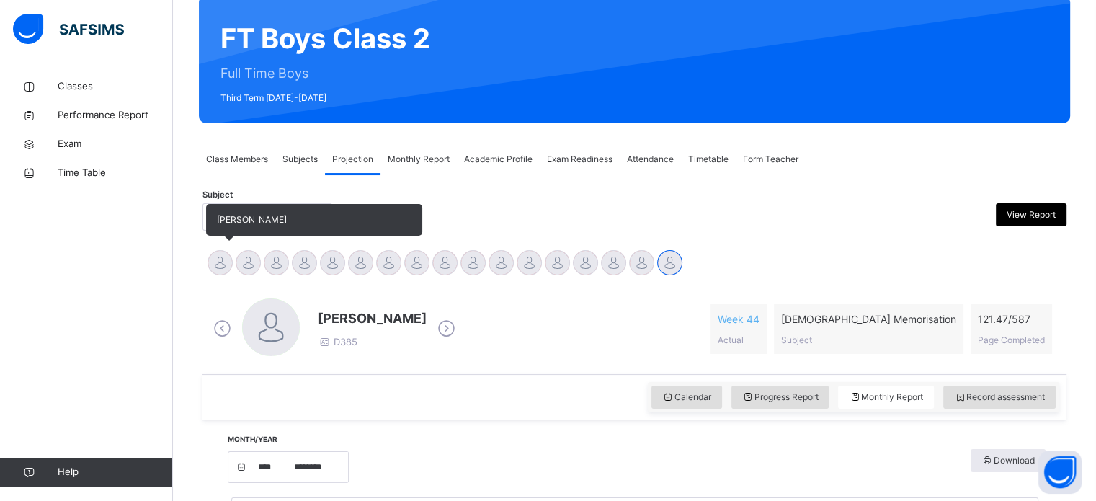
click at [214, 264] on div at bounding box center [219, 262] width 25 height 25
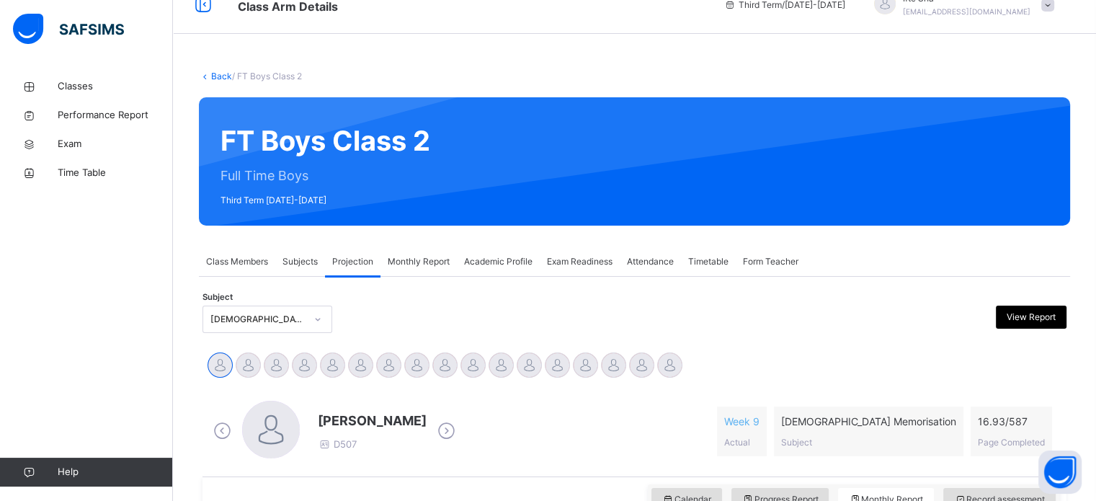
scroll to position [0, 0]
